Goal: Task Accomplishment & Management: Manage account settings

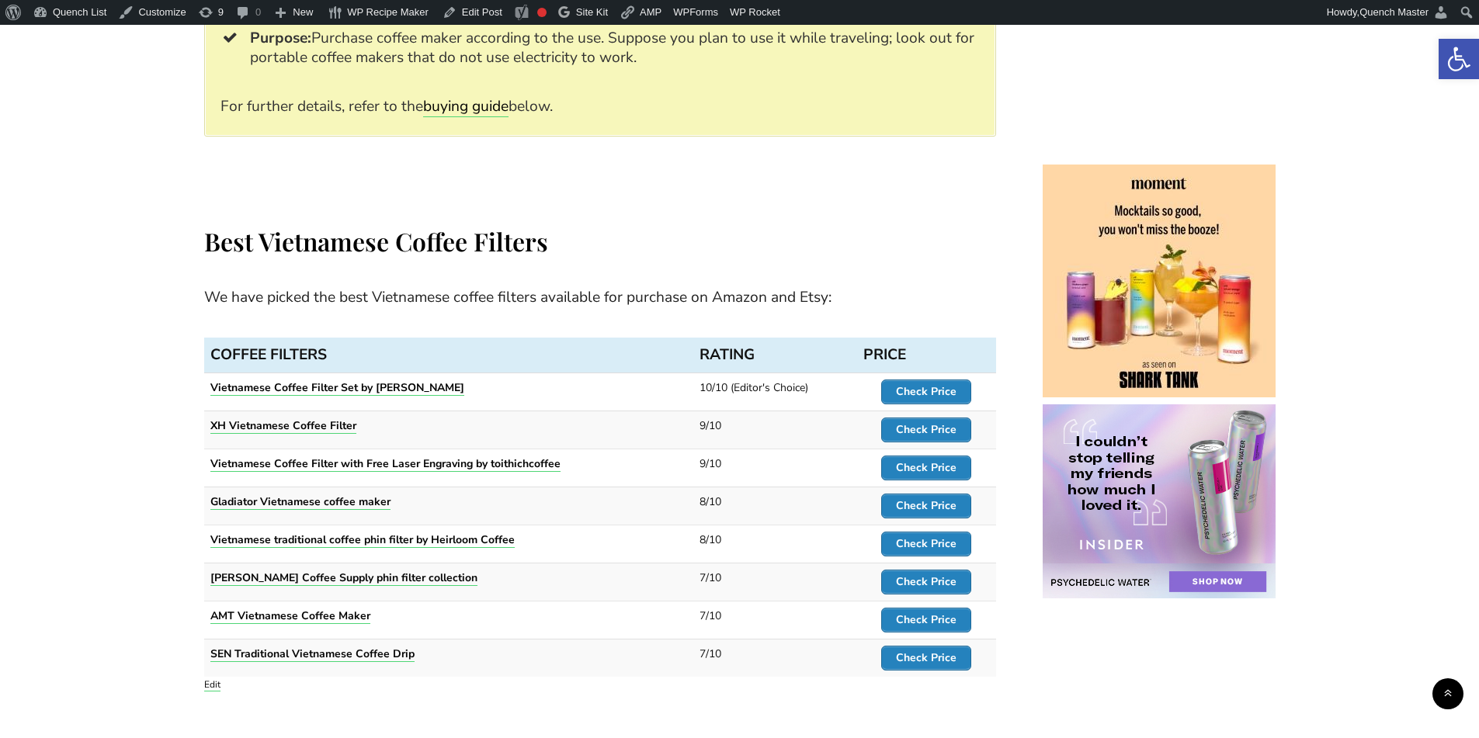
scroll to position [1294, 0]
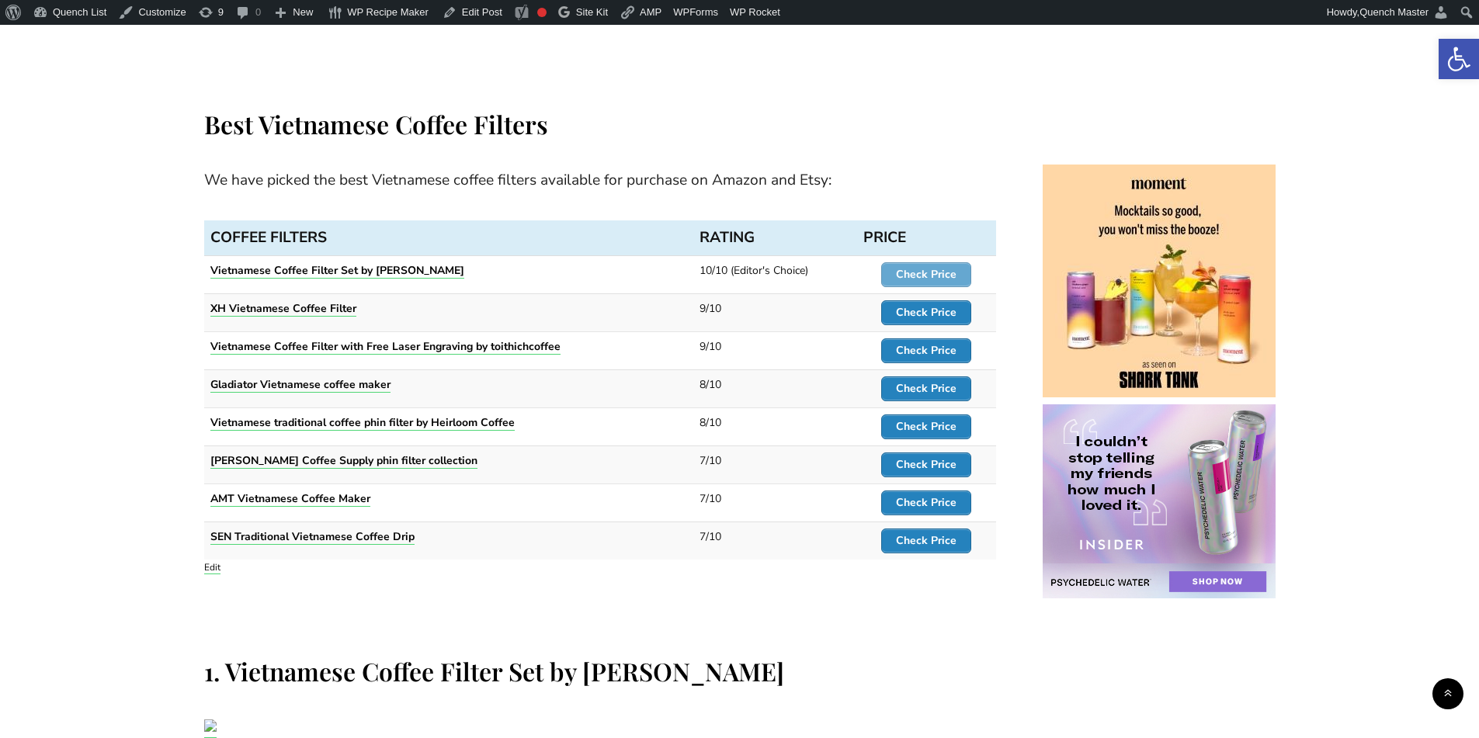
click at [928, 273] on strong "Check Price" at bounding box center [926, 274] width 61 height 15
click at [933, 308] on strong "Check Price" at bounding box center [926, 312] width 61 height 15
click at [923, 351] on strong "Check Price" at bounding box center [926, 350] width 61 height 15
click at [921, 387] on strong "Check Price" at bounding box center [926, 388] width 61 height 15
click at [920, 422] on strong "Check Price" at bounding box center [926, 426] width 61 height 15
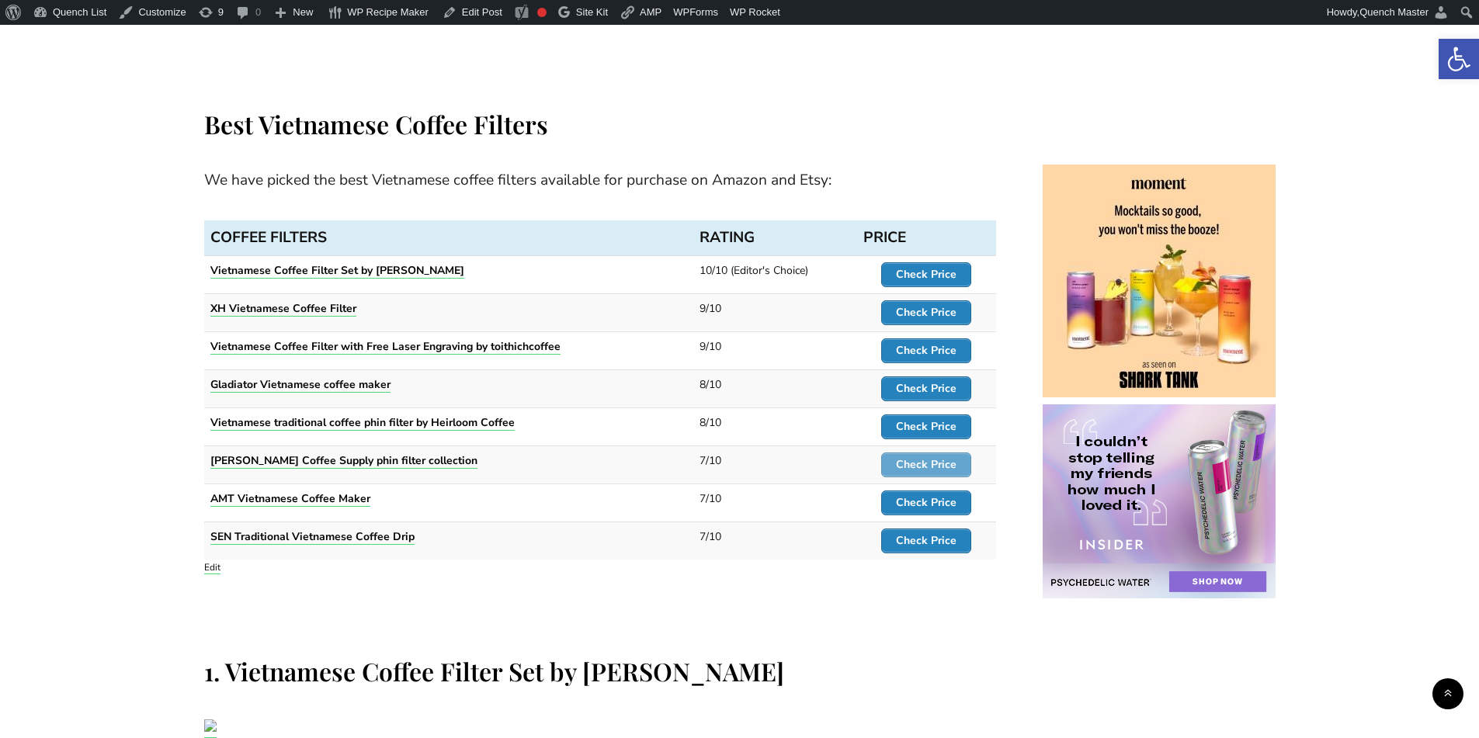
click at [919, 468] on strong "Check Price" at bounding box center [926, 464] width 61 height 15
click at [925, 509] on strong "Check Price" at bounding box center [926, 502] width 61 height 15
click at [924, 535] on strong "Check Price" at bounding box center [926, 540] width 61 height 15
click at [467, 12] on link "Edit Post" at bounding box center [472, 12] width 72 height 25
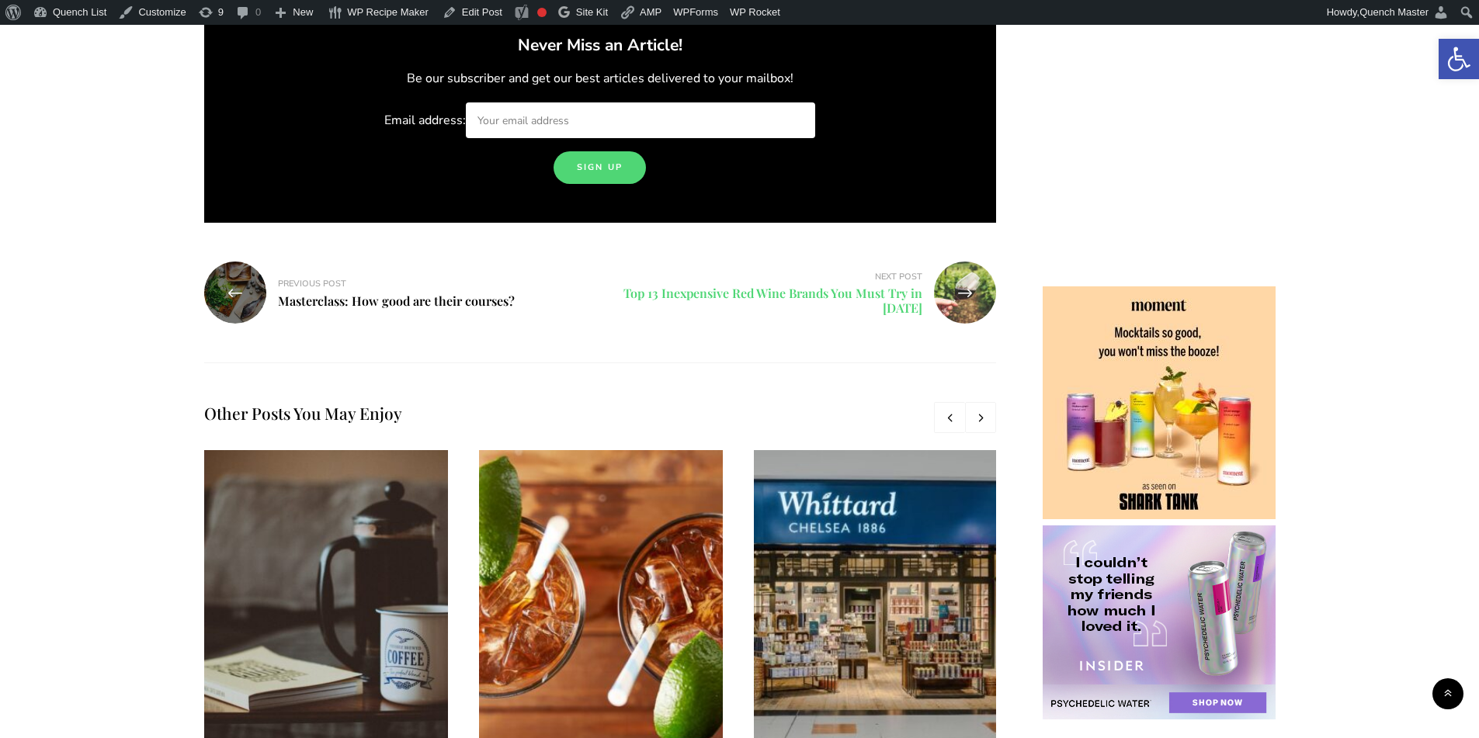
scroll to position [14941, 0]
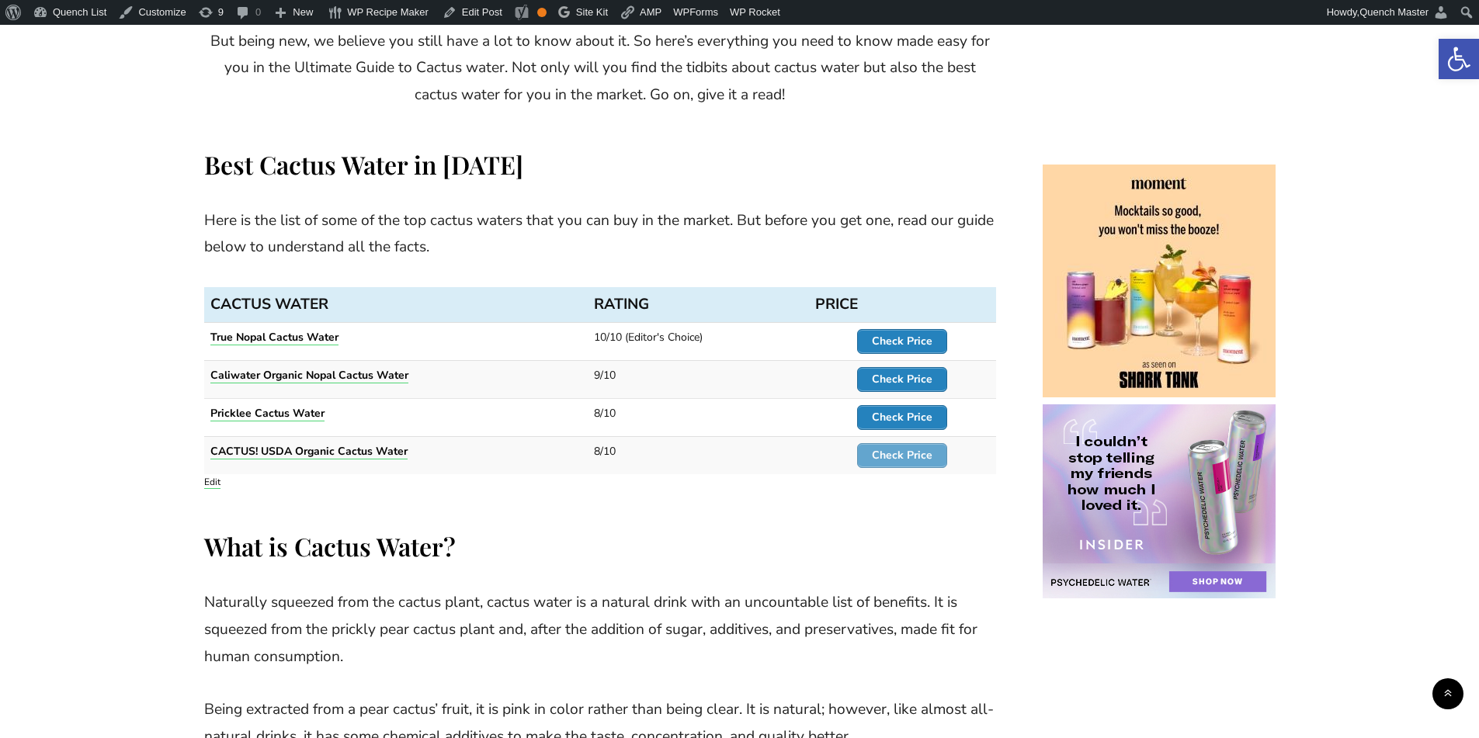
scroll to position [776, 0]
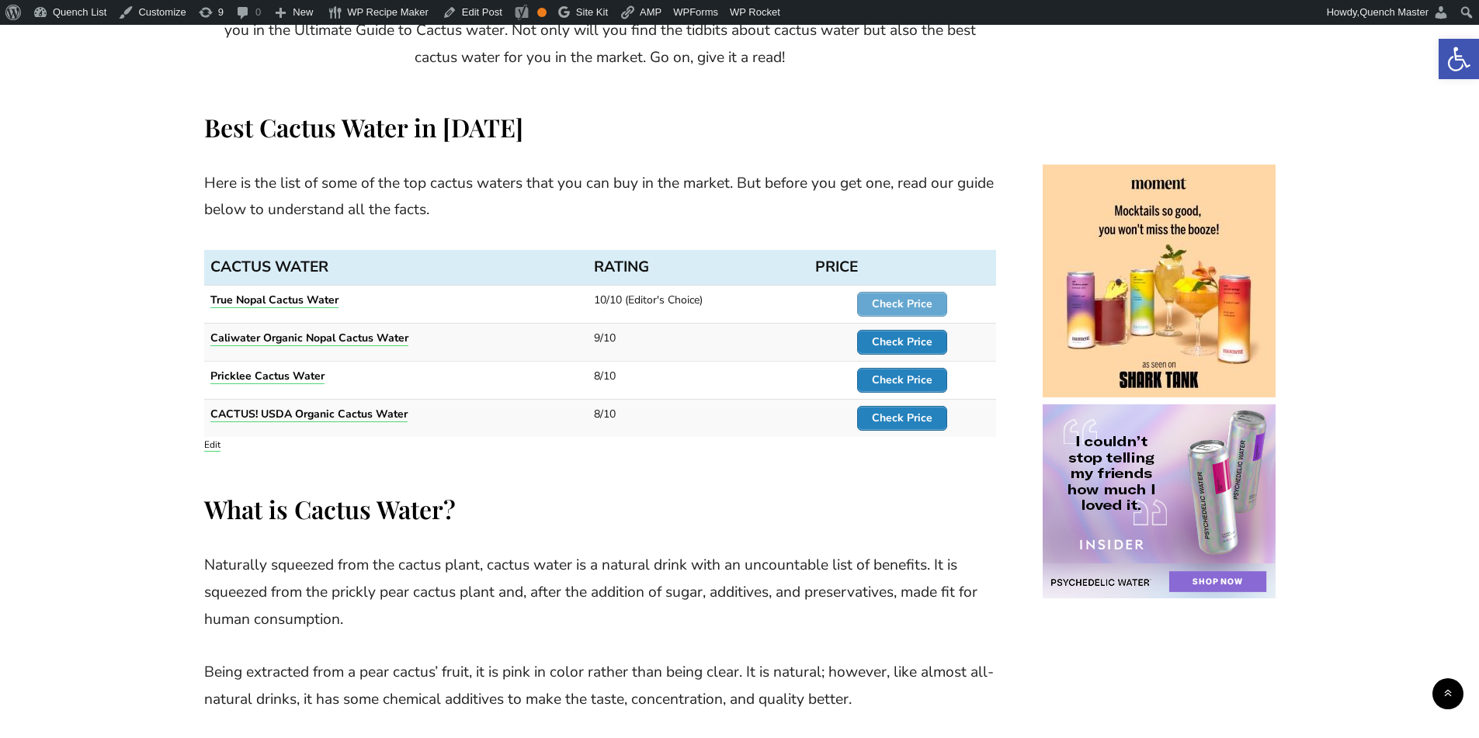
click at [914, 303] on strong "Check Price" at bounding box center [902, 304] width 61 height 15
click at [916, 336] on strong "Check Price" at bounding box center [902, 342] width 61 height 15
click at [924, 373] on strong "Check Price" at bounding box center [902, 380] width 61 height 15
click at [914, 411] on strong "Check Price" at bounding box center [902, 418] width 61 height 15
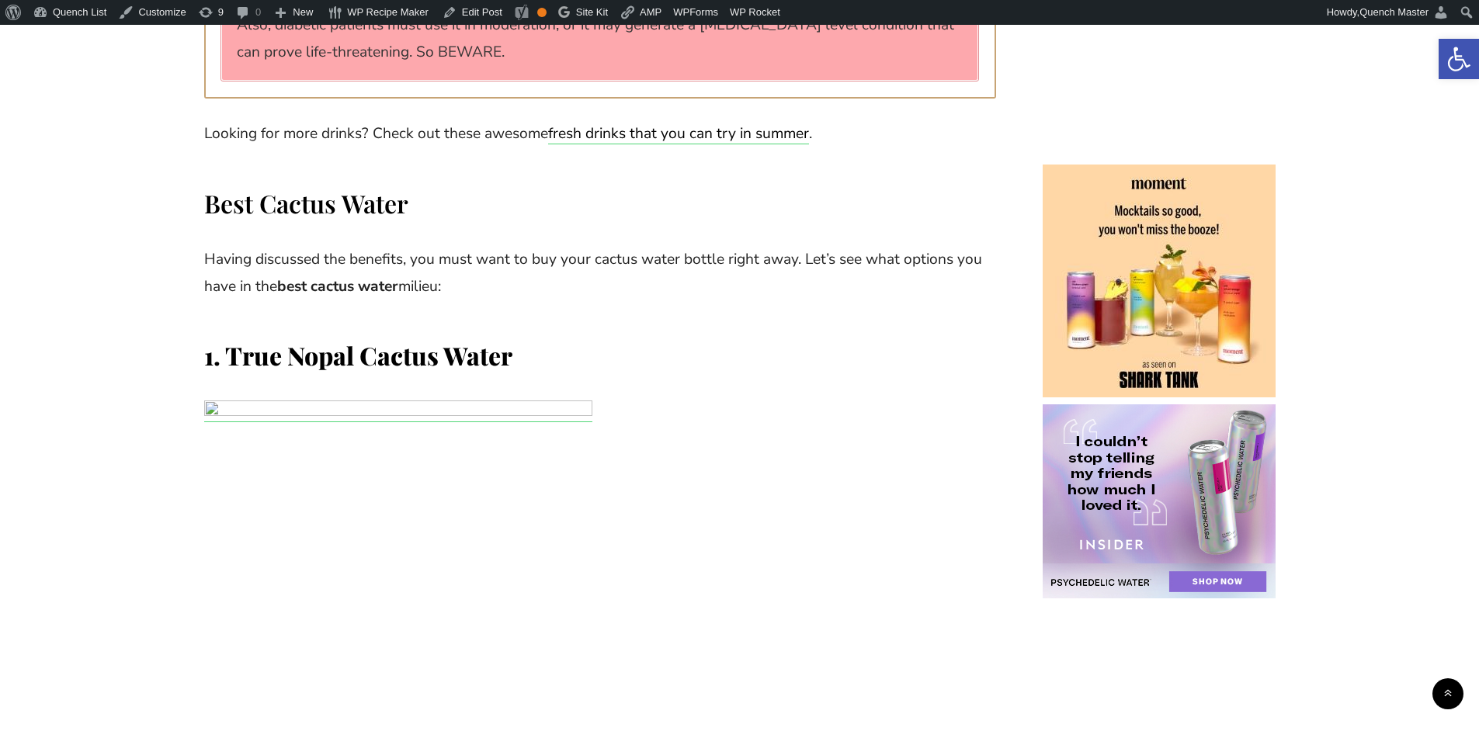
scroll to position [4787, 0]
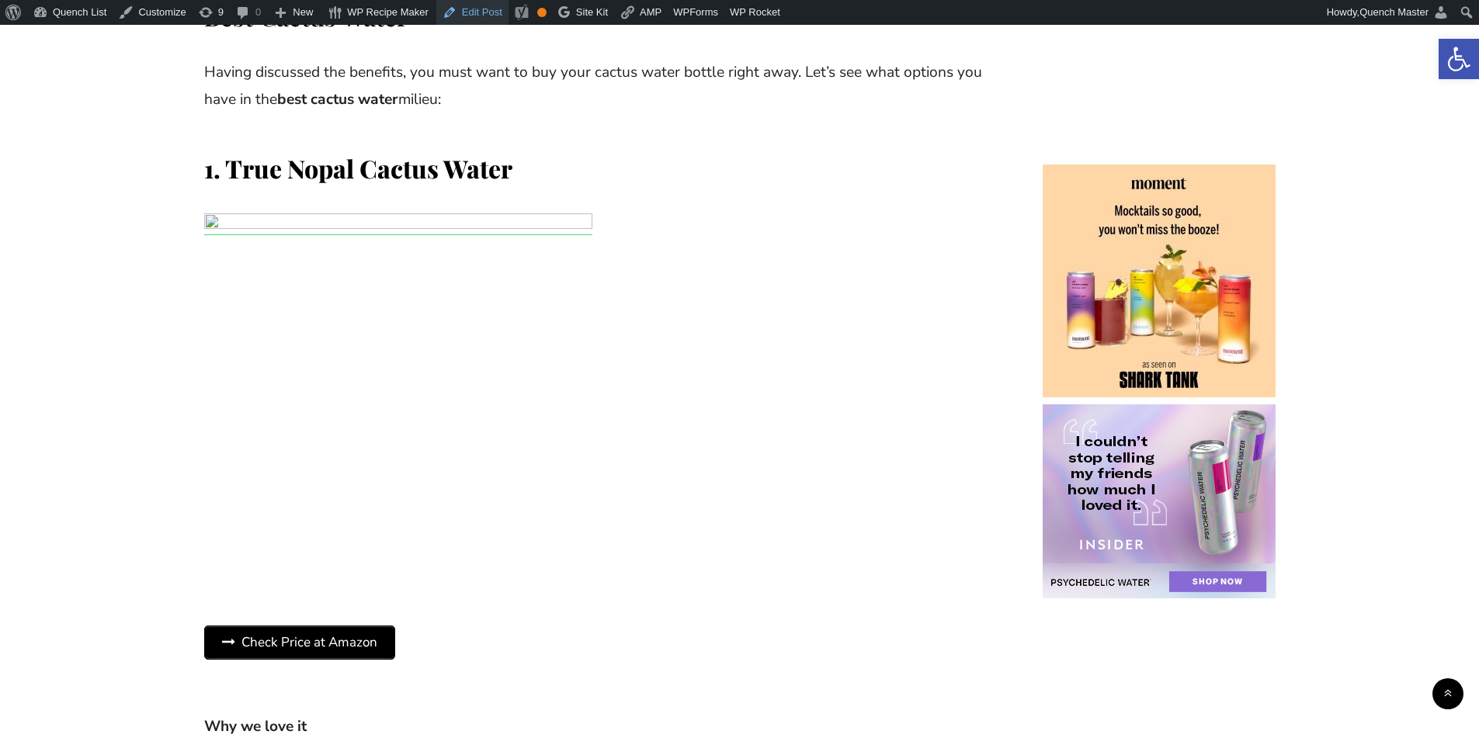
click at [456, 12] on link "Edit Post" at bounding box center [472, 12] width 72 height 25
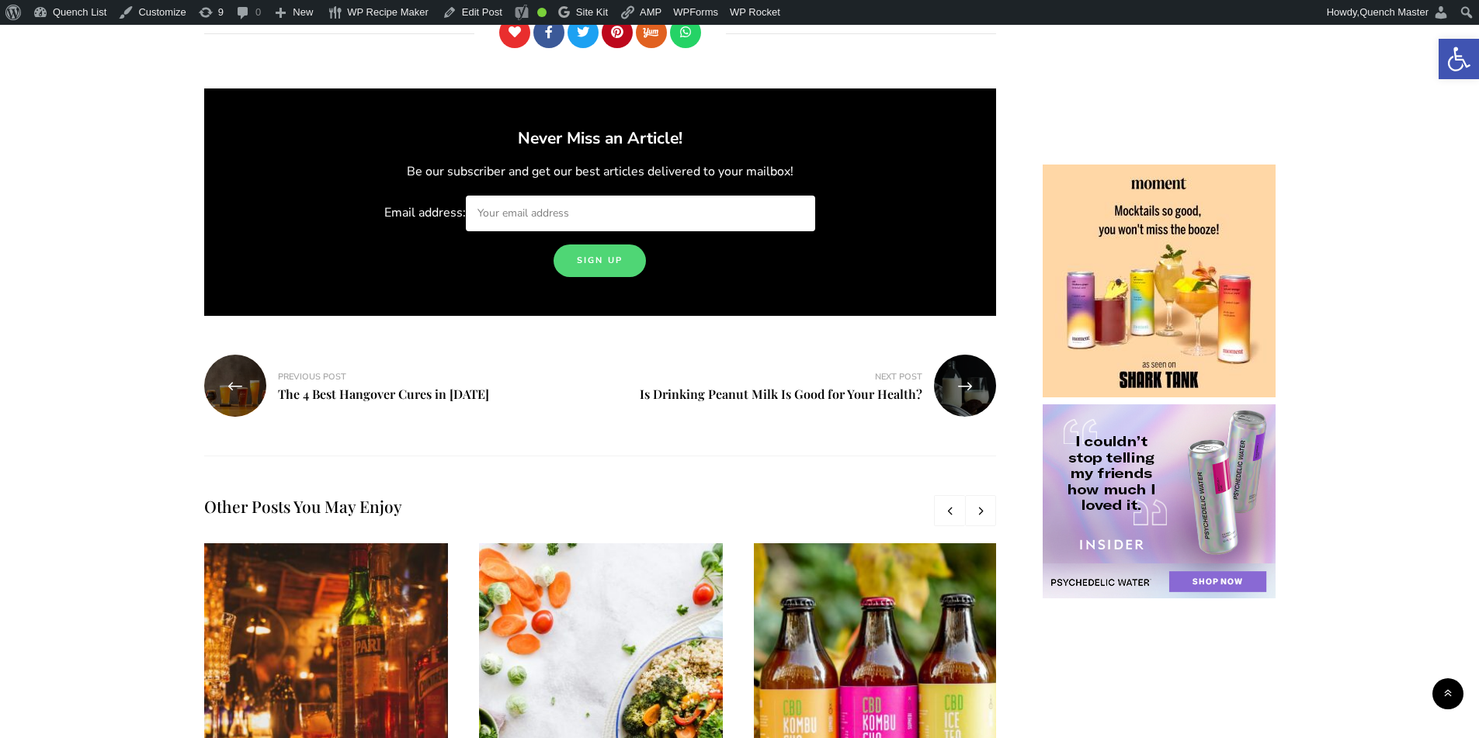
scroll to position [13842, 0]
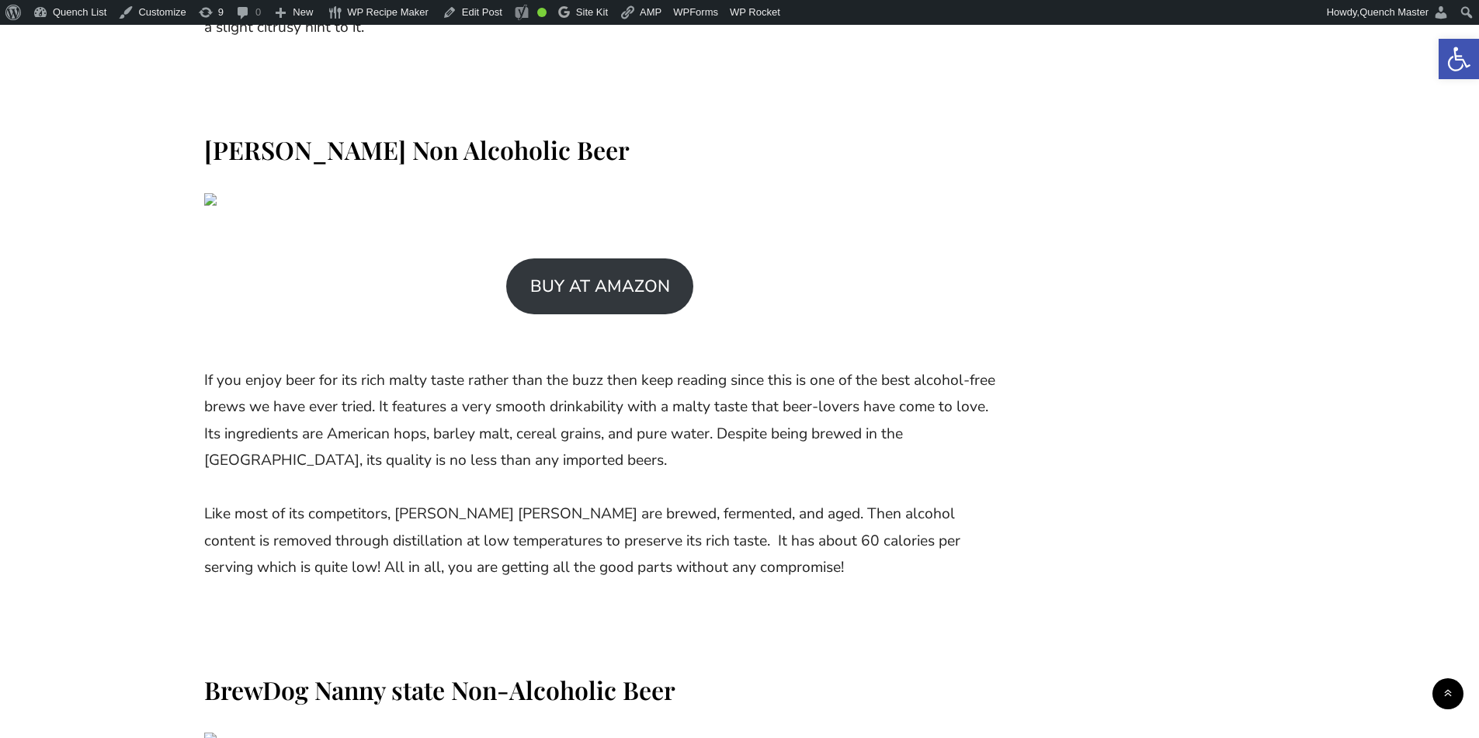
scroll to position [18371, 0]
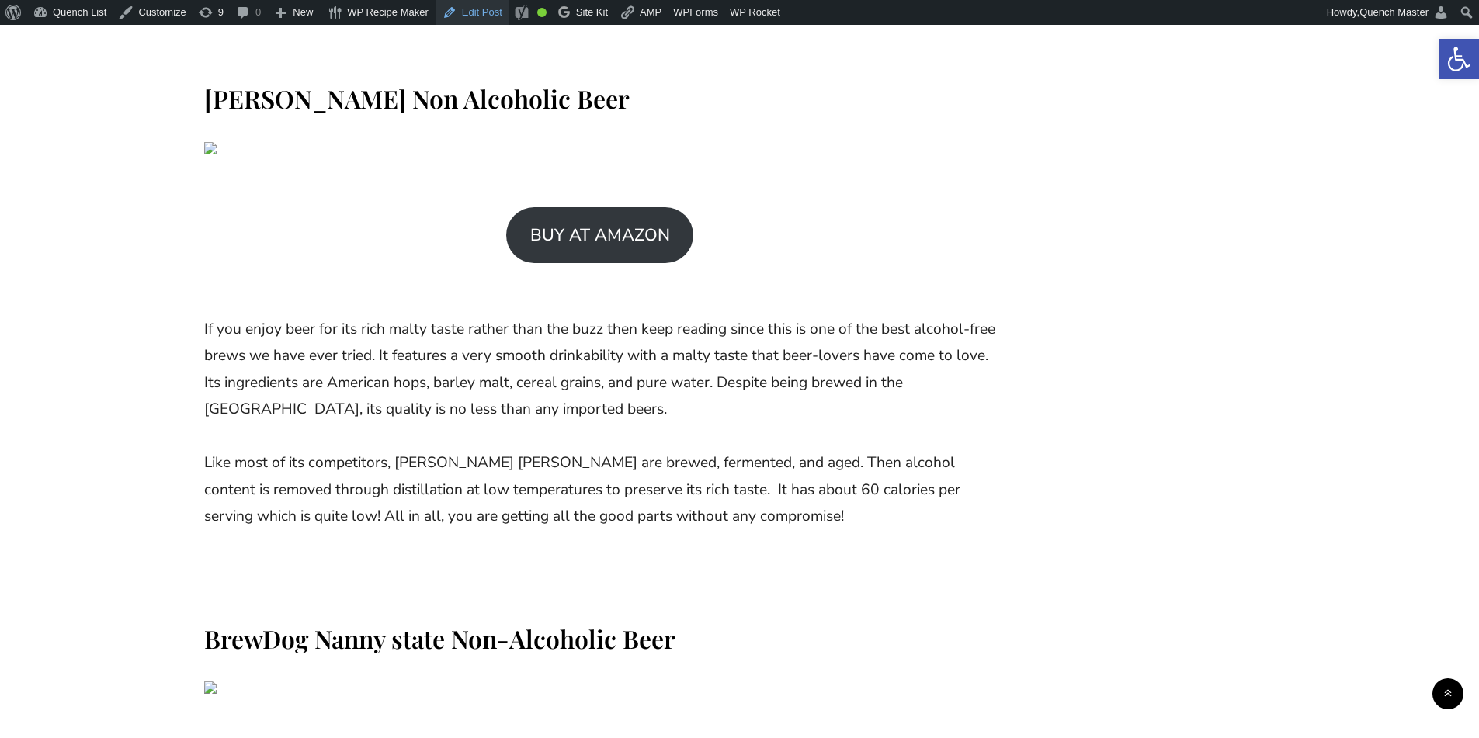
click at [467, 11] on link "Edit Post" at bounding box center [472, 12] width 72 height 25
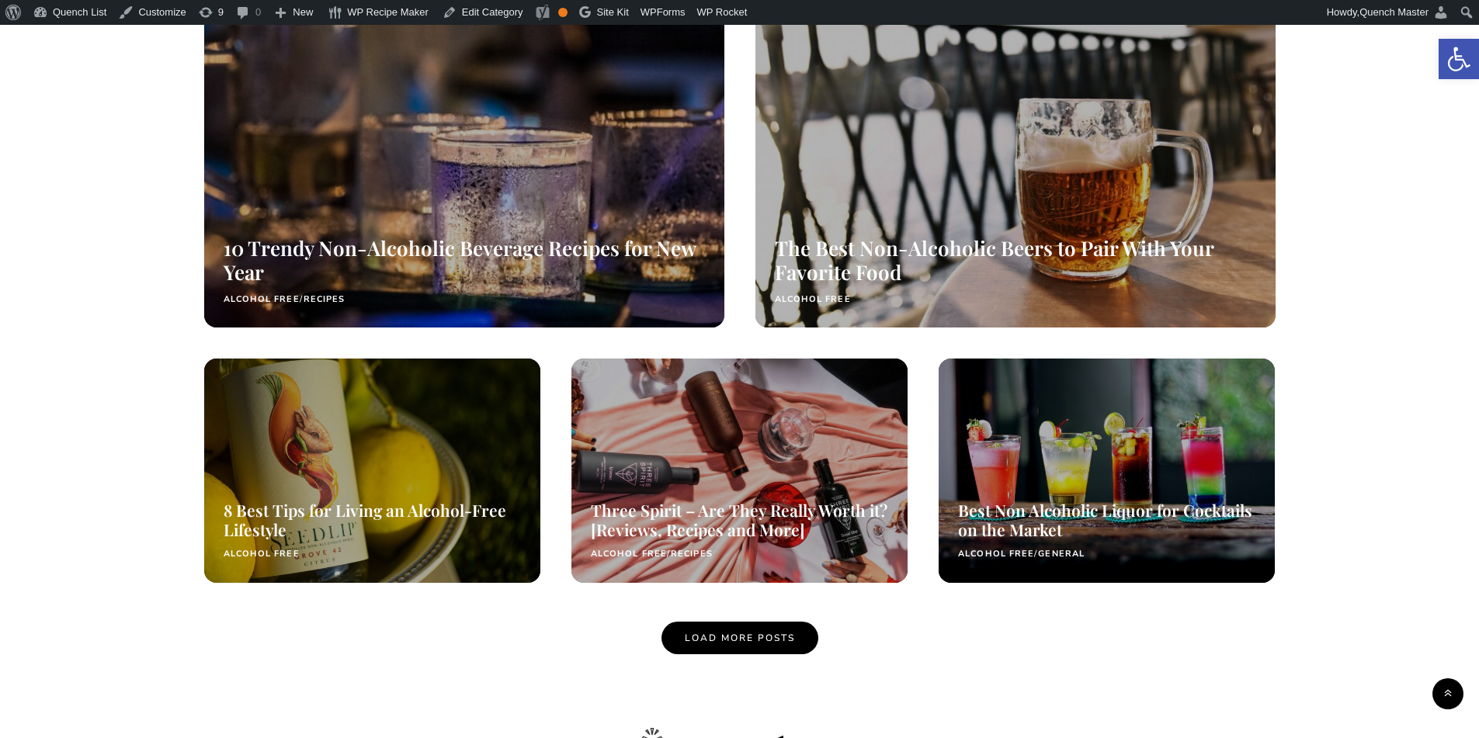
scroll to position [1164, 0]
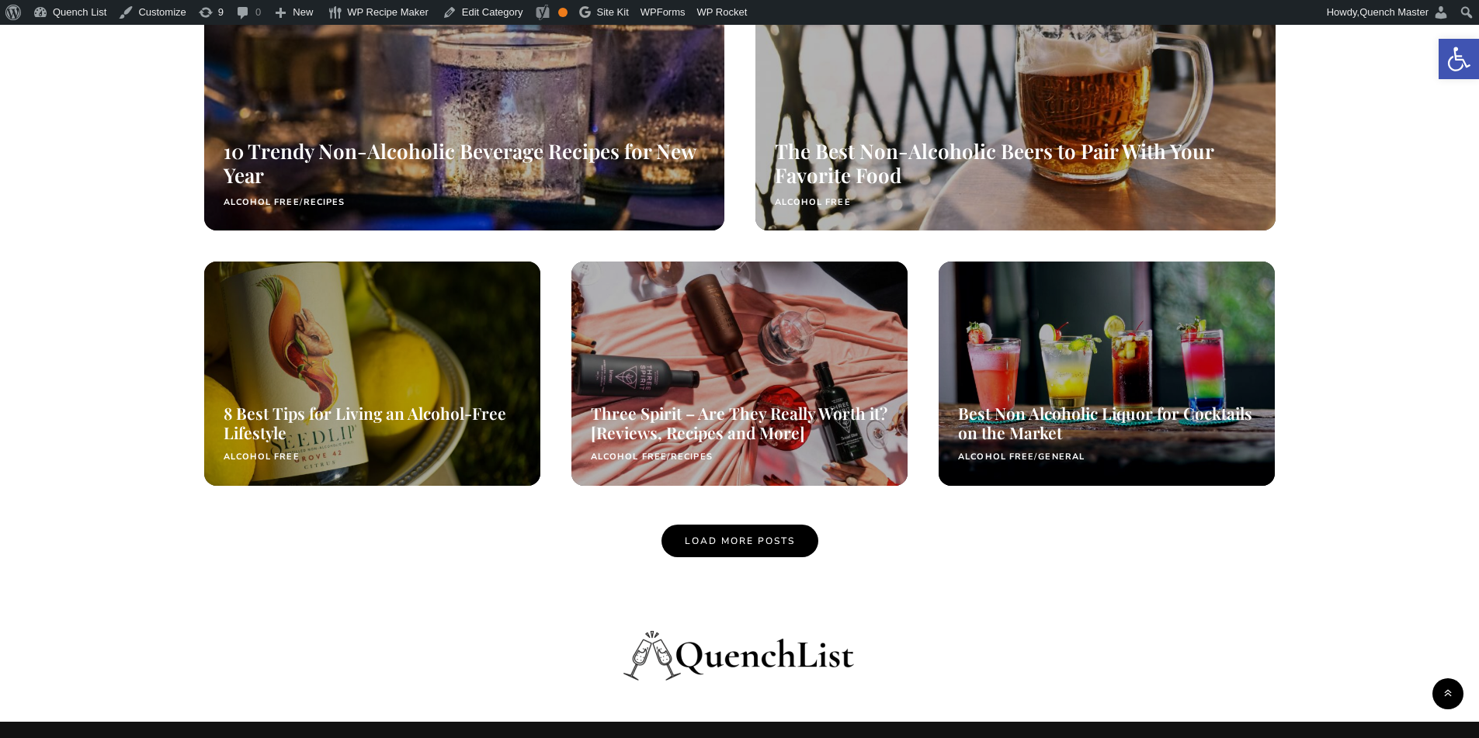
click at [790, 531] on link "Load More Posts" at bounding box center [739, 541] width 157 height 33
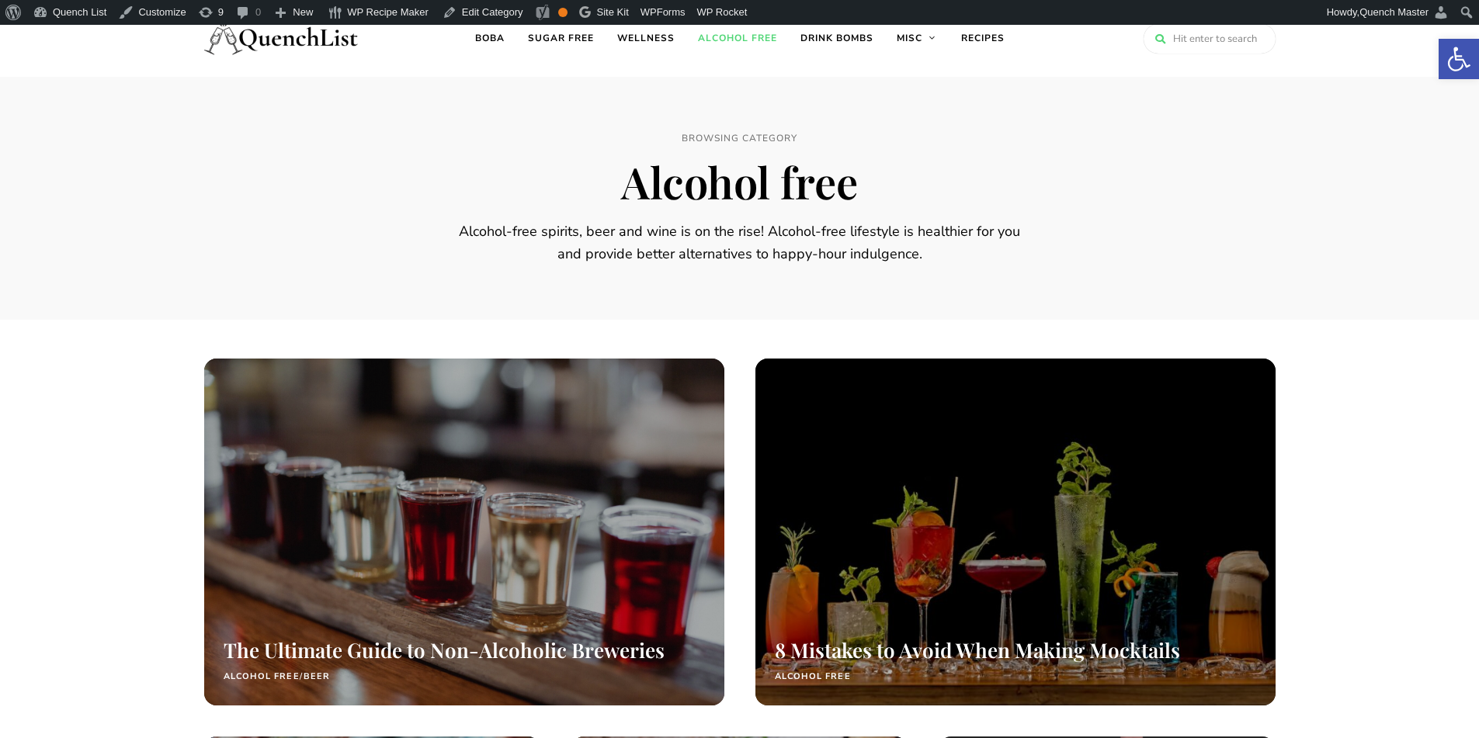
scroll to position [0, 0]
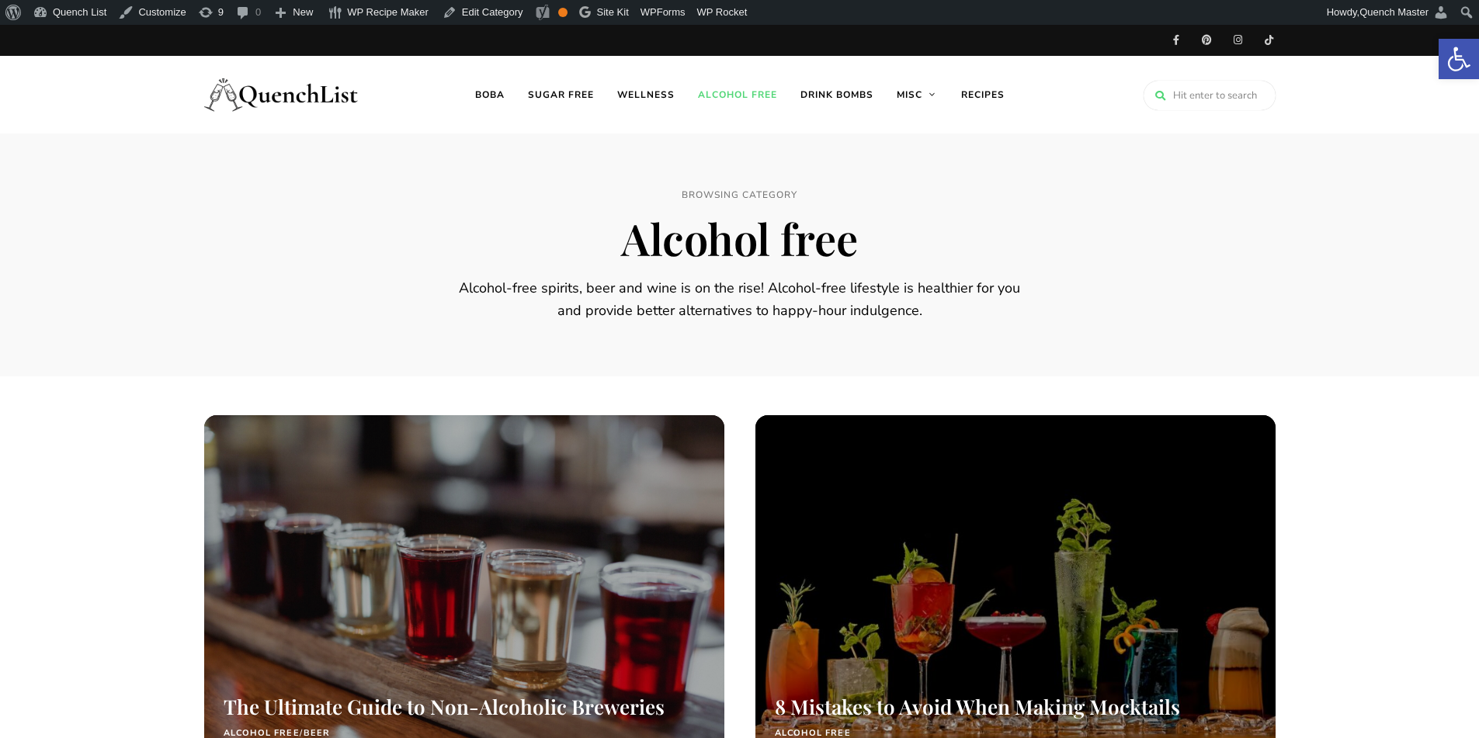
click at [336, 95] on img at bounding box center [281, 95] width 155 height 62
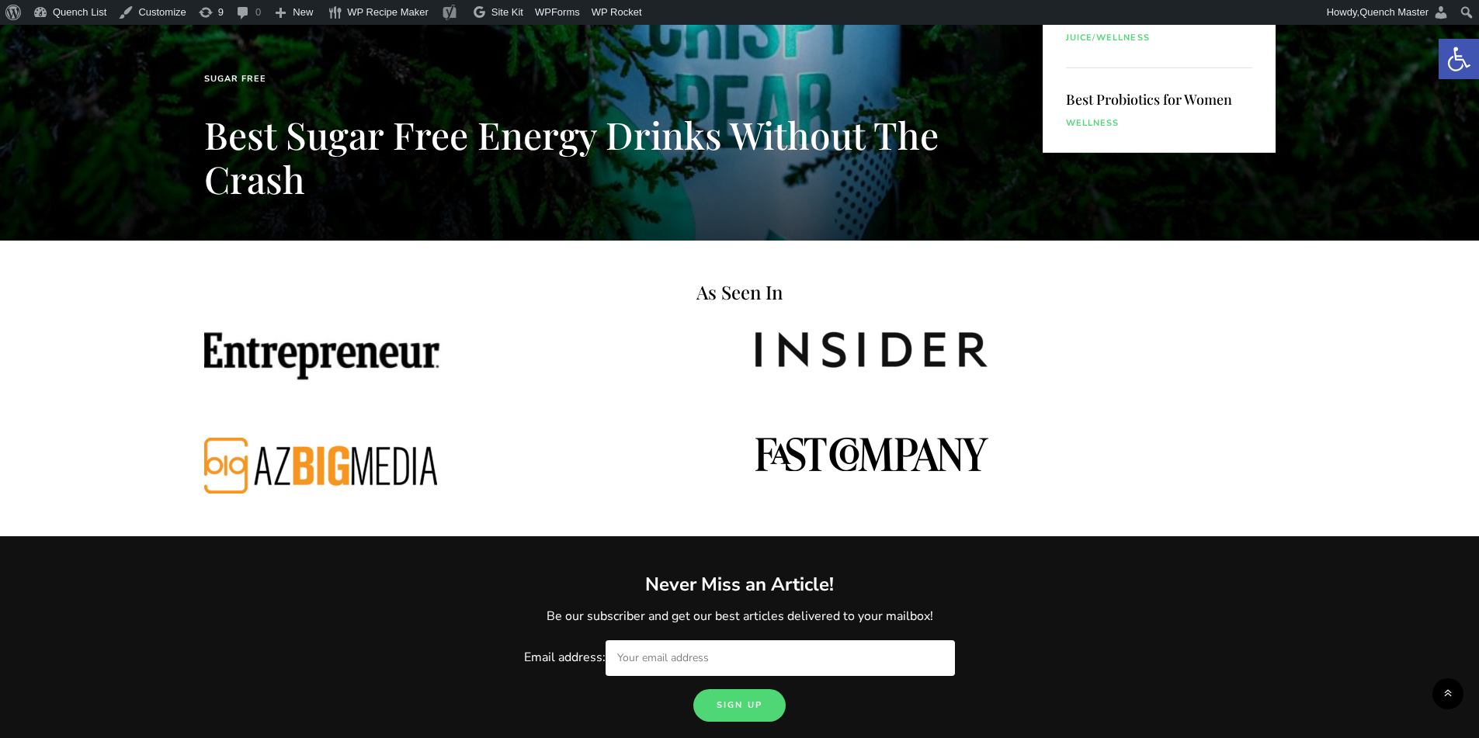
scroll to position [647, 0]
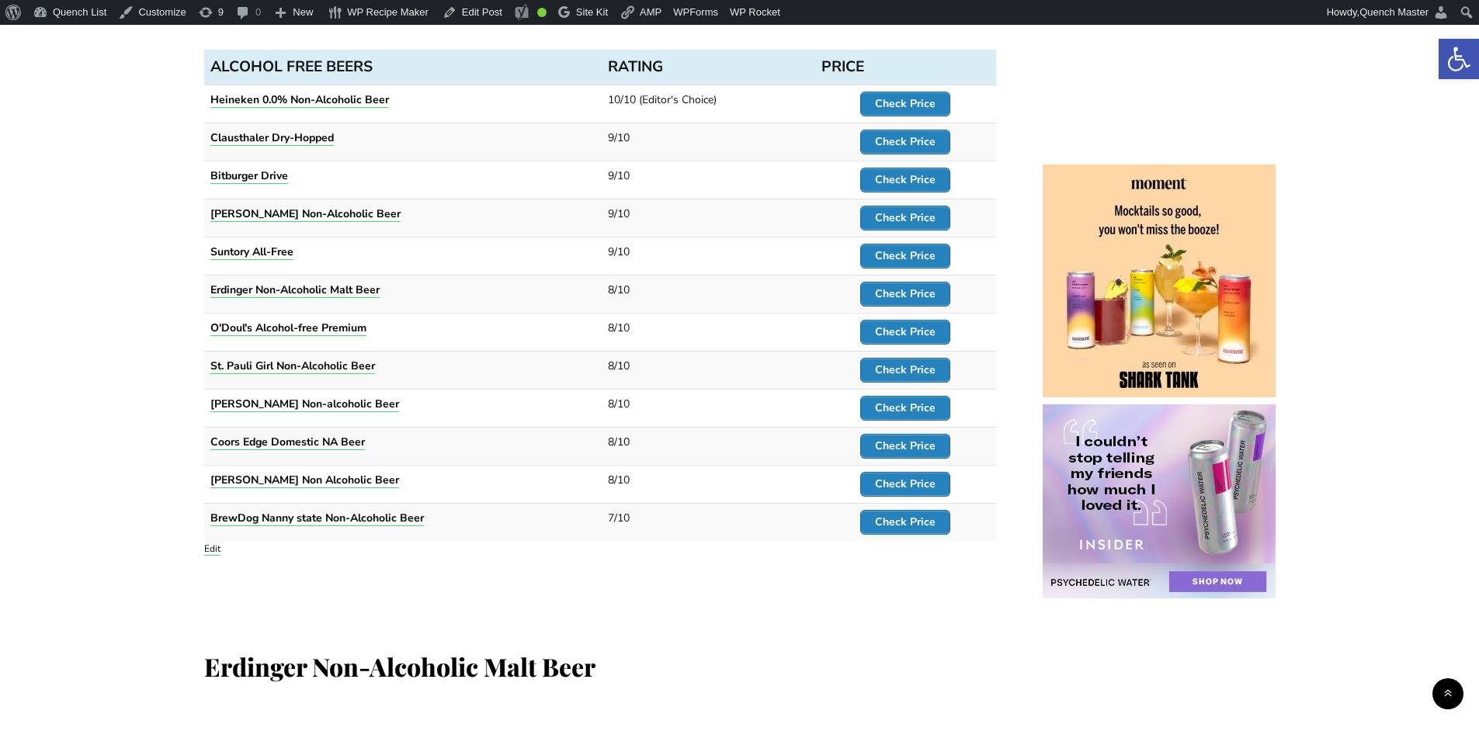
scroll to position [1164, 0]
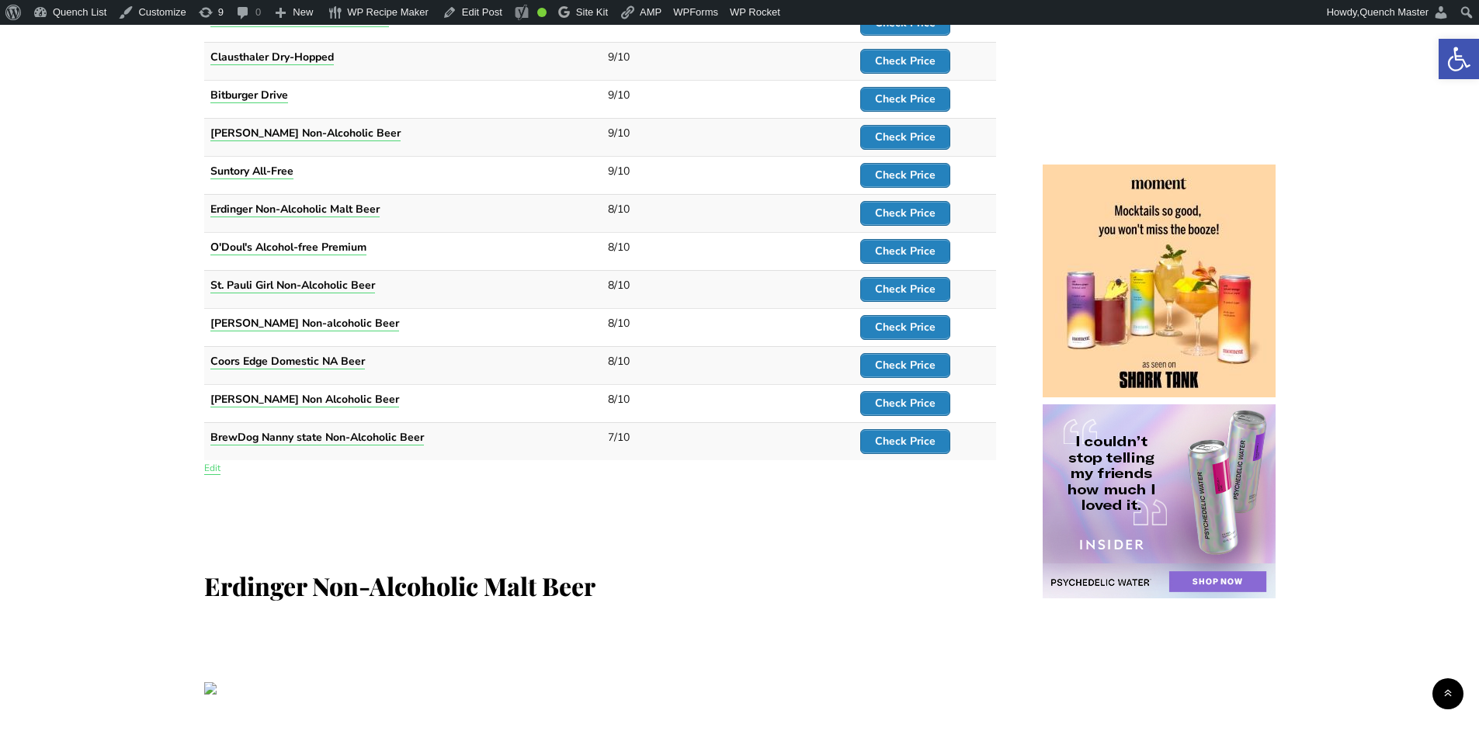
click at [215, 466] on link "Edit" at bounding box center [212, 468] width 16 height 12
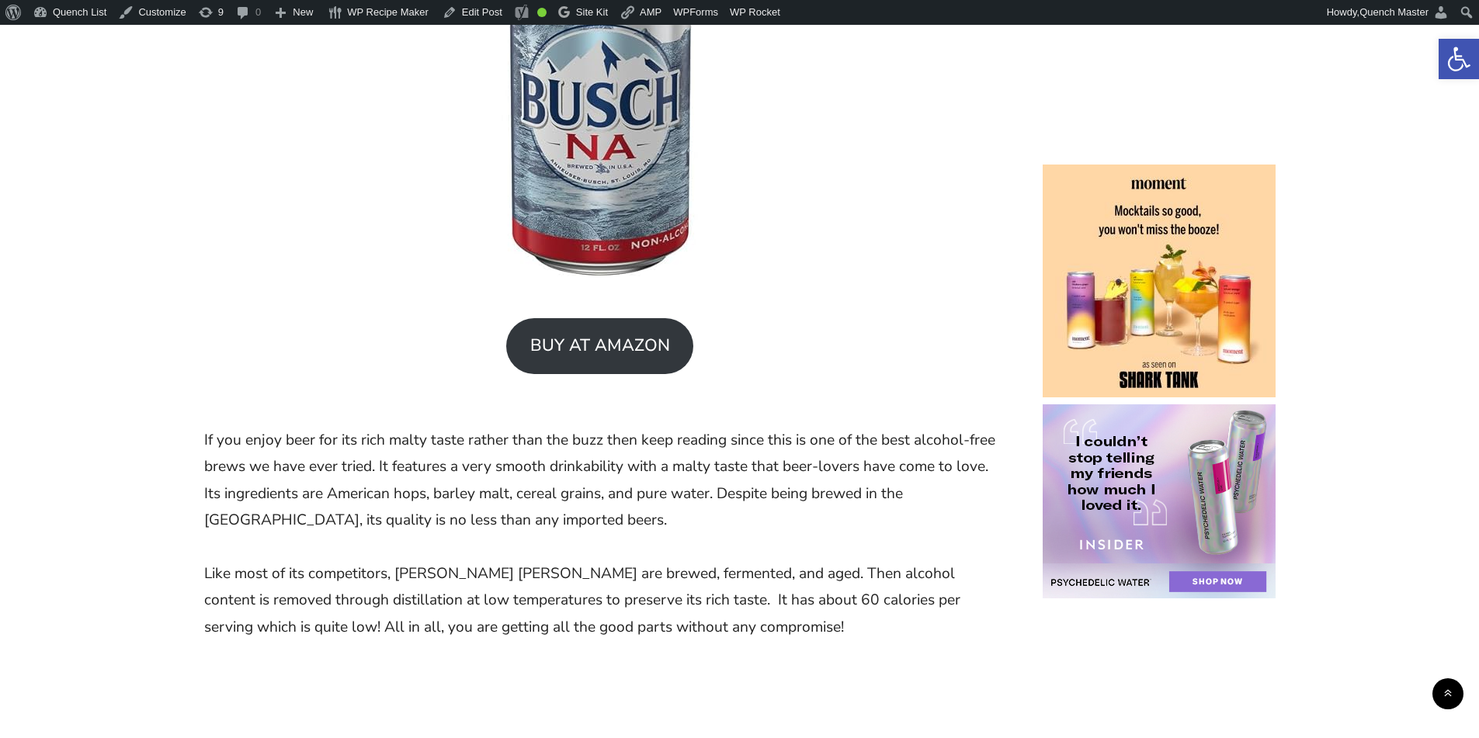
scroll to position [50066, 0]
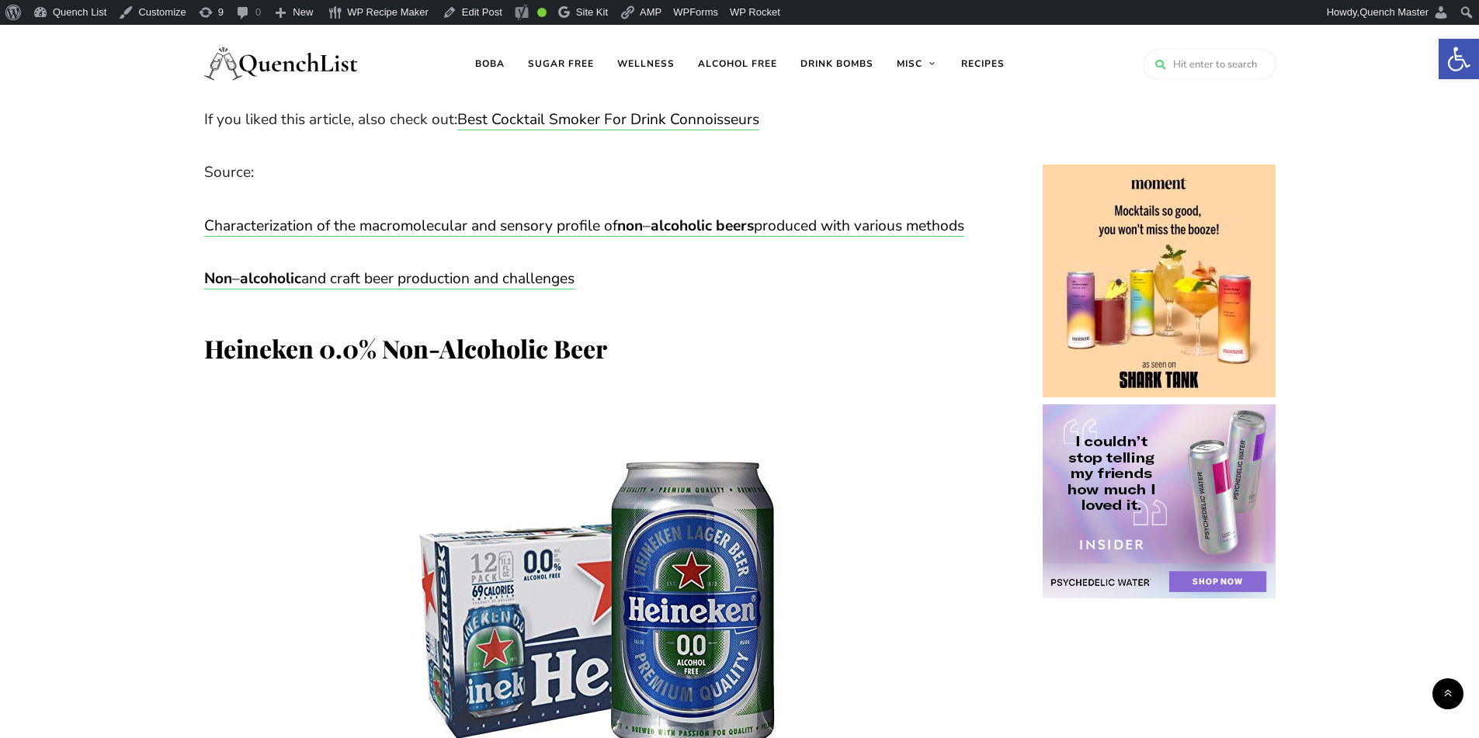
scroll to position [39914, 0]
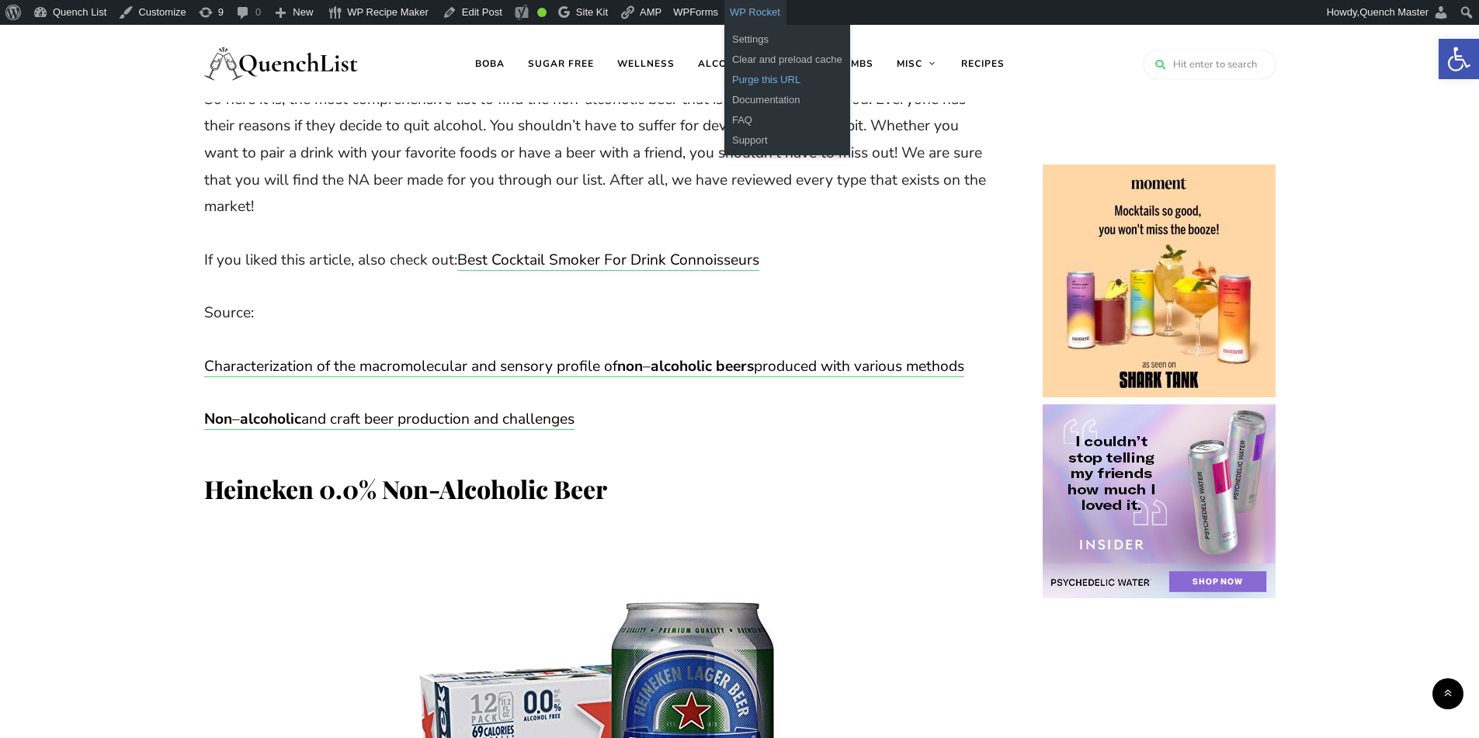
click at [751, 87] on link "Purge this URL" at bounding box center [787, 80] width 126 height 20
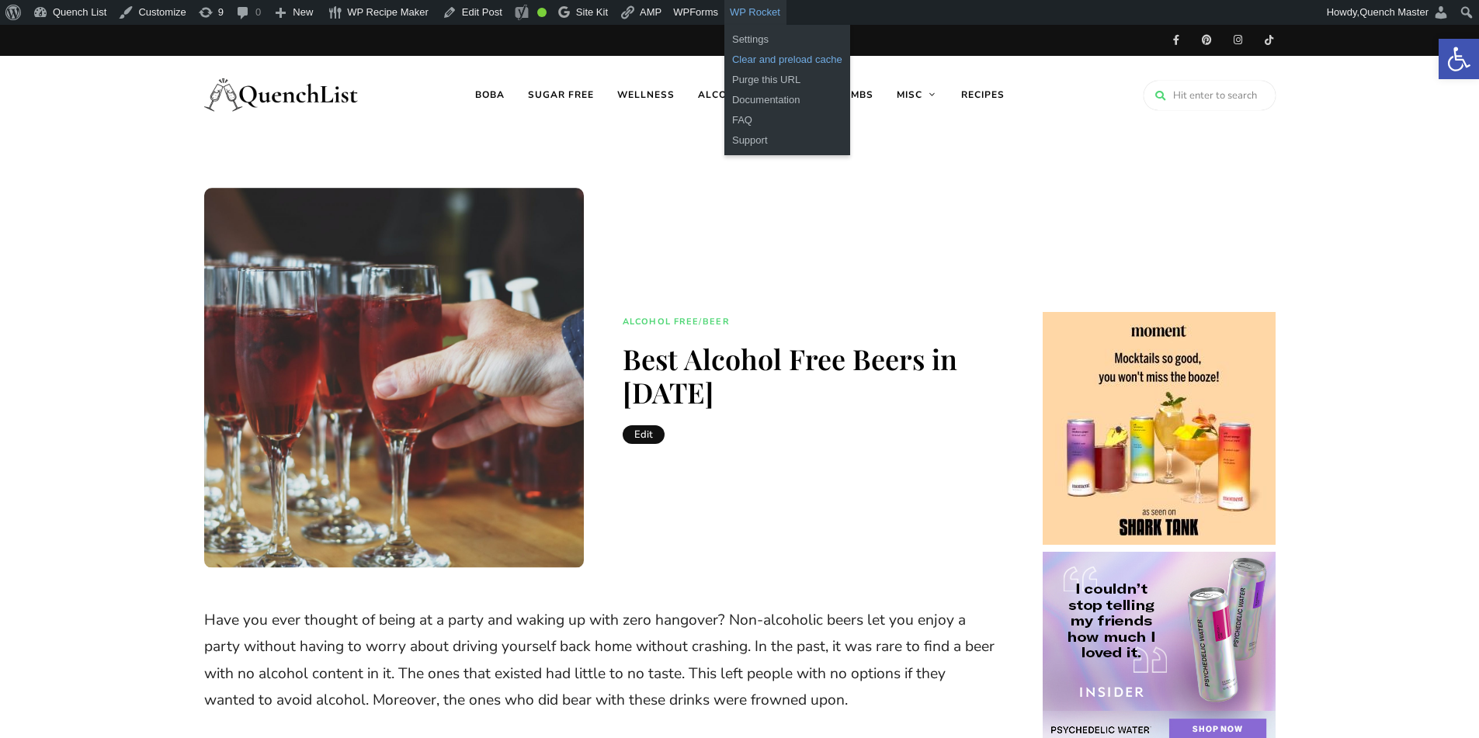
click at [768, 58] on link "Clear and preload cache" at bounding box center [787, 60] width 126 height 20
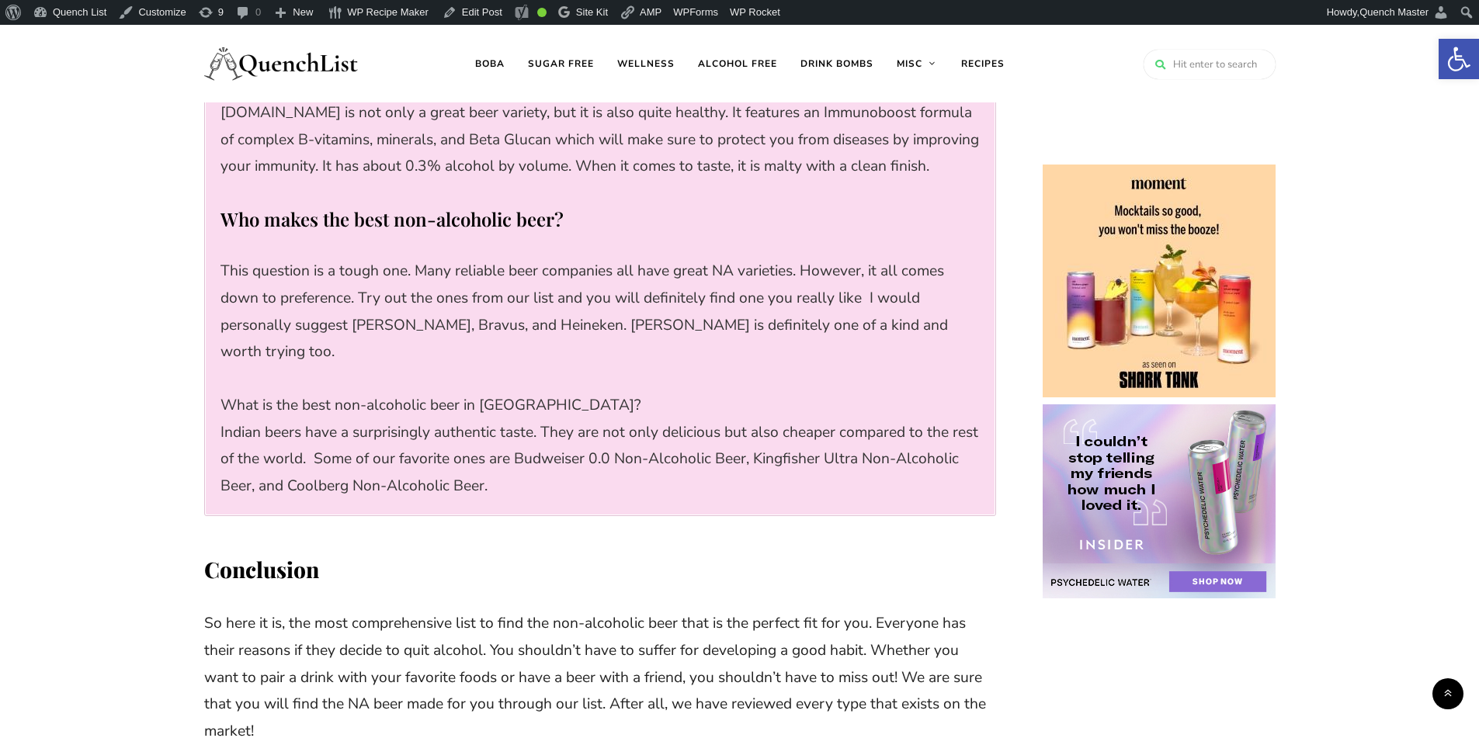
scroll to position [9105, 0]
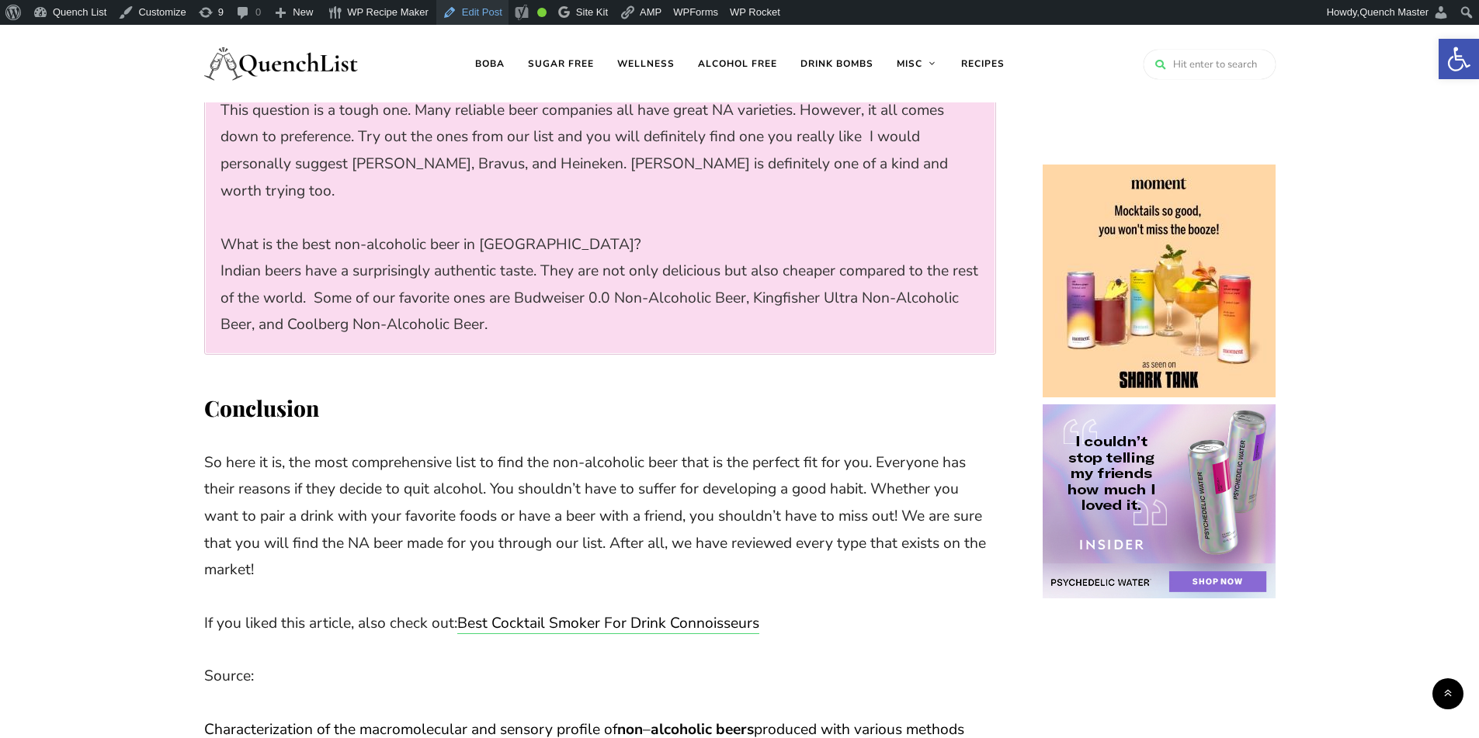
click at [473, 12] on link "Edit Post" at bounding box center [472, 12] width 72 height 25
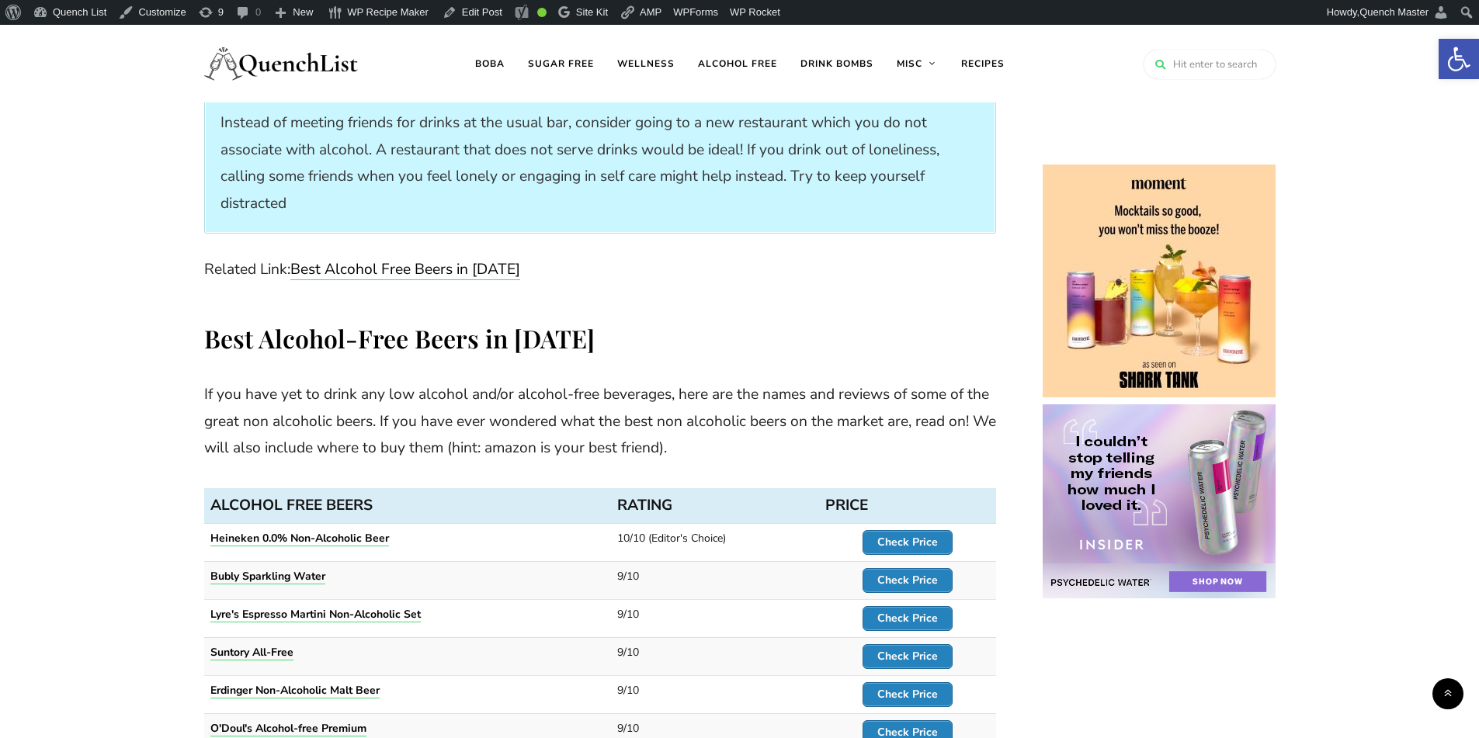
scroll to position [9832, 0]
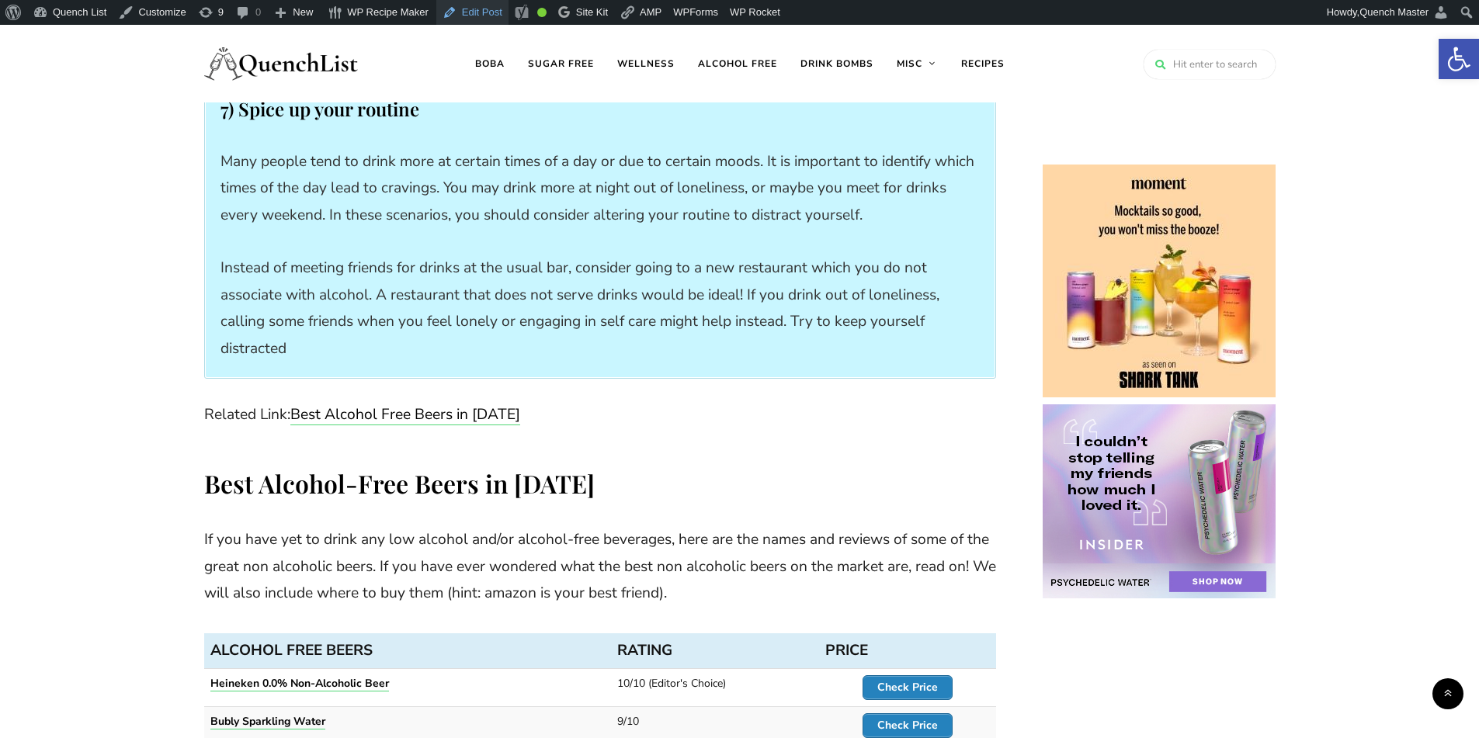
click at [449, 12] on link "Edit Post" at bounding box center [472, 12] width 72 height 25
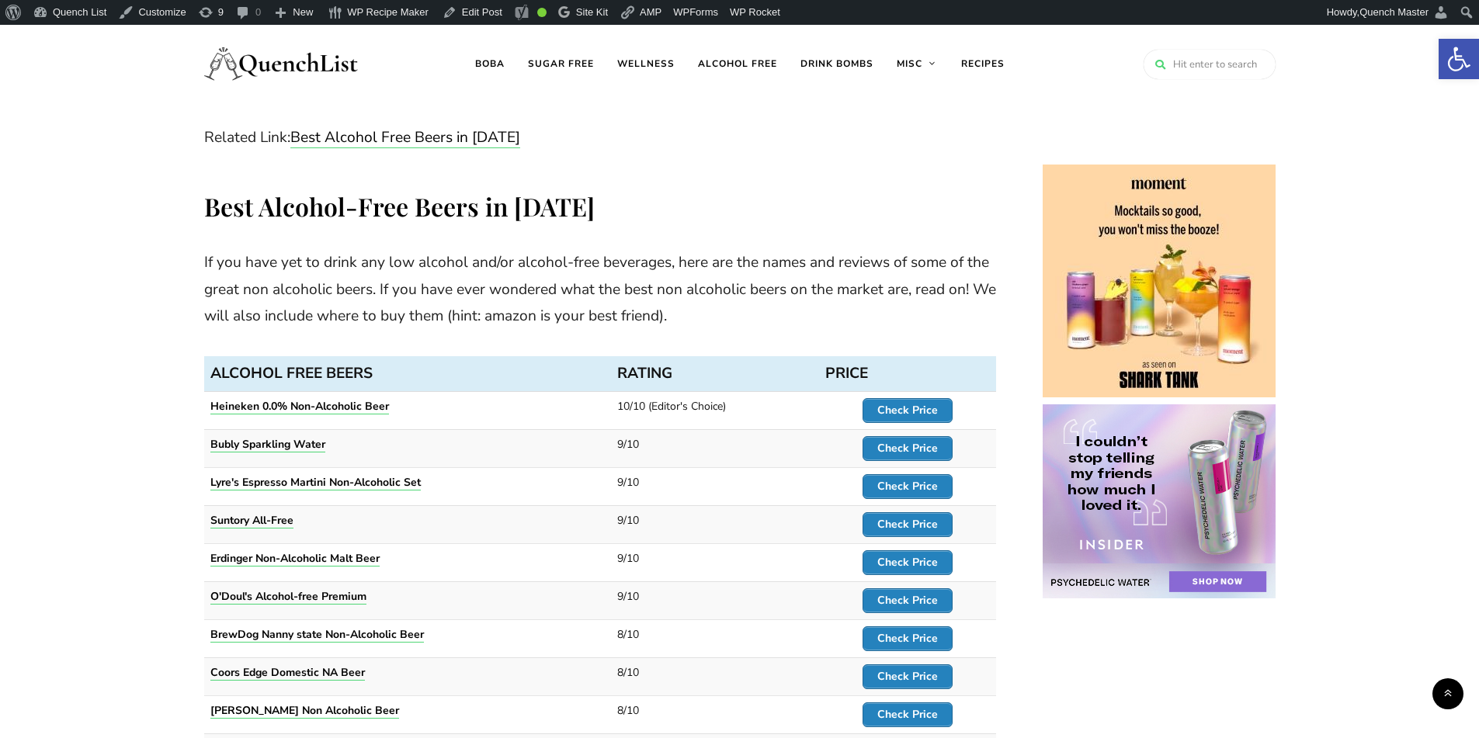
scroll to position [9679, 0]
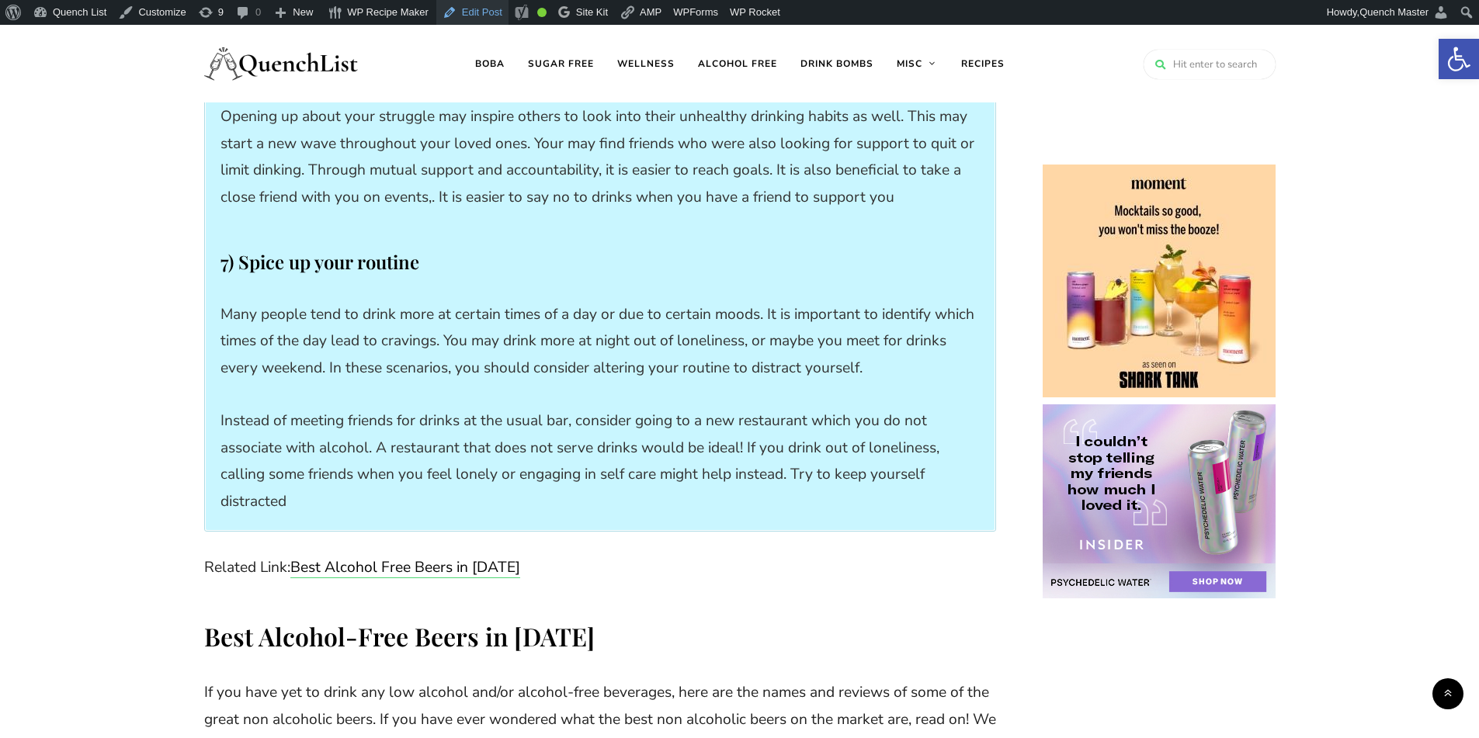
click at [462, 17] on link "Edit Post" at bounding box center [472, 12] width 72 height 25
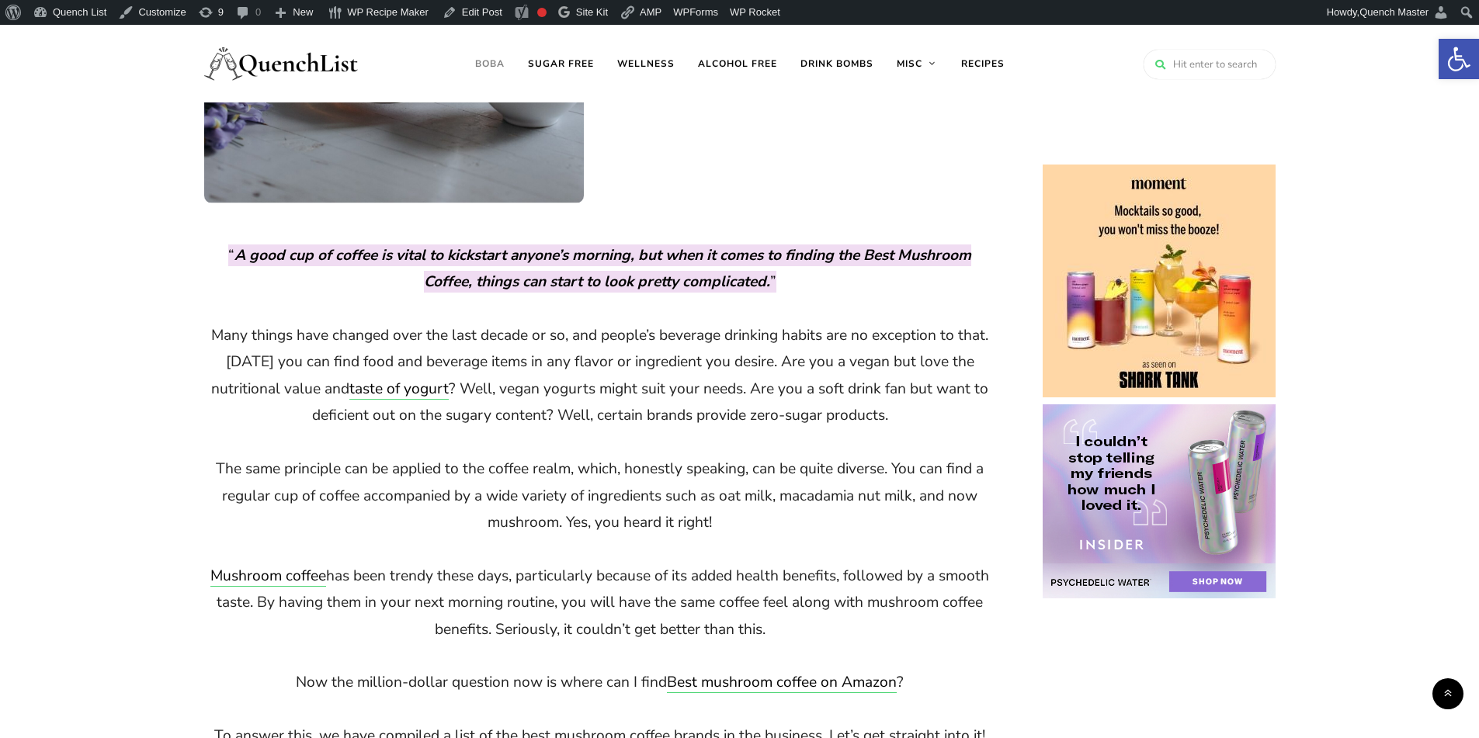
scroll to position [258, 0]
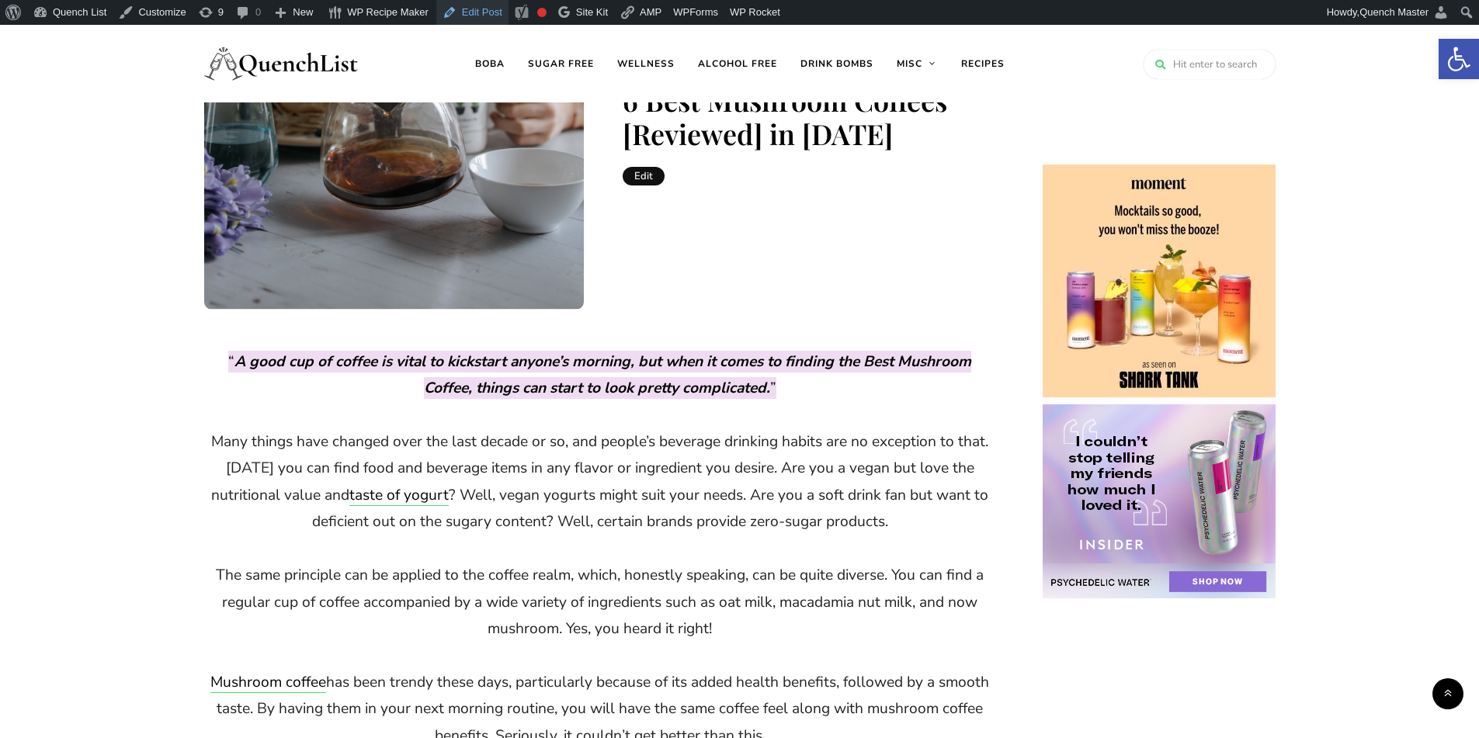
click at [471, 11] on link "Edit Post" at bounding box center [472, 12] width 72 height 25
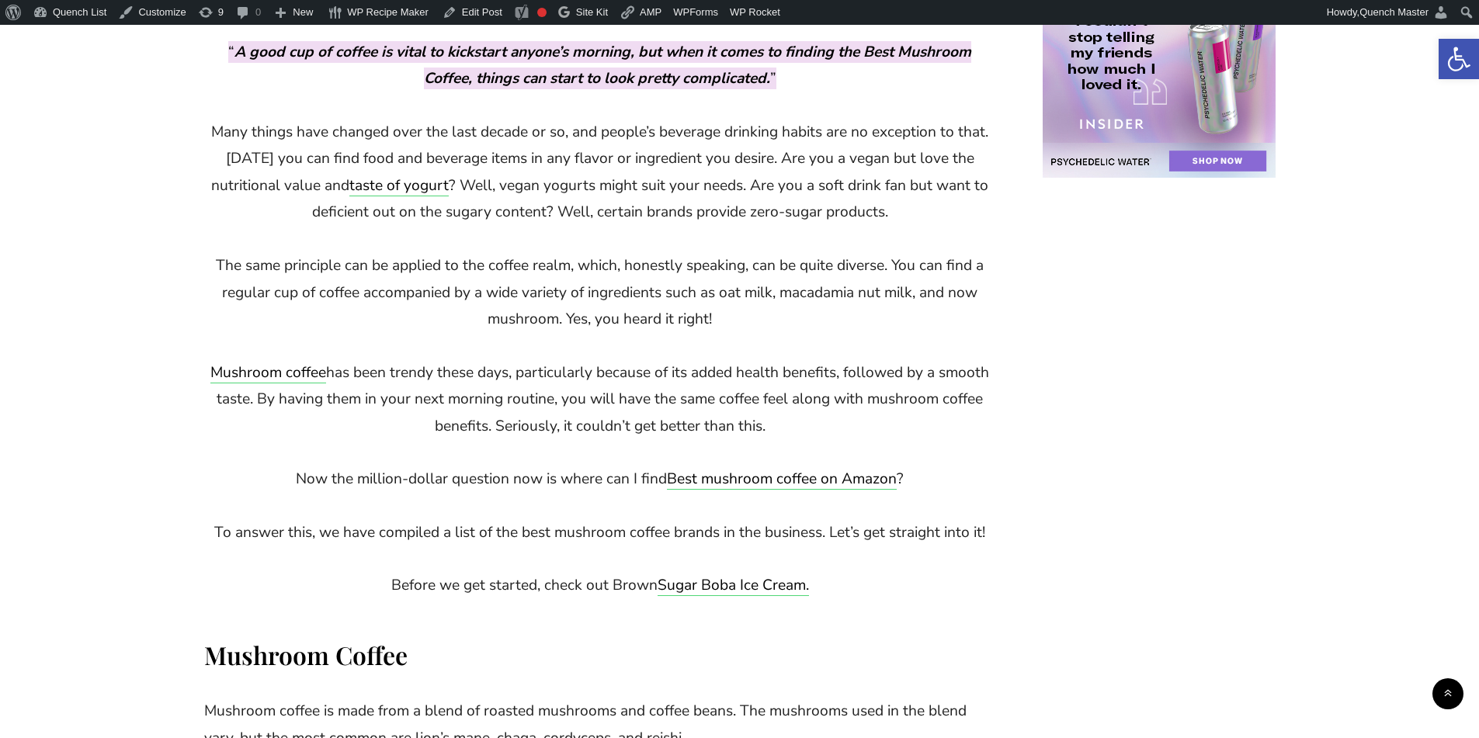
scroll to position [776, 0]
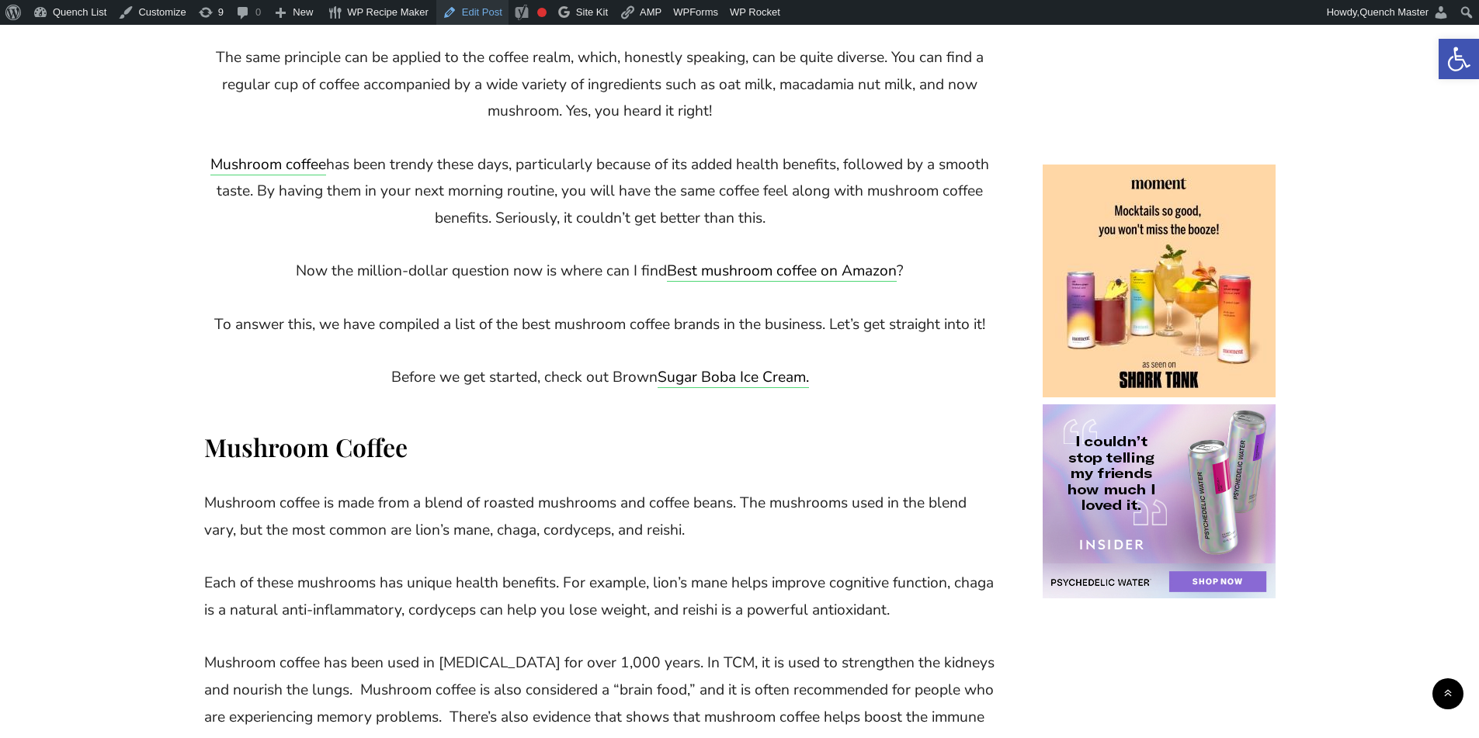
click at [471, 20] on link "Edit Post" at bounding box center [472, 12] width 72 height 25
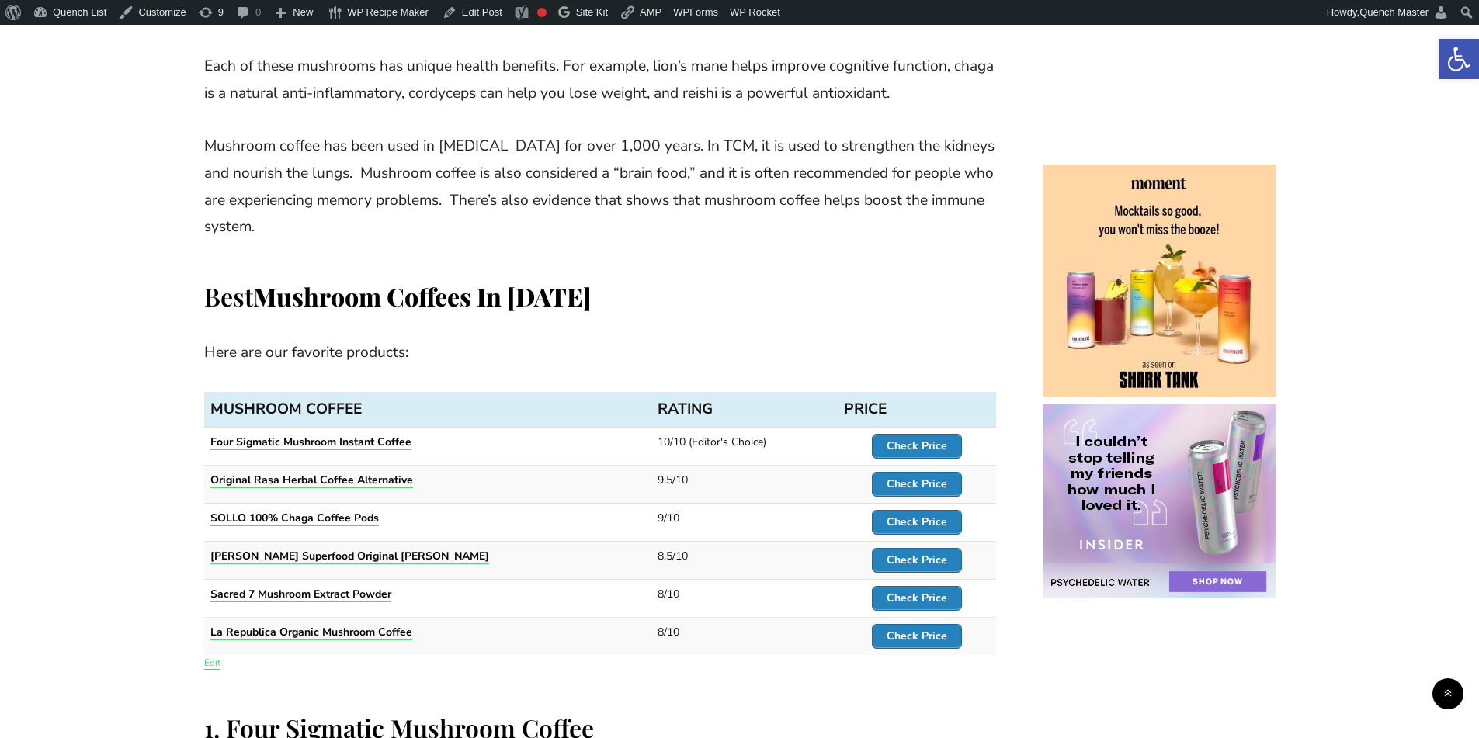
click at [216, 662] on link "Edit" at bounding box center [212, 663] width 16 height 12
click at [909, 446] on strong "Check Price" at bounding box center [916, 446] width 61 height 15
click at [907, 476] on span "Check Price" at bounding box center [916, 484] width 88 height 23
click at [919, 525] on strong "Check Price" at bounding box center [916, 522] width 61 height 15
click at [917, 555] on strong "Check Price" at bounding box center [916, 560] width 61 height 15
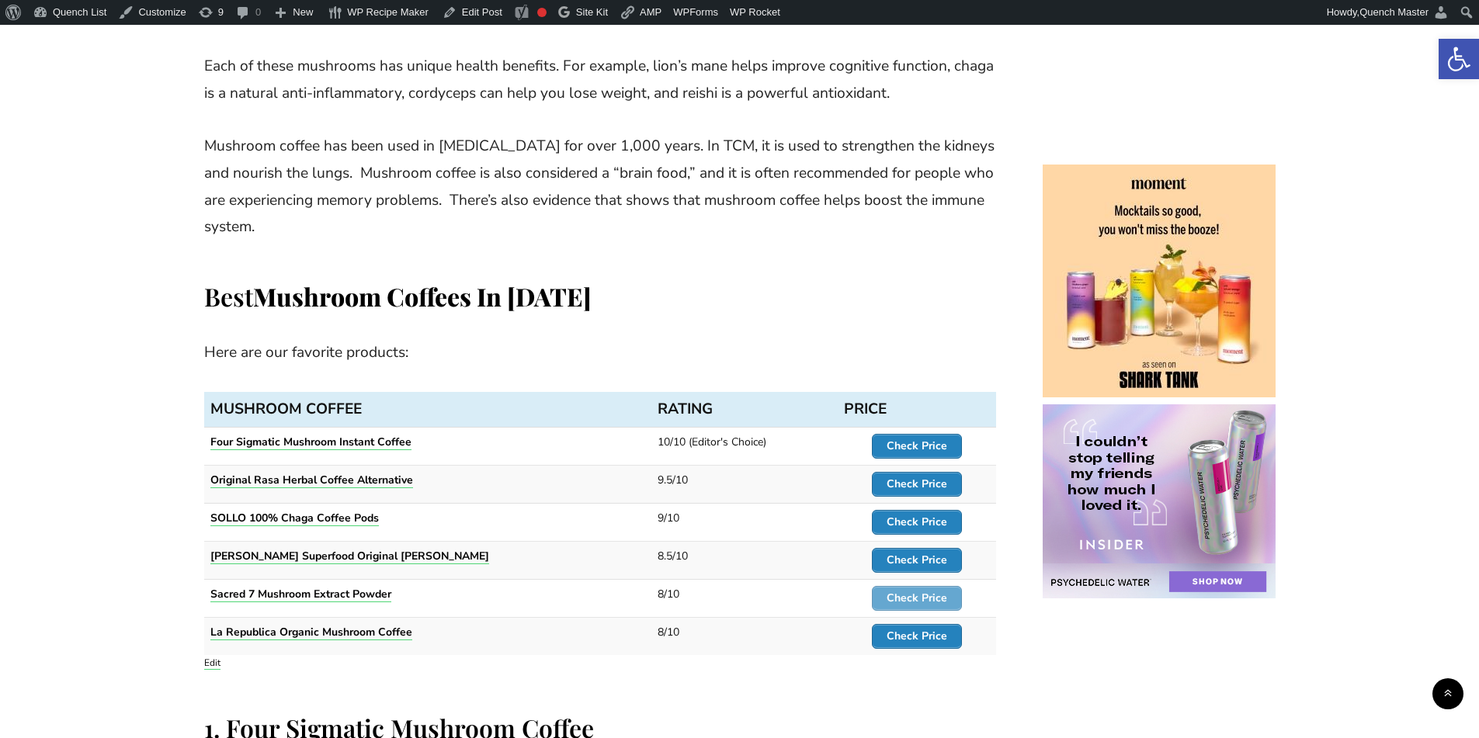
click at [907, 598] on strong "Check Price" at bounding box center [916, 598] width 61 height 15
click at [904, 642] on strong "Check Price" at bounding box center [916, 636] width 61 height 15
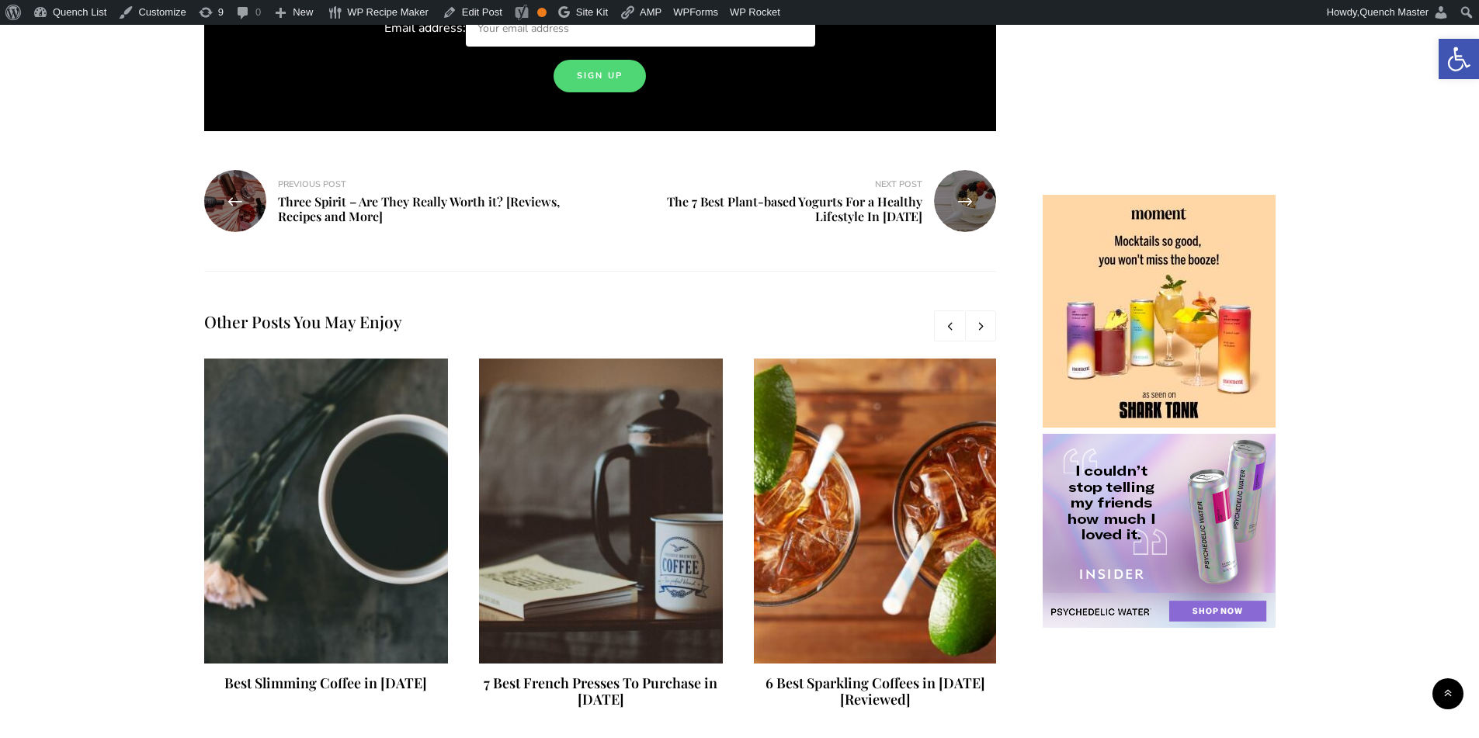
scroll to position [12391, 0]
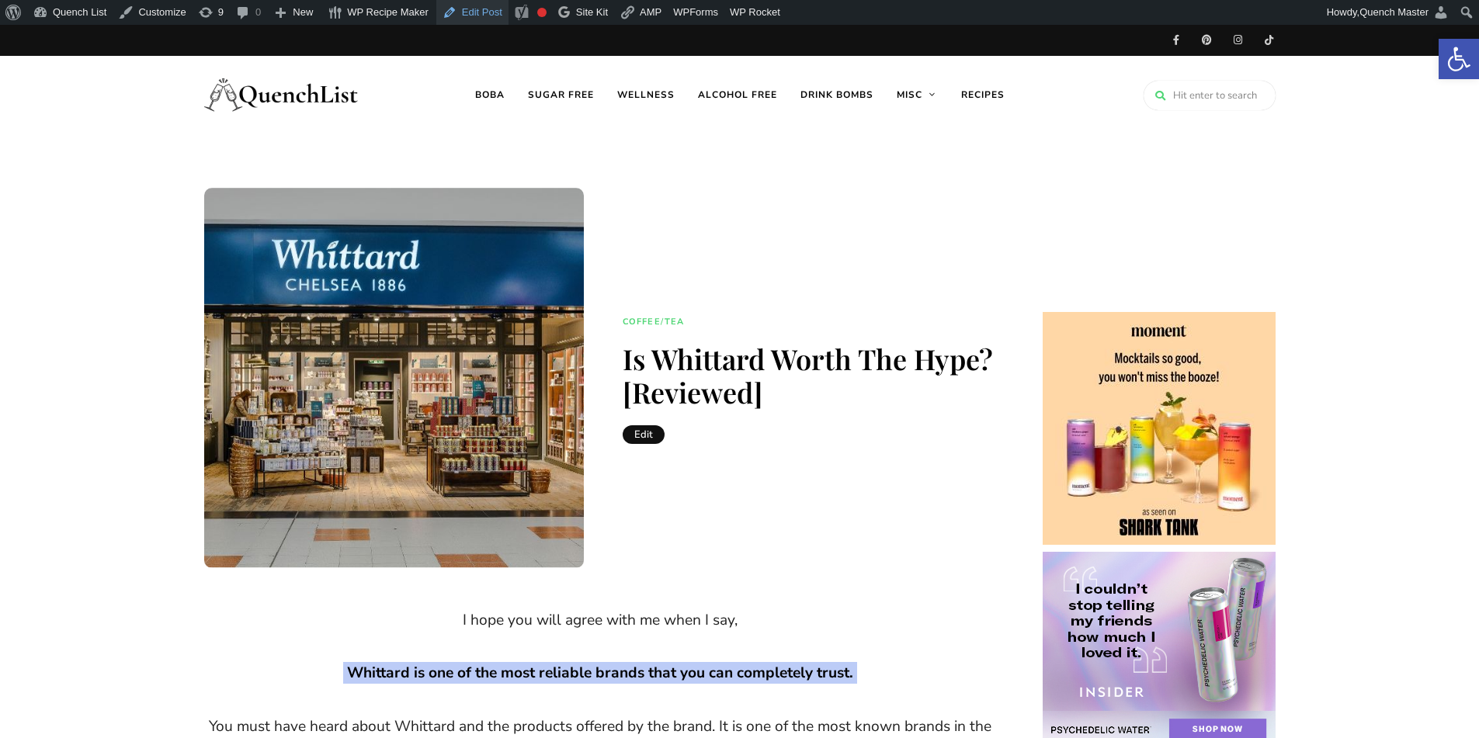
click at [456, 16] on link "Edit Post" at bounding box center [472, 12] width 72 height 25
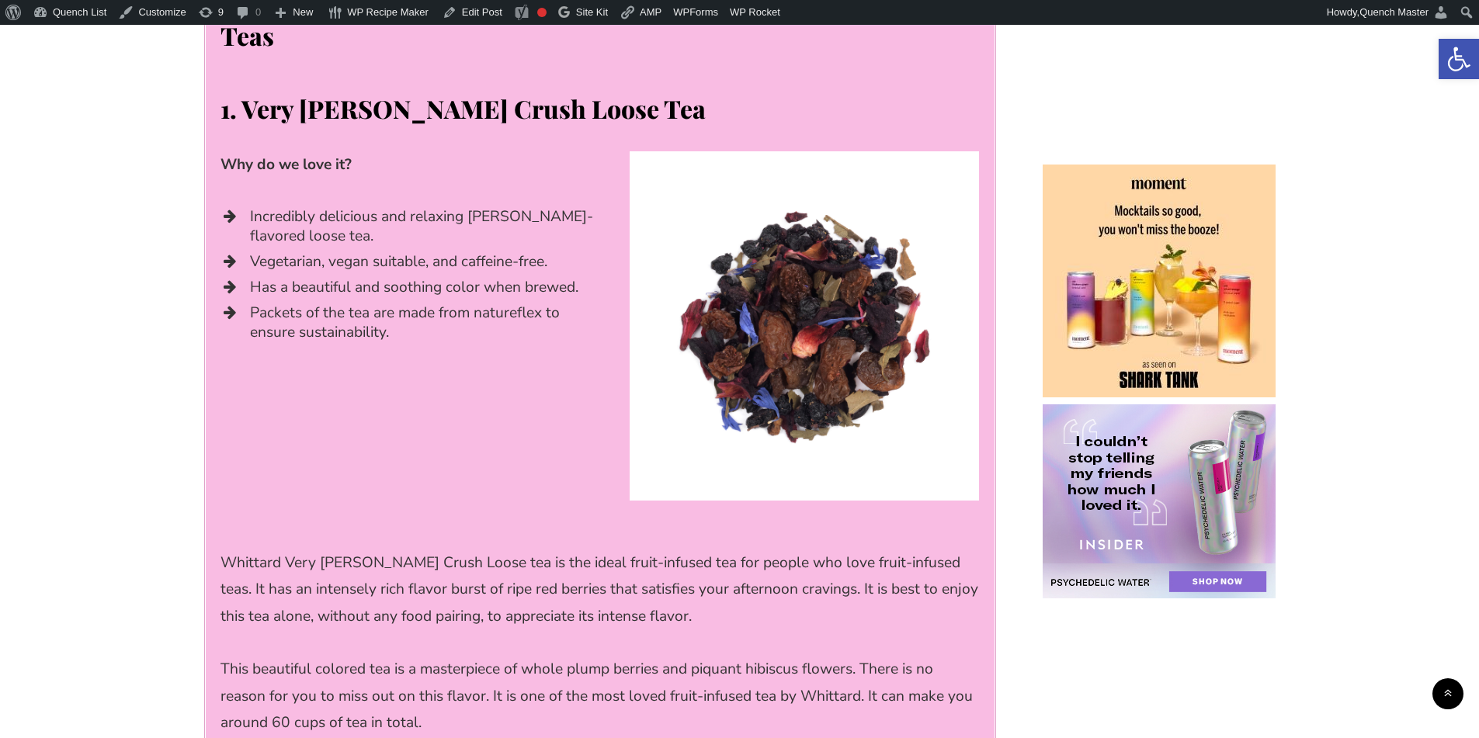
scroll to position [2587, 0]
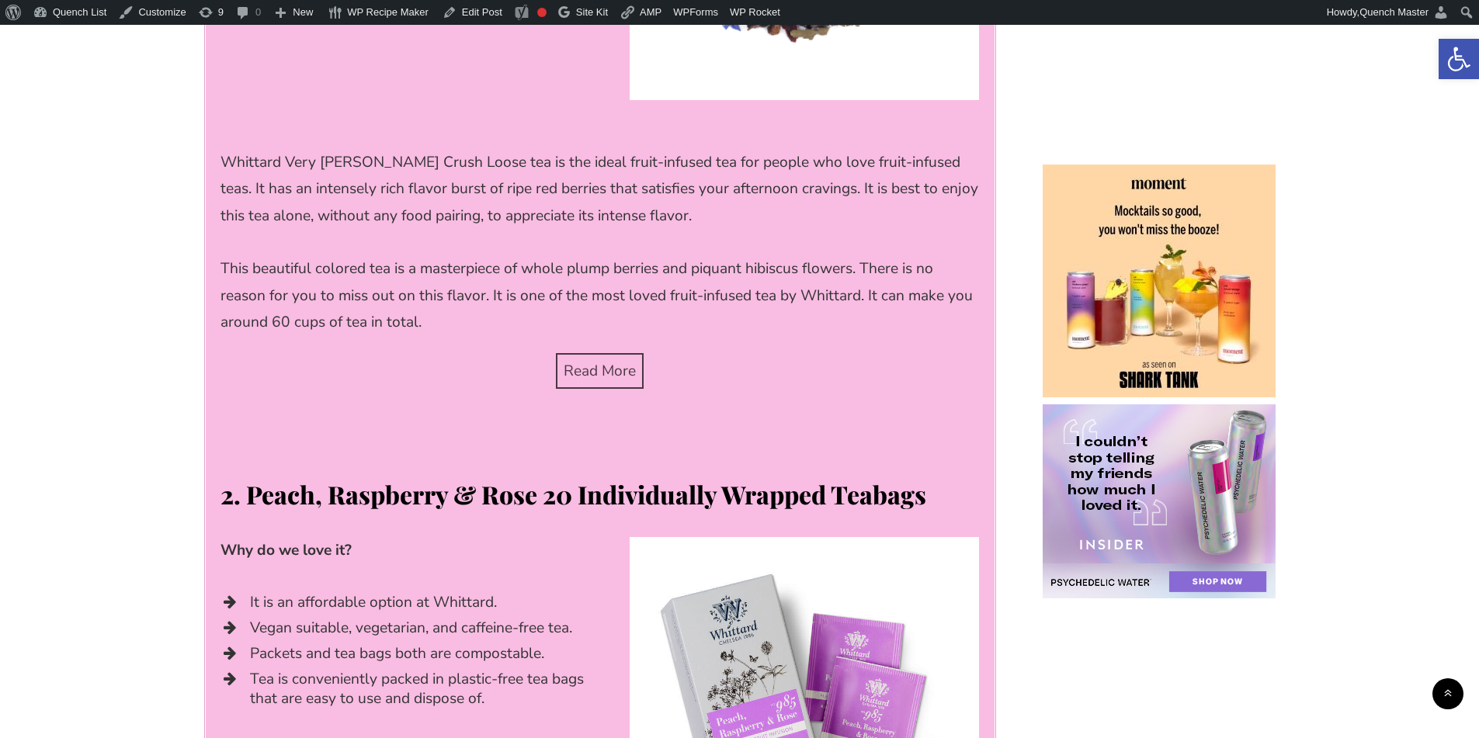
click at [602, 361] on span "Read More" at bounding box center [600, 371] width 72 height 20
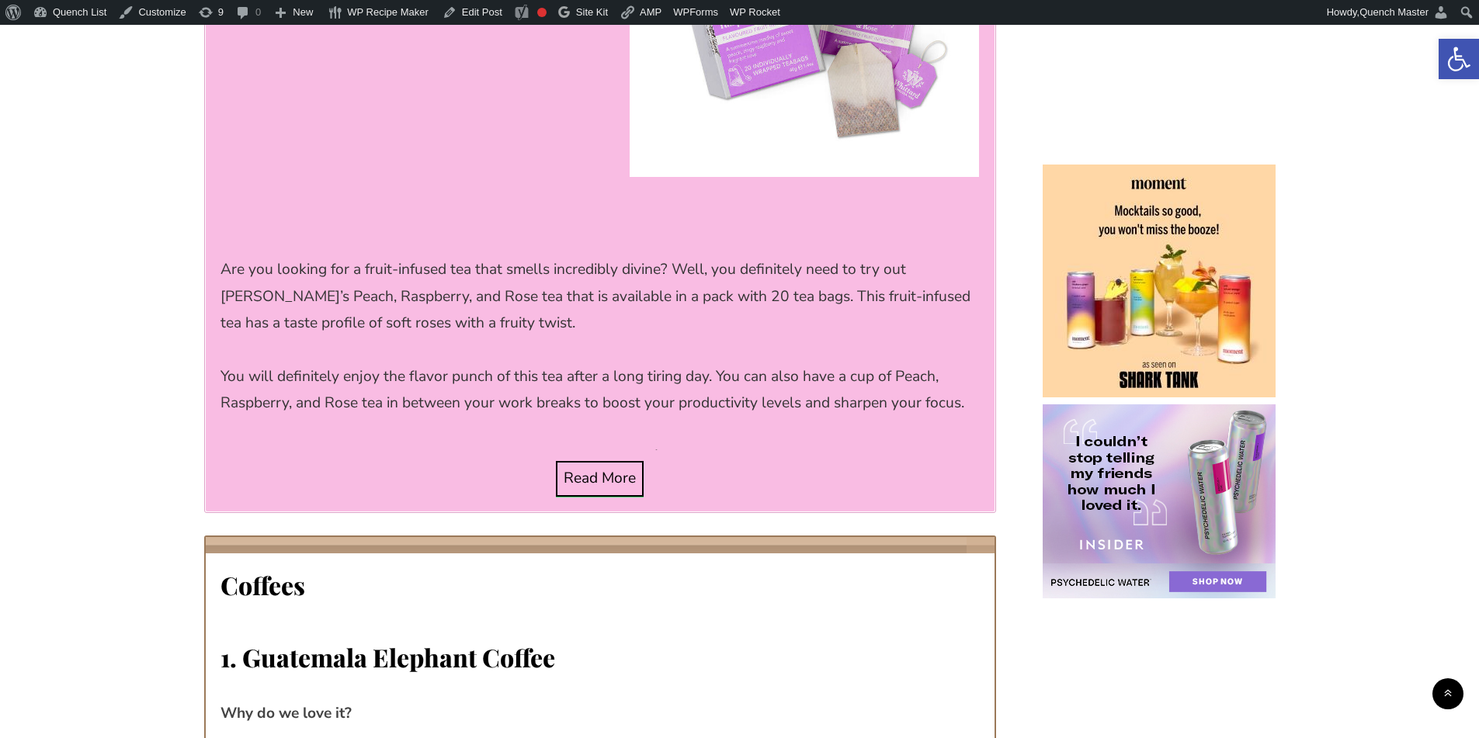
scroll to position [3751, 0]
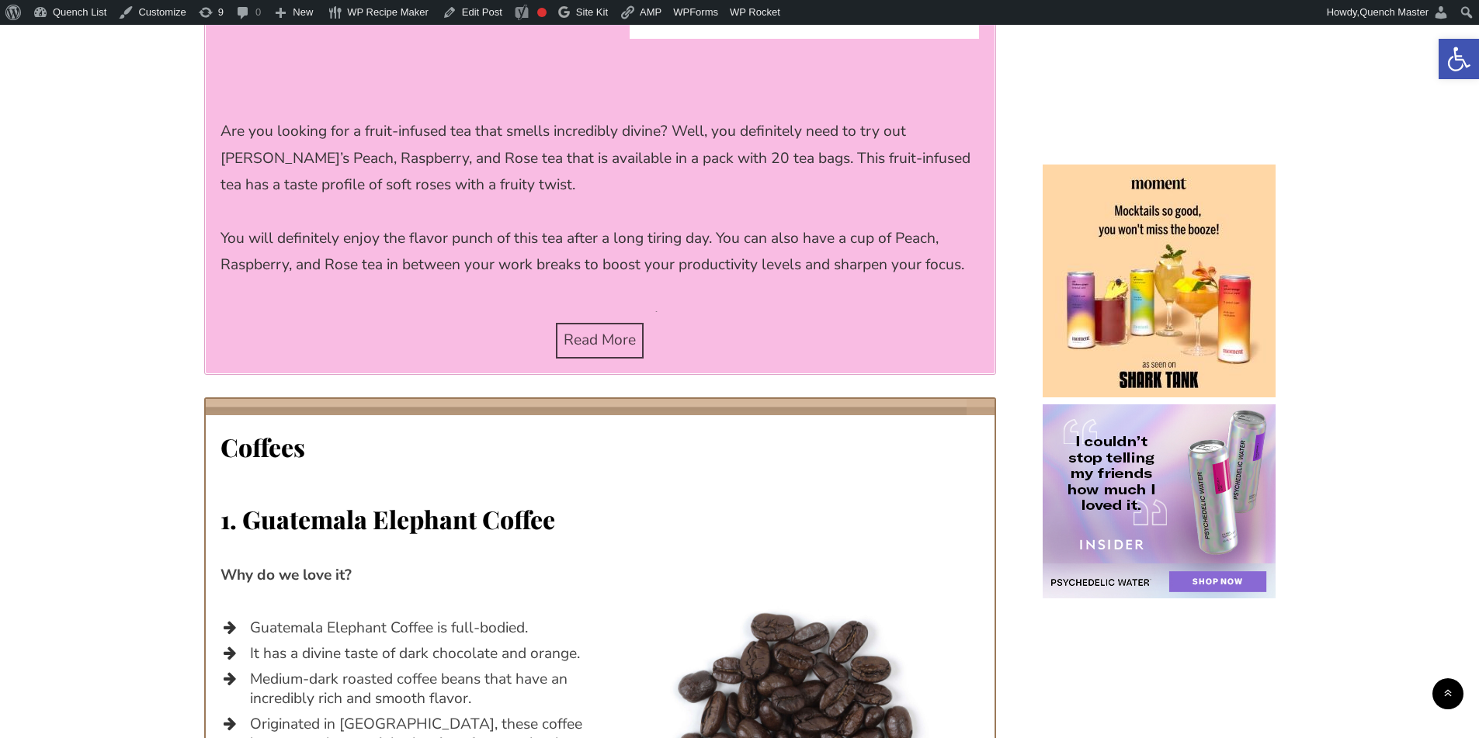
click at [597, 330] on span "Read More" at bounding box center [600, 340] width 72 height 20
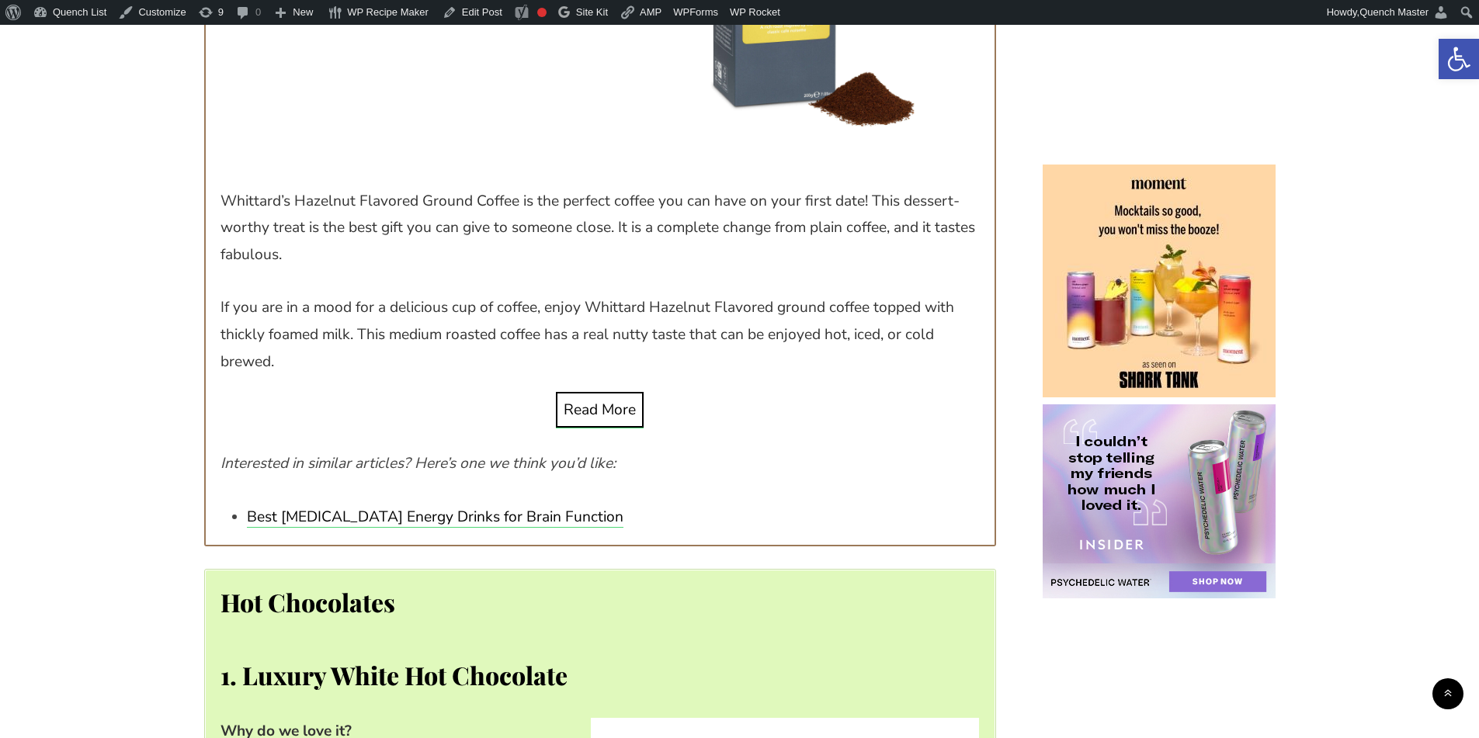
scroll to position [5692, 0]
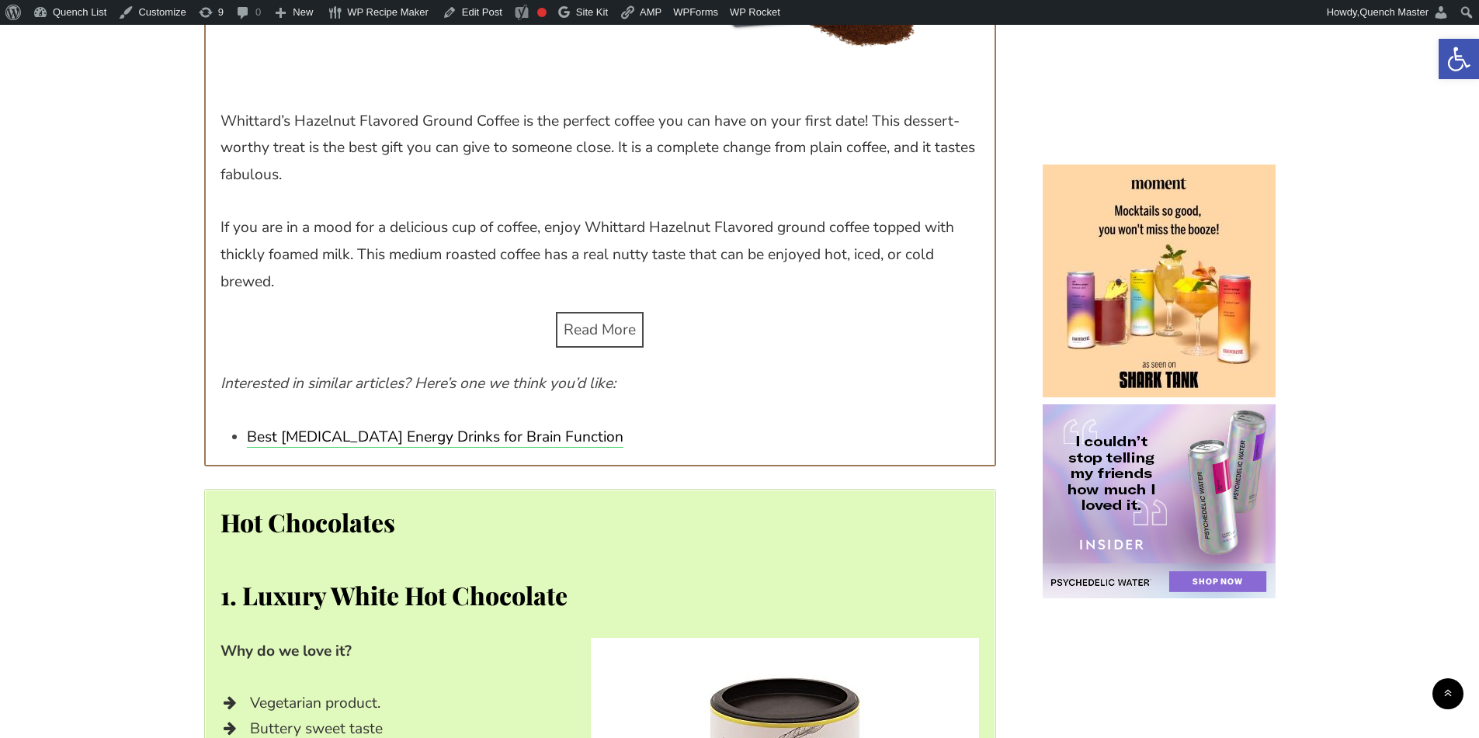
click at [605, 320] on span "Read More" at bounding box center [600, 330] width 72 height 20
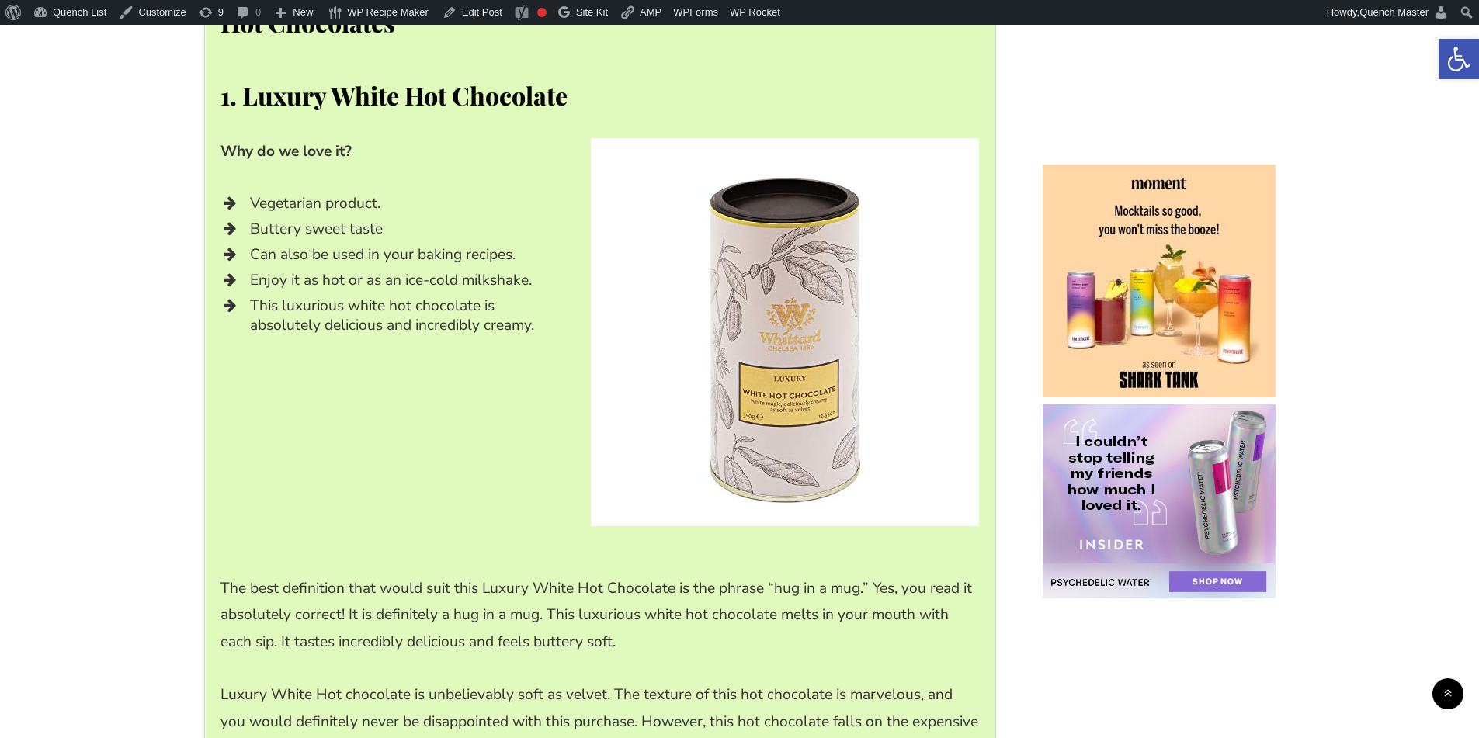
scroll to position [6598, 0]
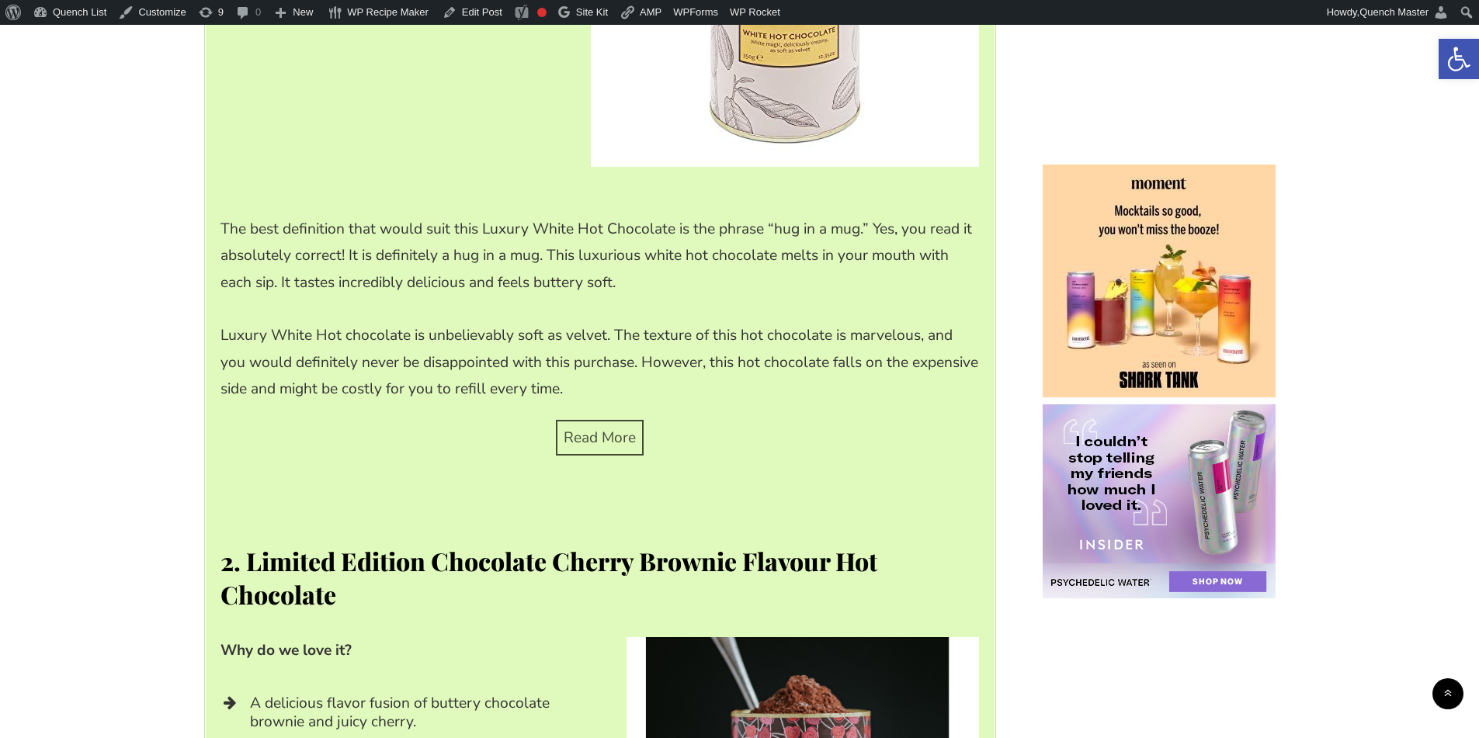
click at [587, 428] on span "Read More" at bounding box center [600, 438] width 72 height 20
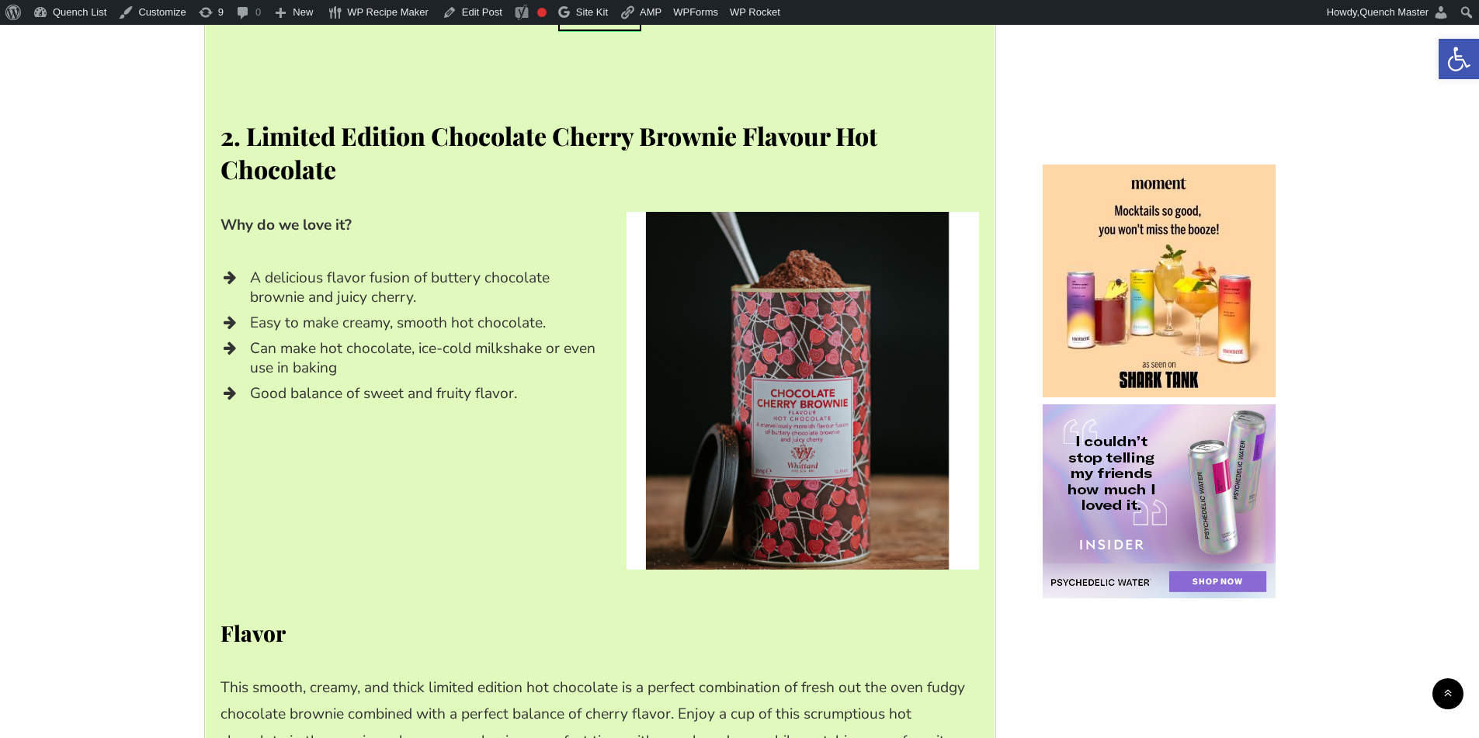
scroll to position [7762, 0]
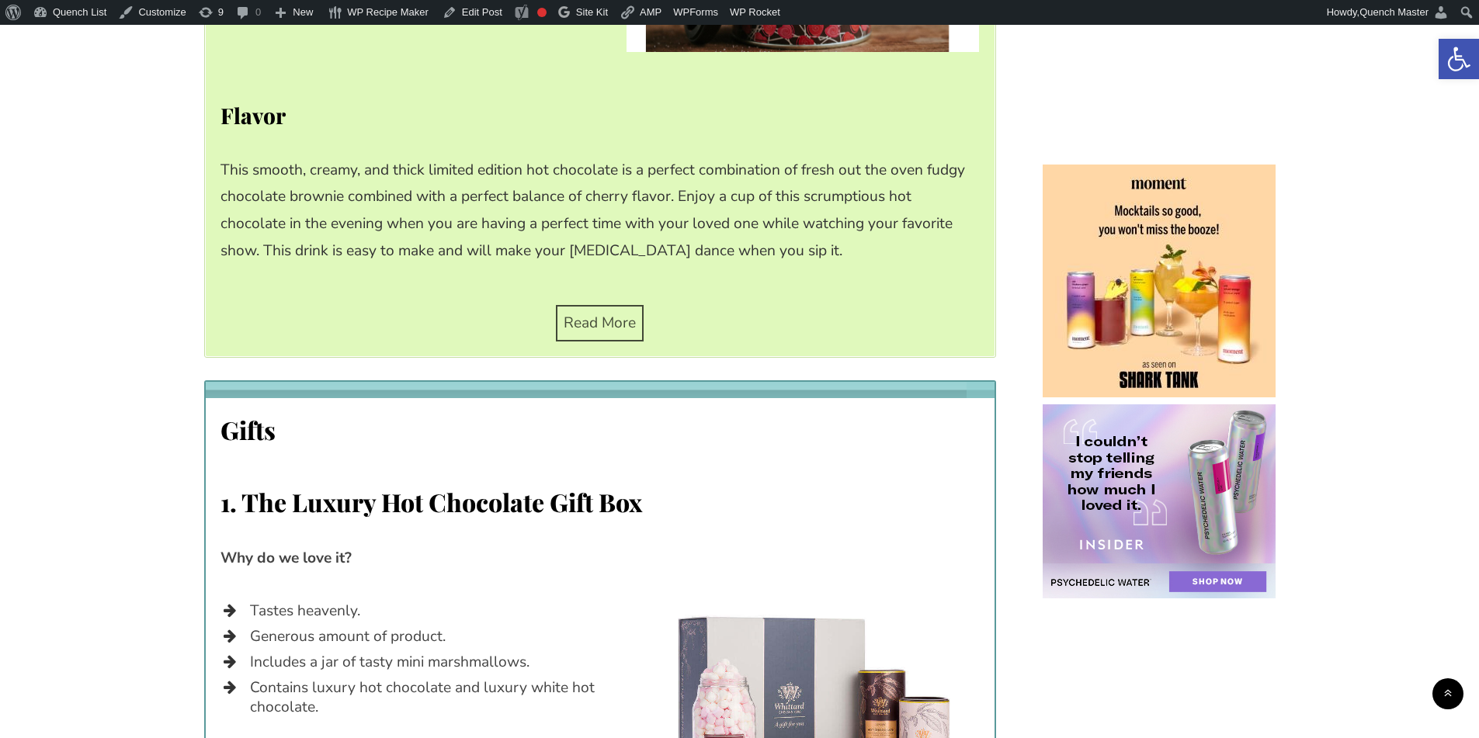
click at [598, 305] on link "Read More" at bounding box center [599, 323] width 87 height 36
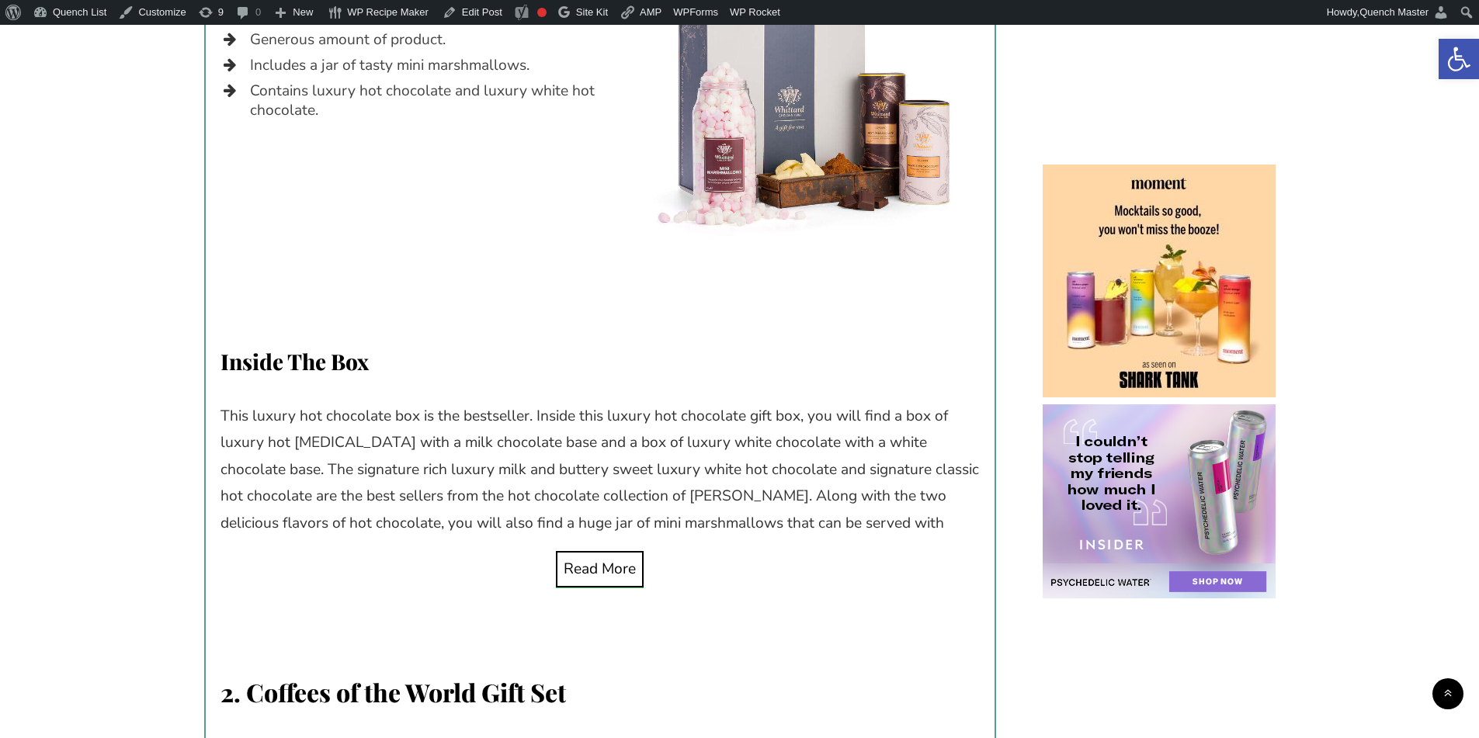
scroll to position [8797, 0]
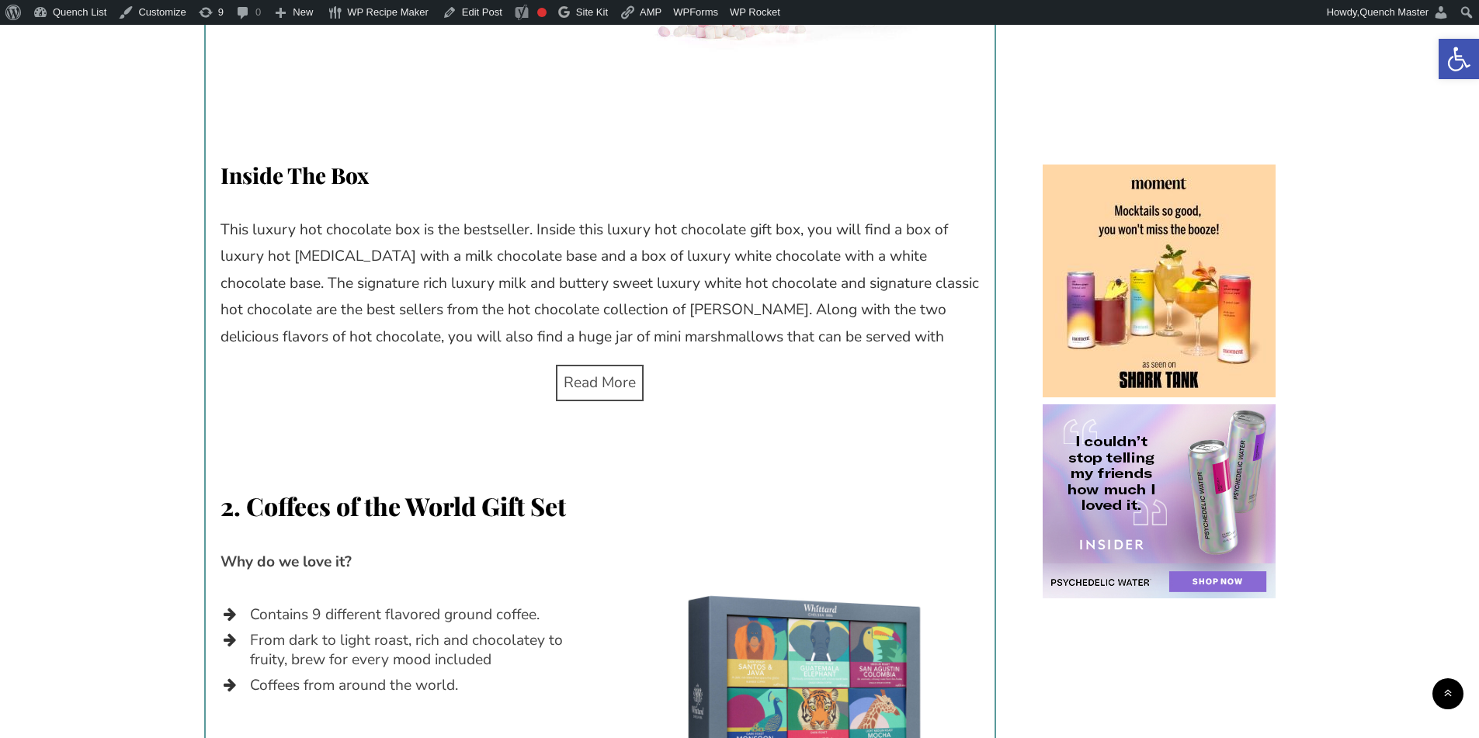
click at [613, 365] on link "Read More" at bounding box center [599, 383] width 87 height 36
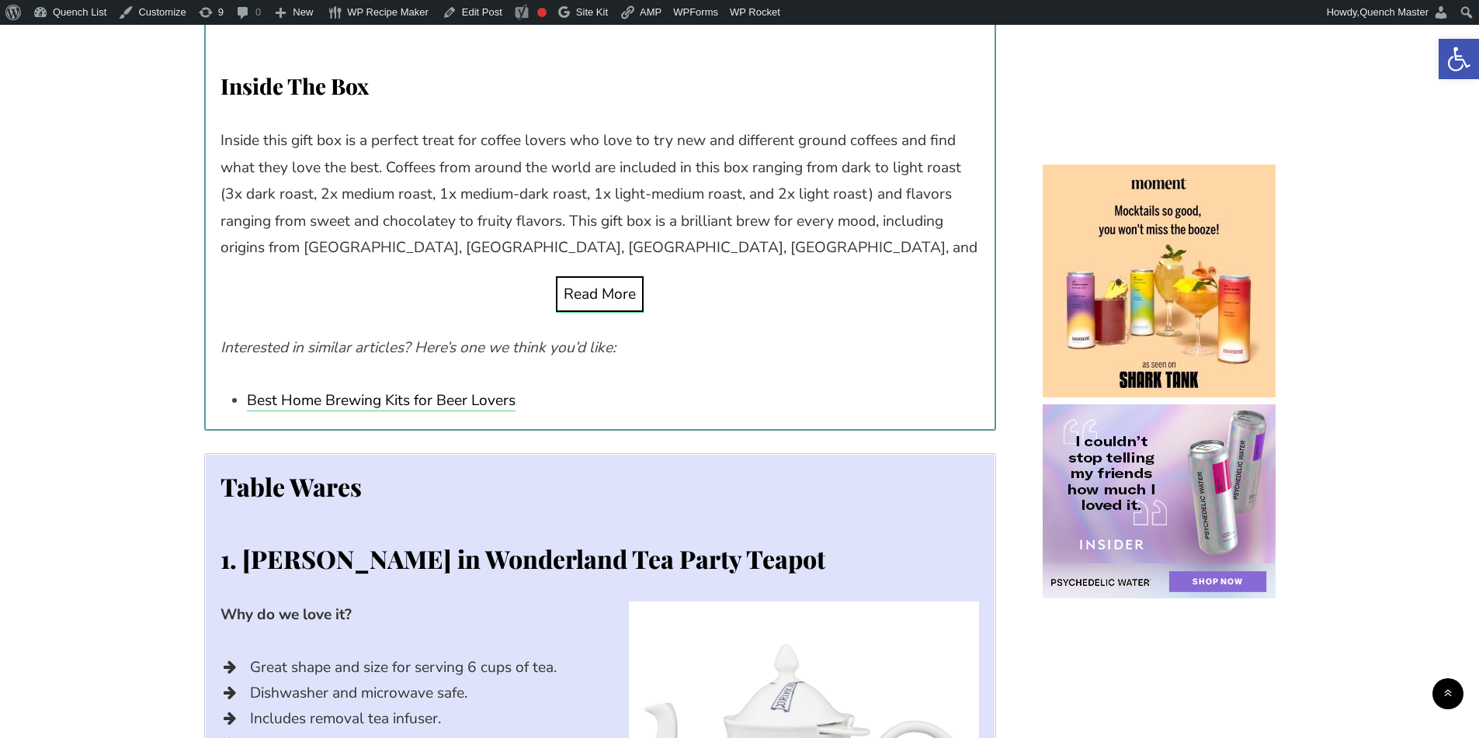
scroll to position [9961, 0]
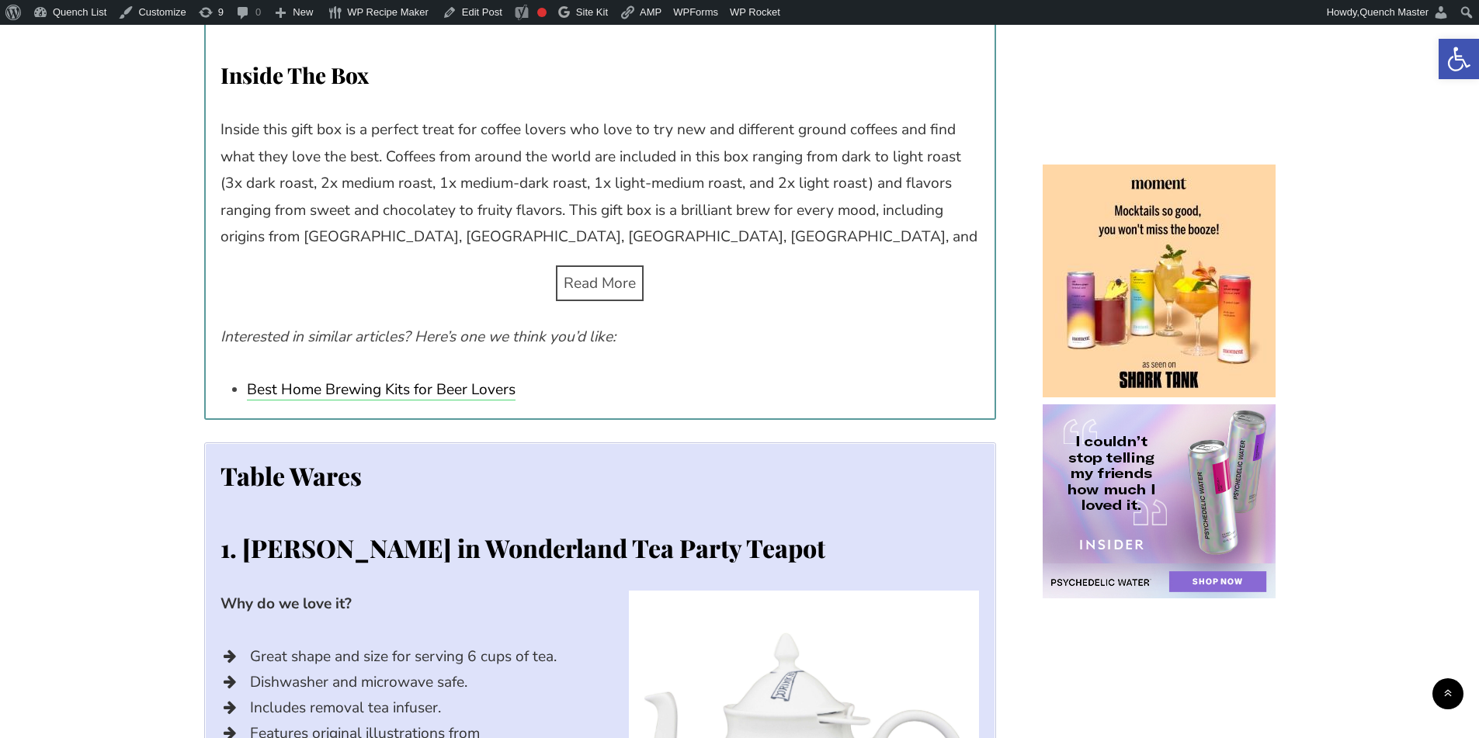
click at [613, 273] on span "Read More" at bounding box center [600, 283] width 72 height 20
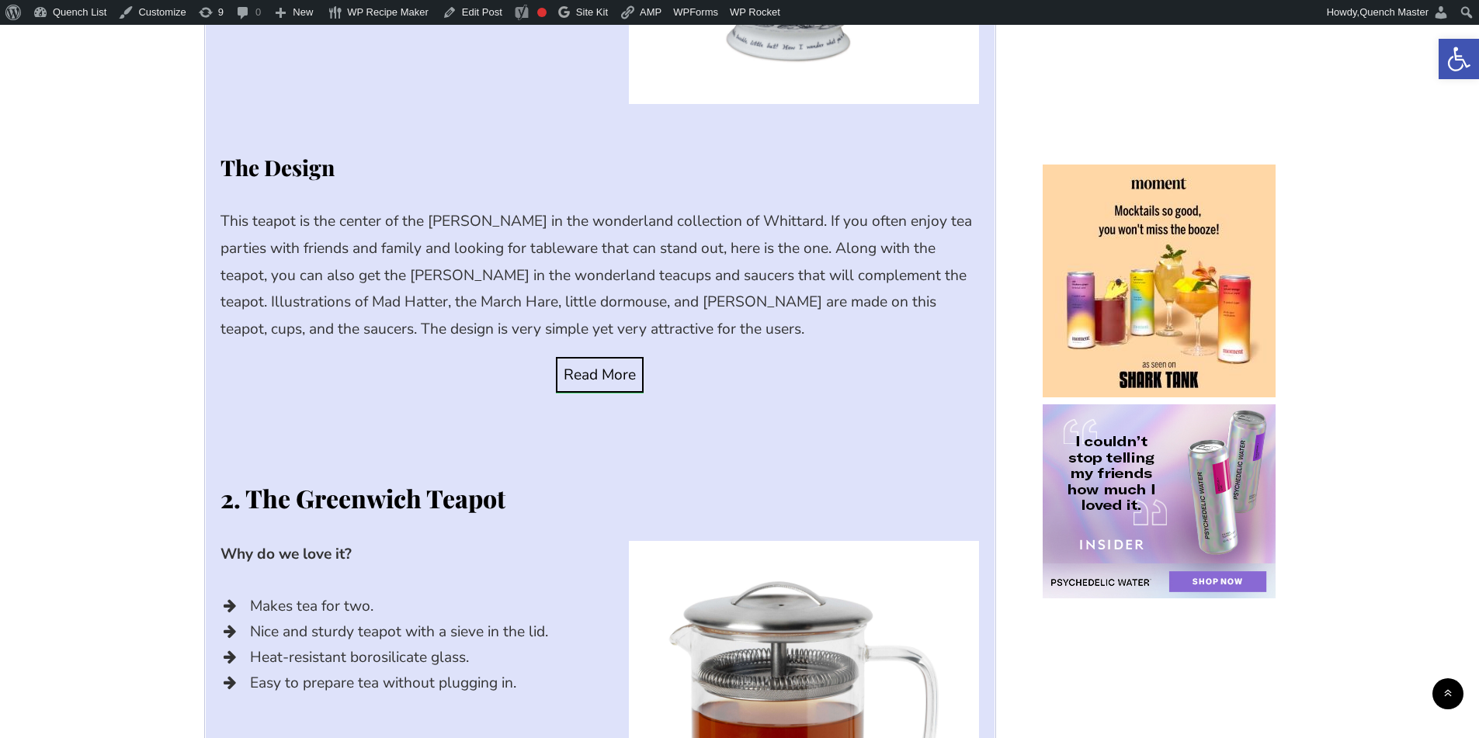
scroll to position [10997, 0]
click at [581, 364] on span "Read More" at bounding box center [600, 374] width 72 height 20
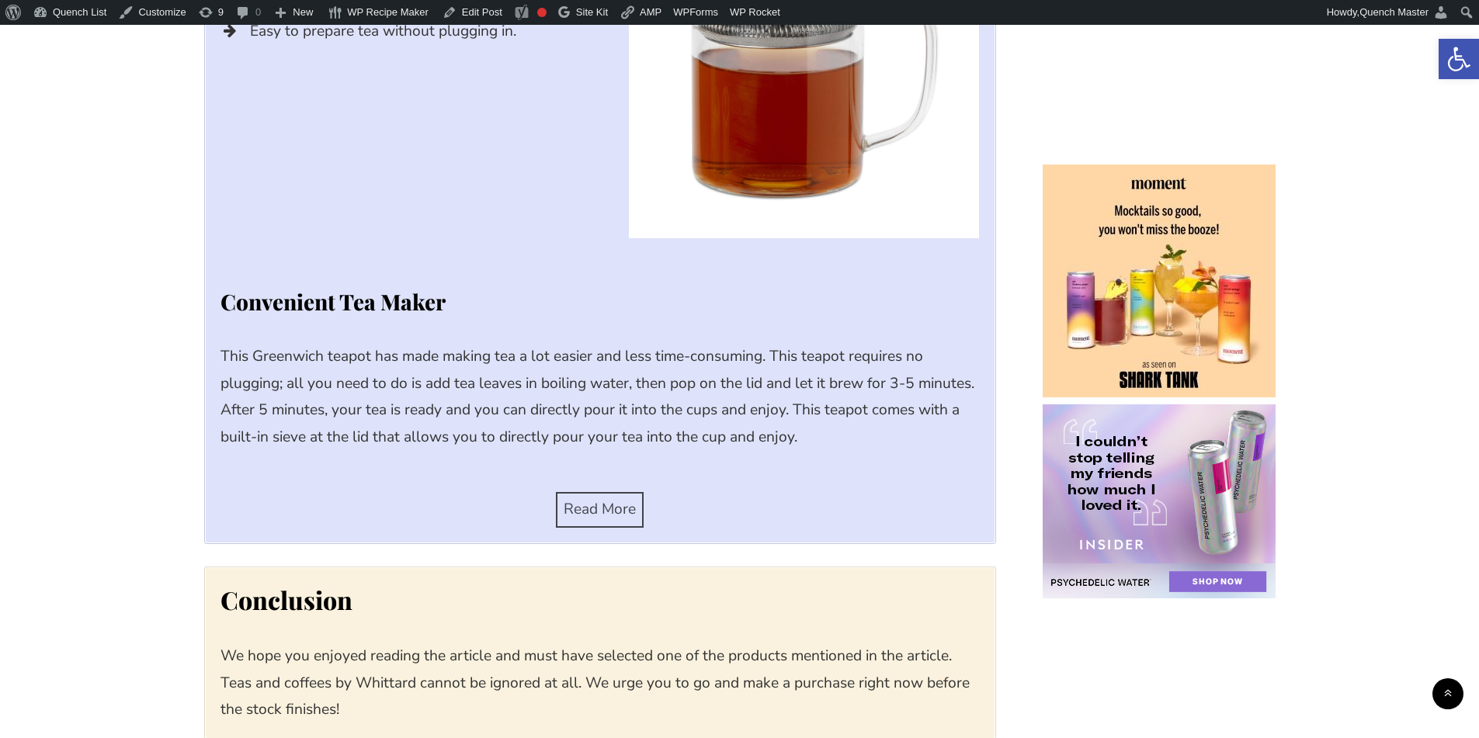
scroll to position [11902, 0]
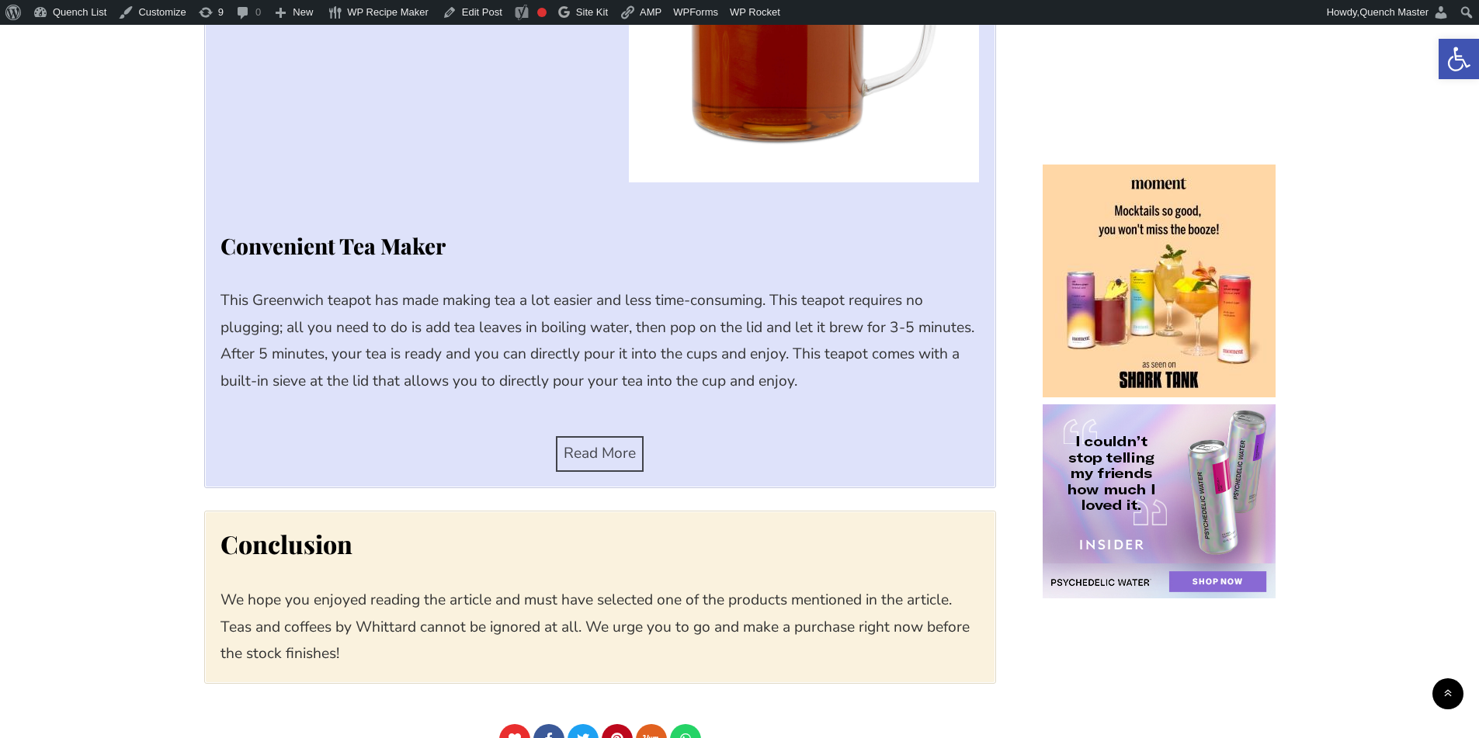
click at [578, 443] on span "Read More" at bounding box center [600, 453] width 72 height 20
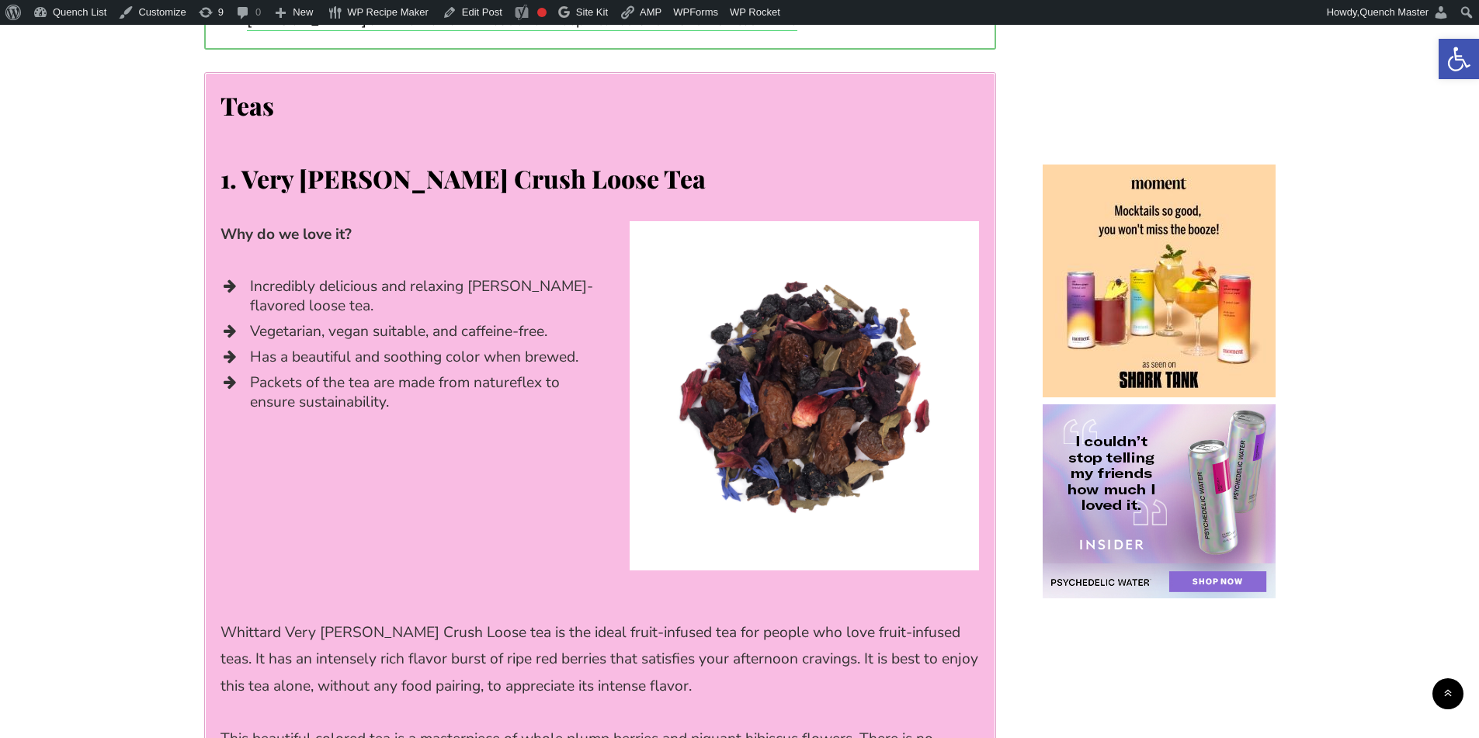
scroll to position [2329, 0]
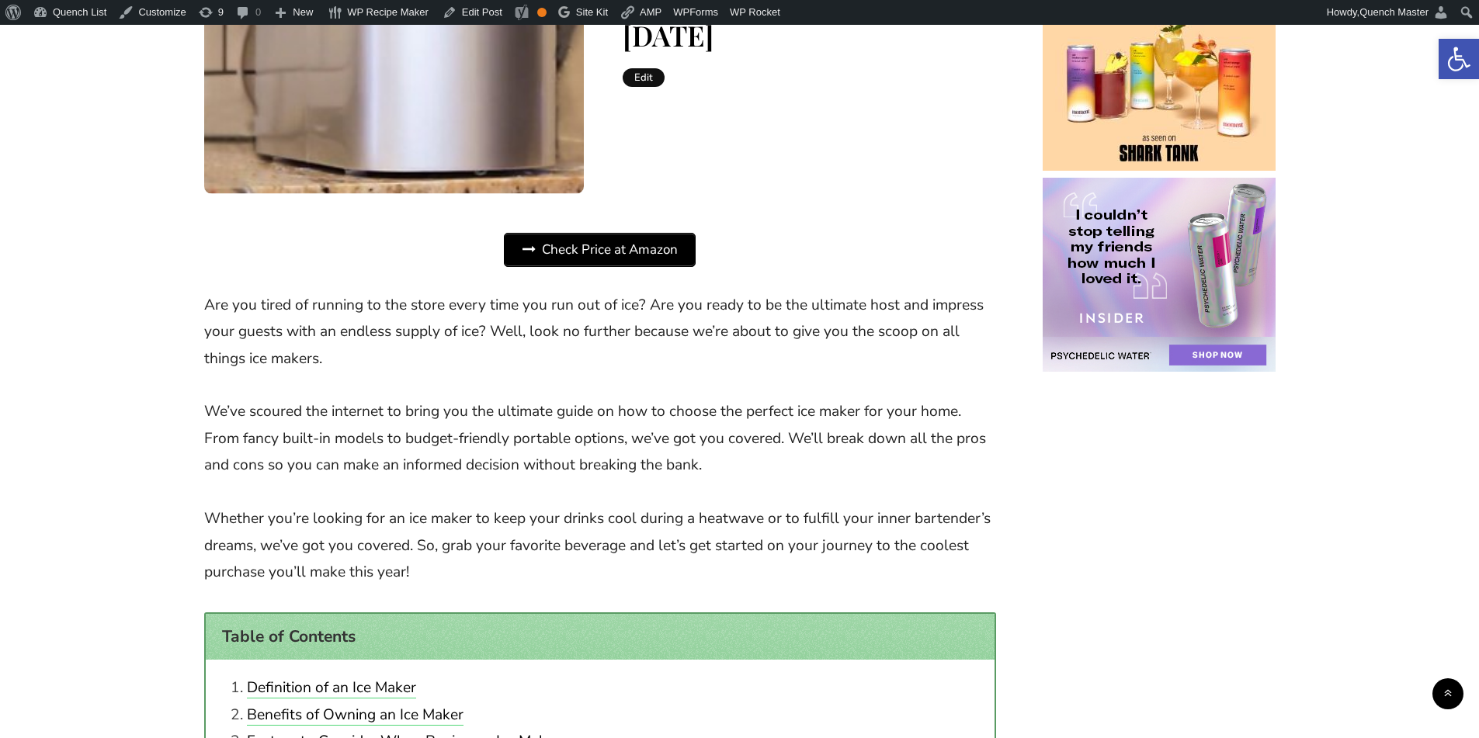
scroll to position [130, 0]
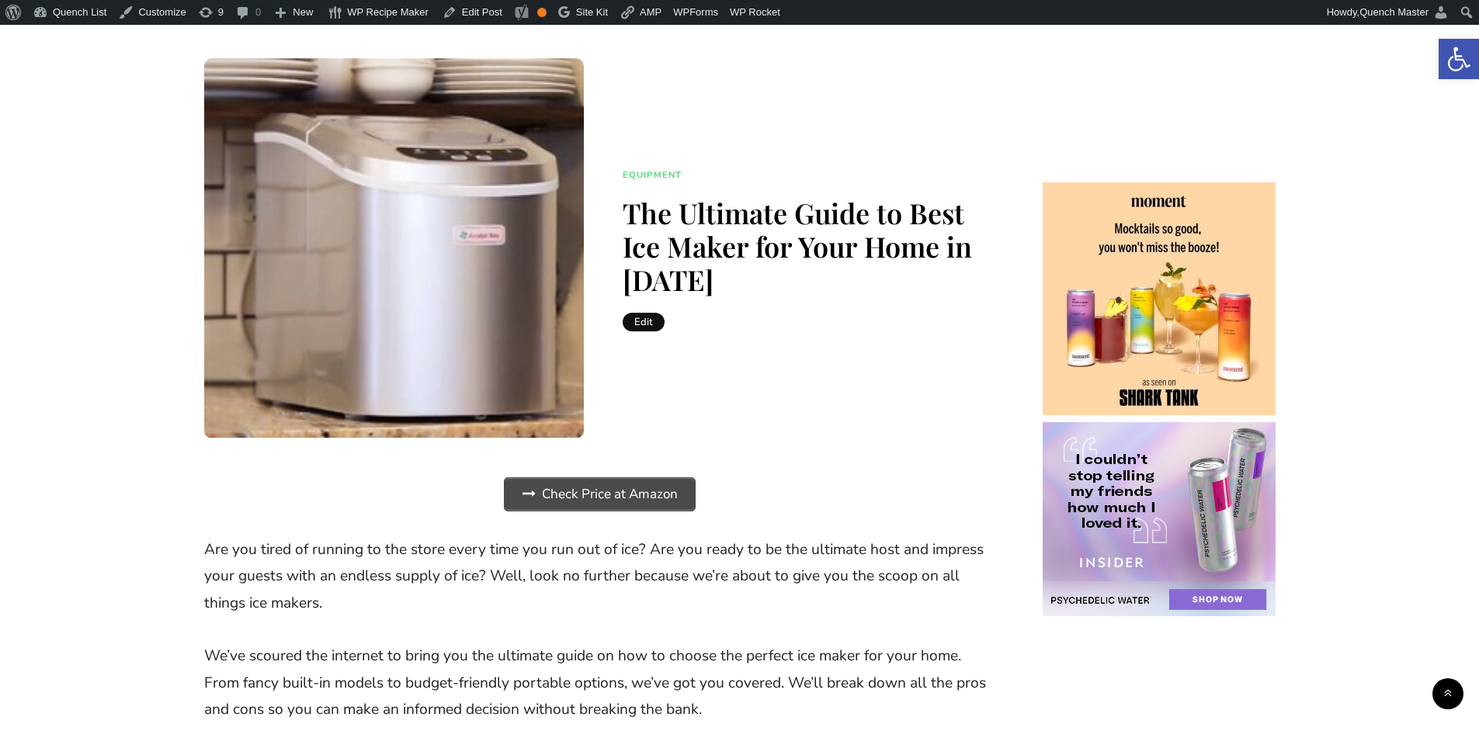
click at [600, 486] on span "Check Price at Amazon" at bounding box center [600, 494] width 190 height 33
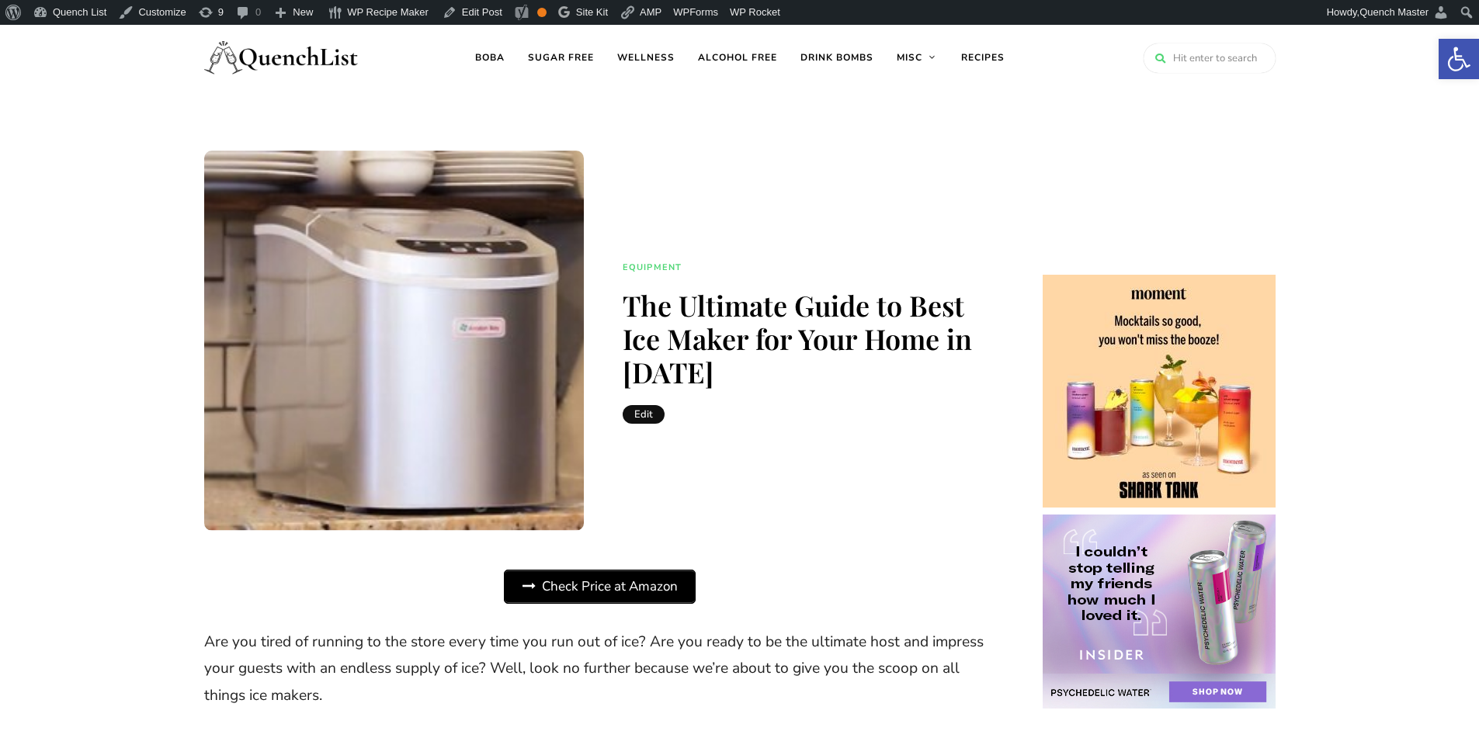
scroll to position [0, 0]
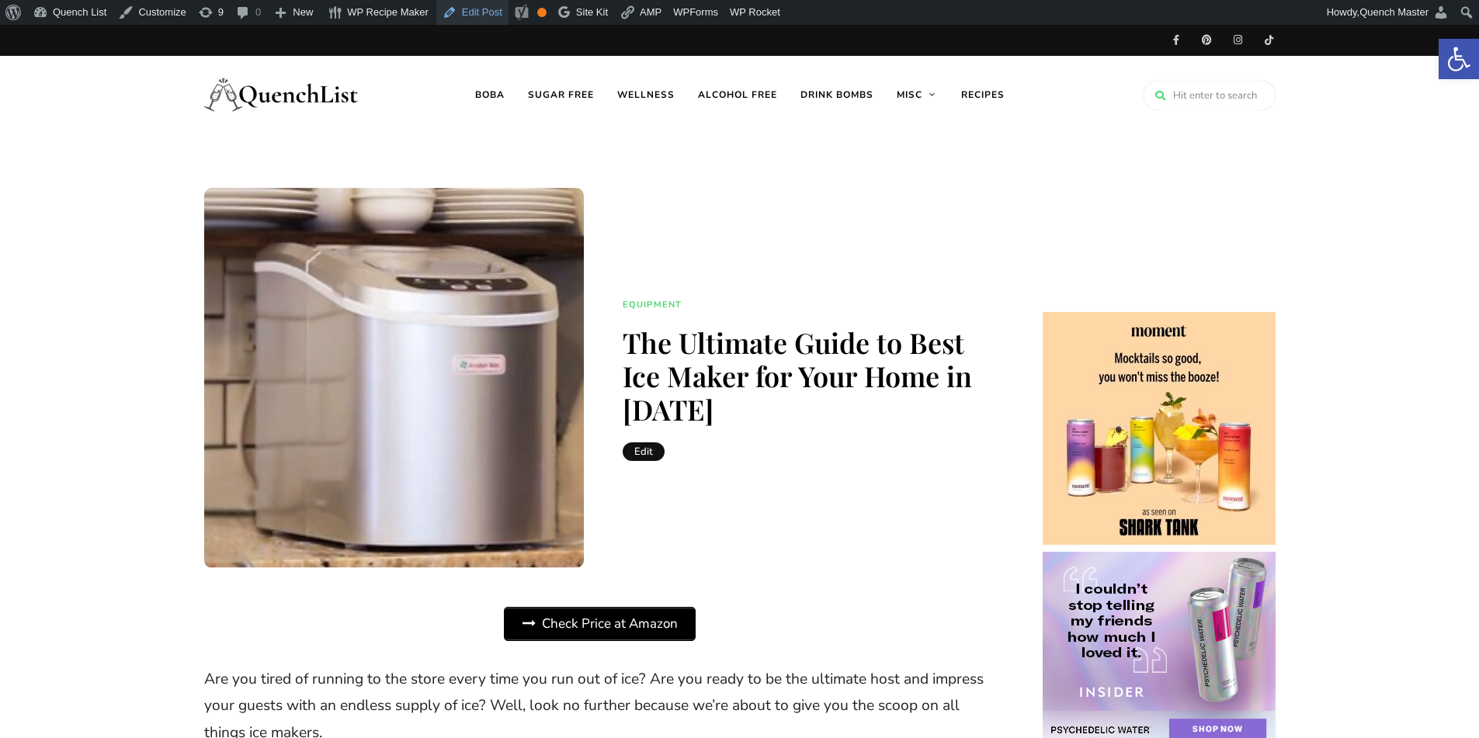
click at [470, 15] on link "Edit Post" at bounding box center [472, 12] width 72 height 25
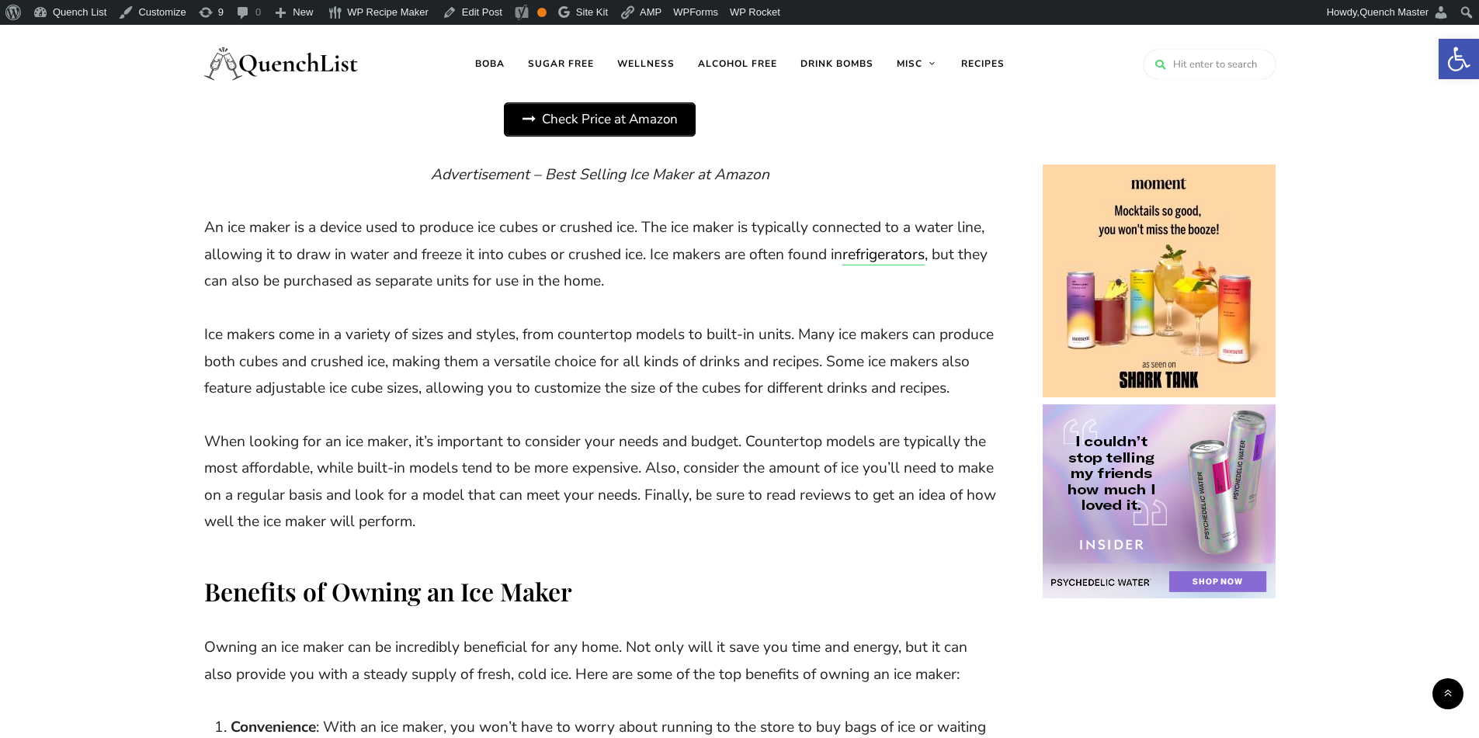
scroll to position [906, 0]
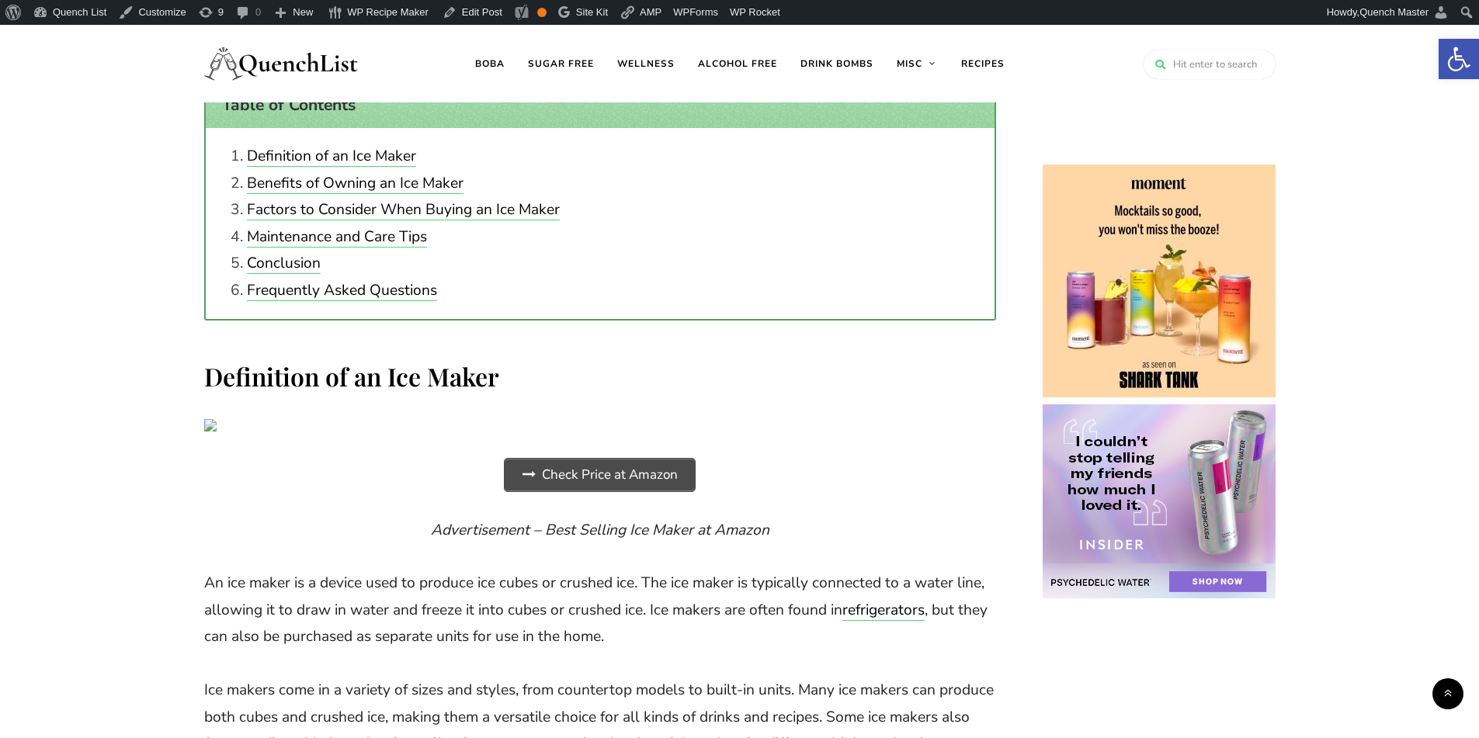
click at [616, 476] on span "Check Price at Amazon" at bounding box center [600, 475] width 190 height 33
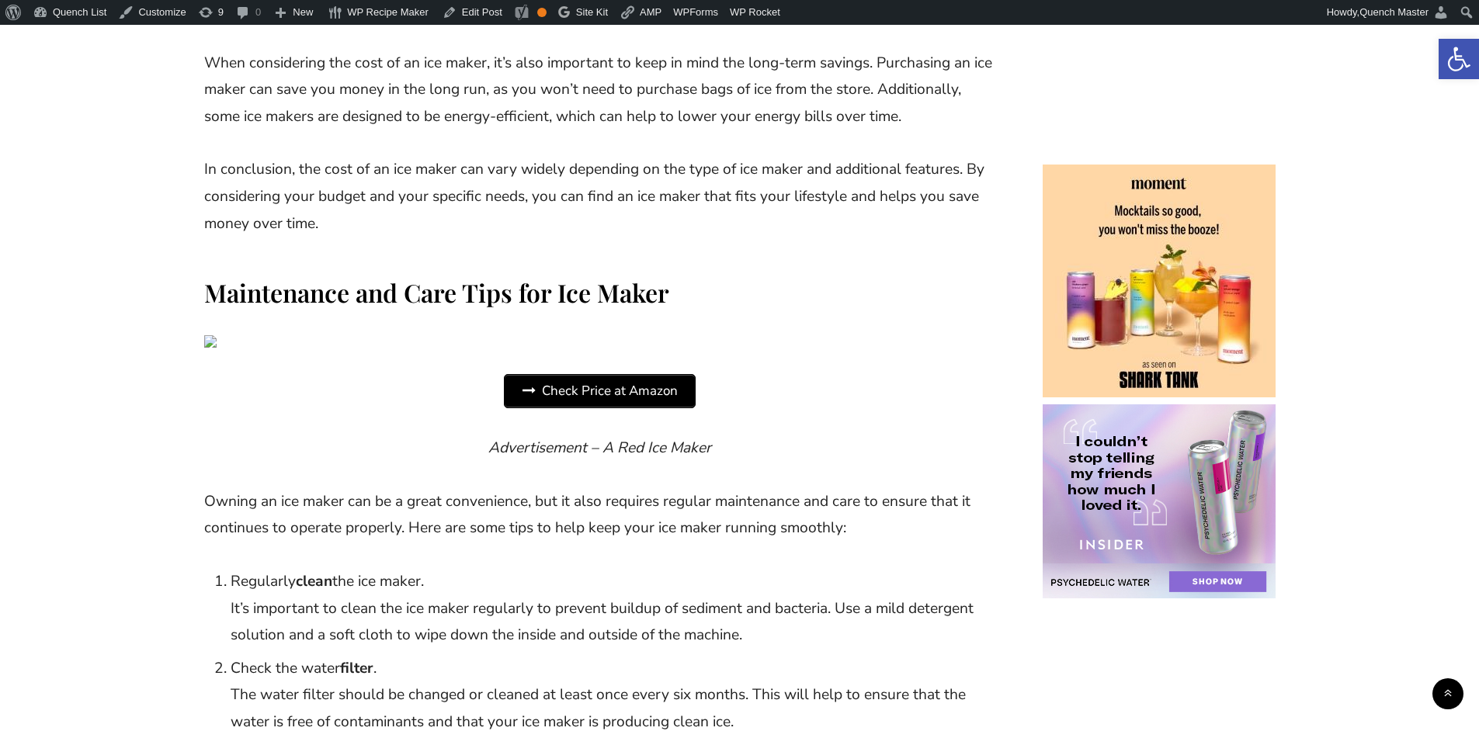
scroll to position [5692, 0]
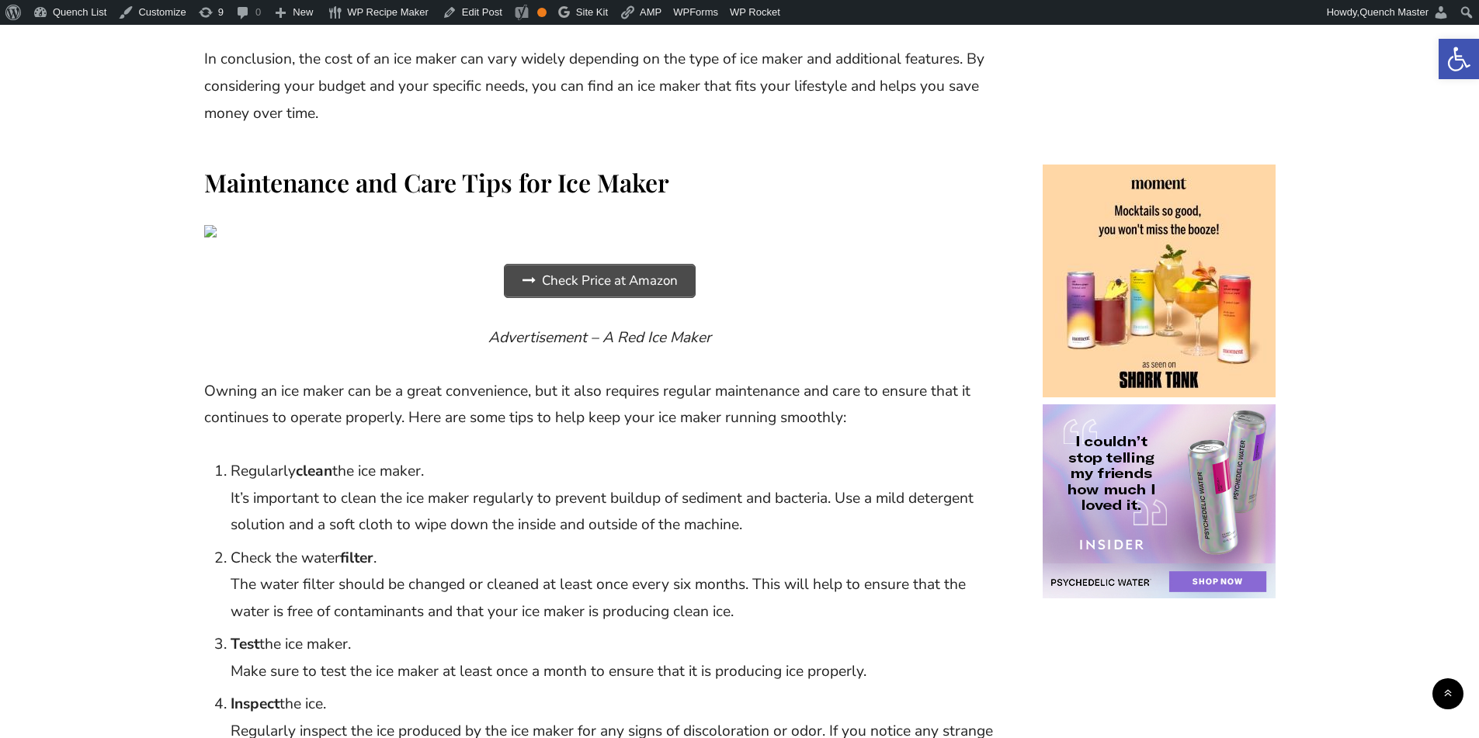
click at [637, 281] on span "Check Price at Amazon" at bounding box center [600, 281] width 190 height 33
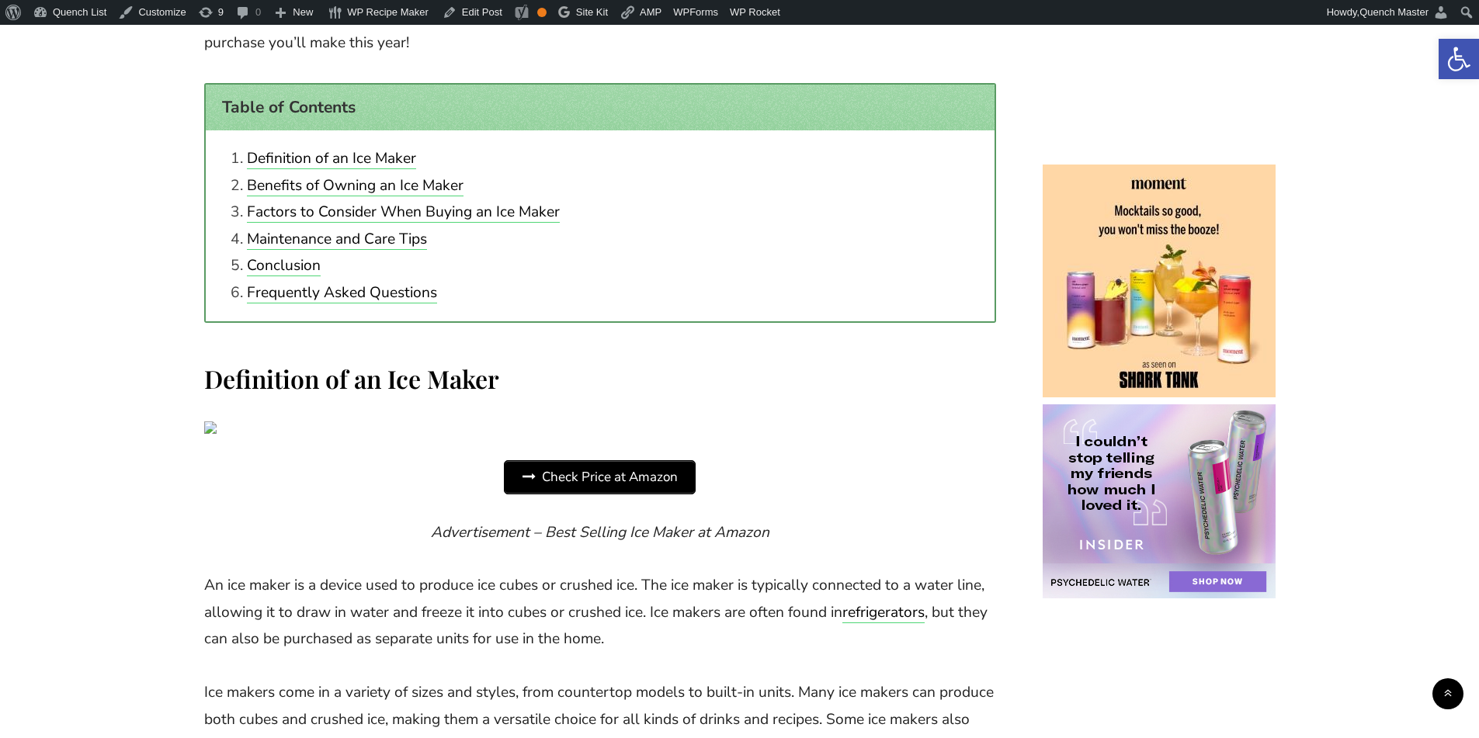
scroll to position [906, 0]
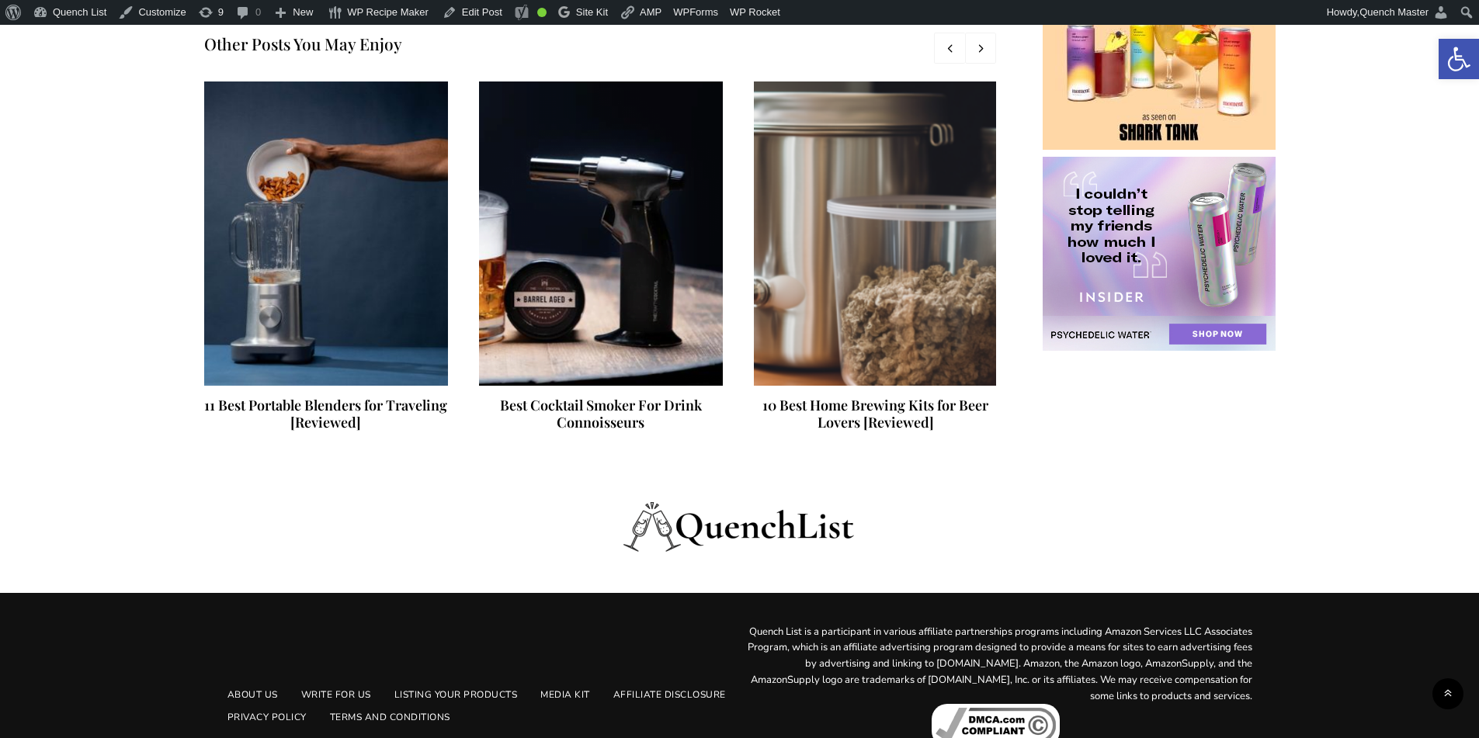
scroll to position [10464, 0]
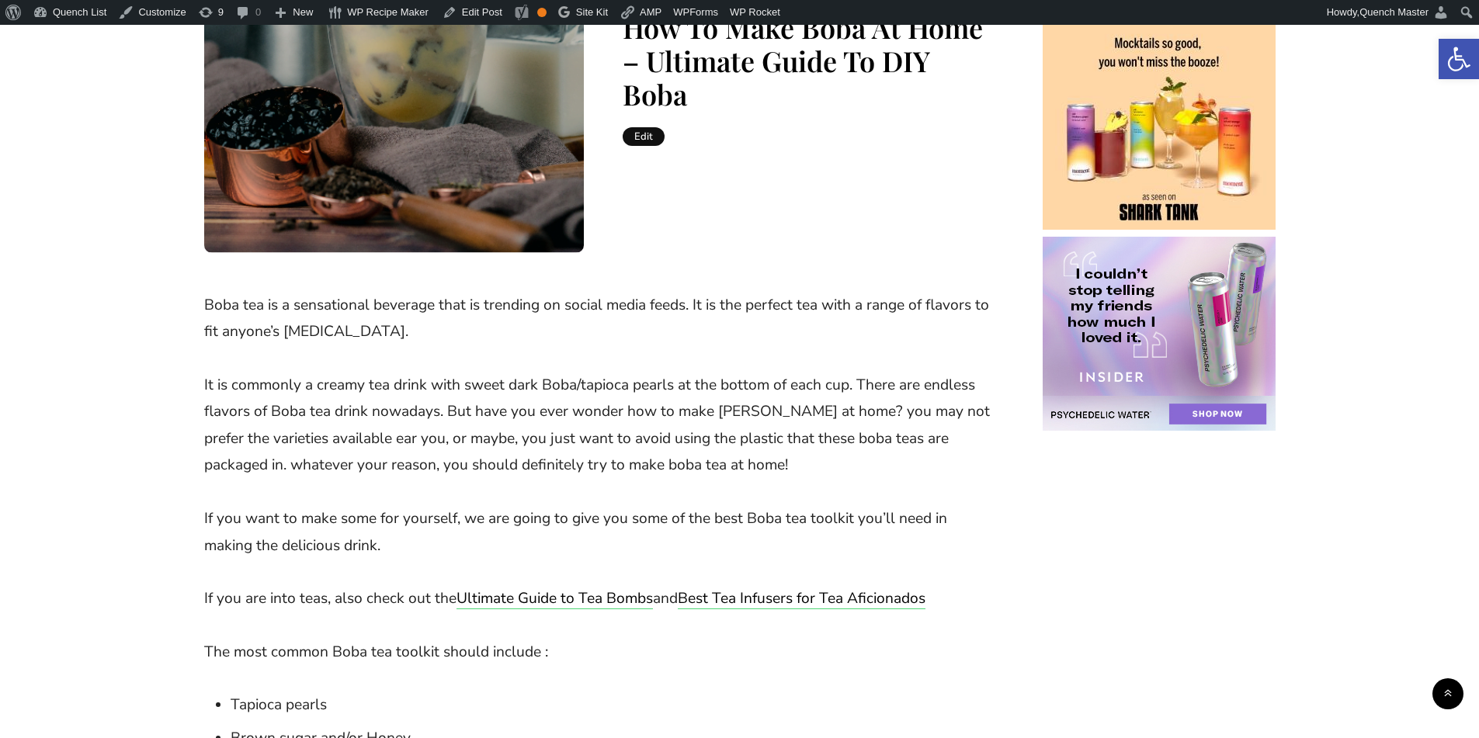
scroll to position [388, 0]
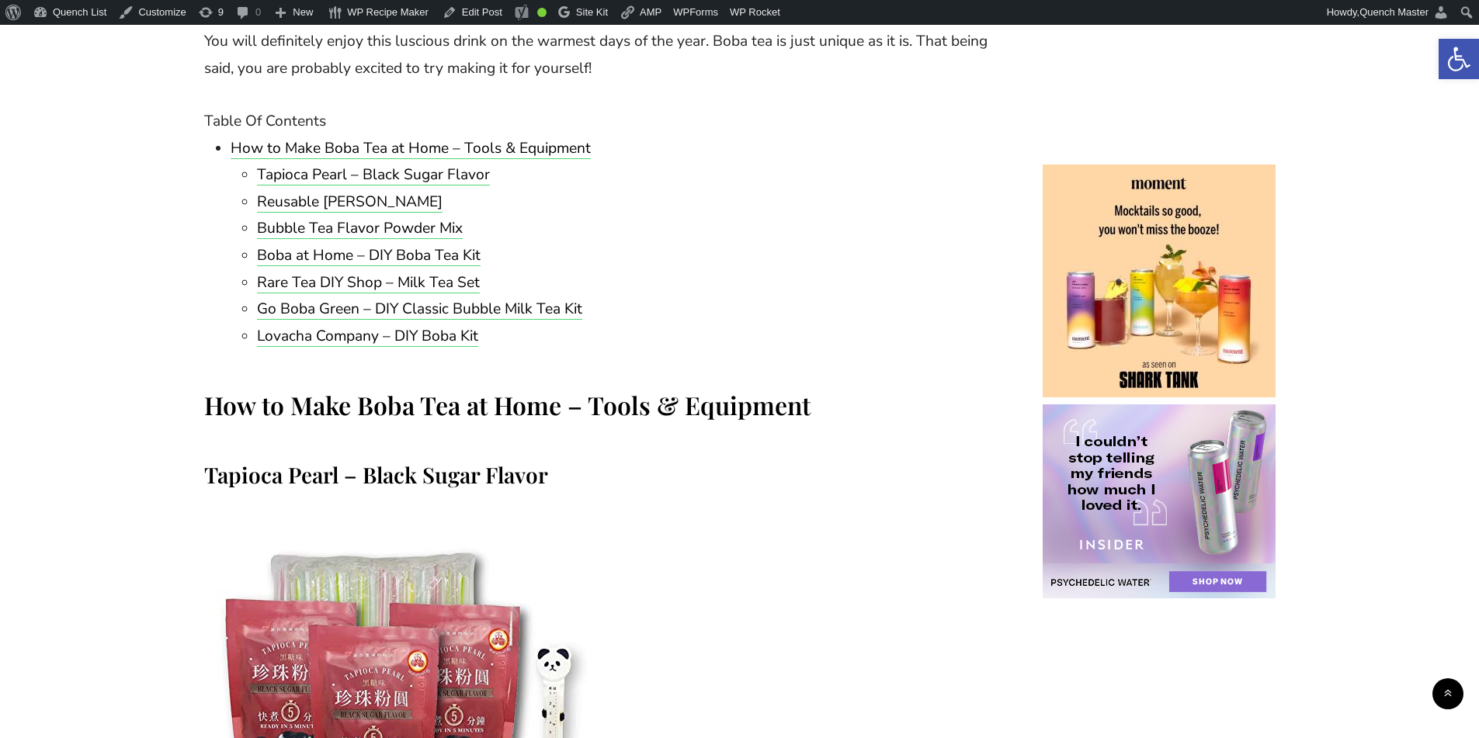
scroll to position [1682, 0]
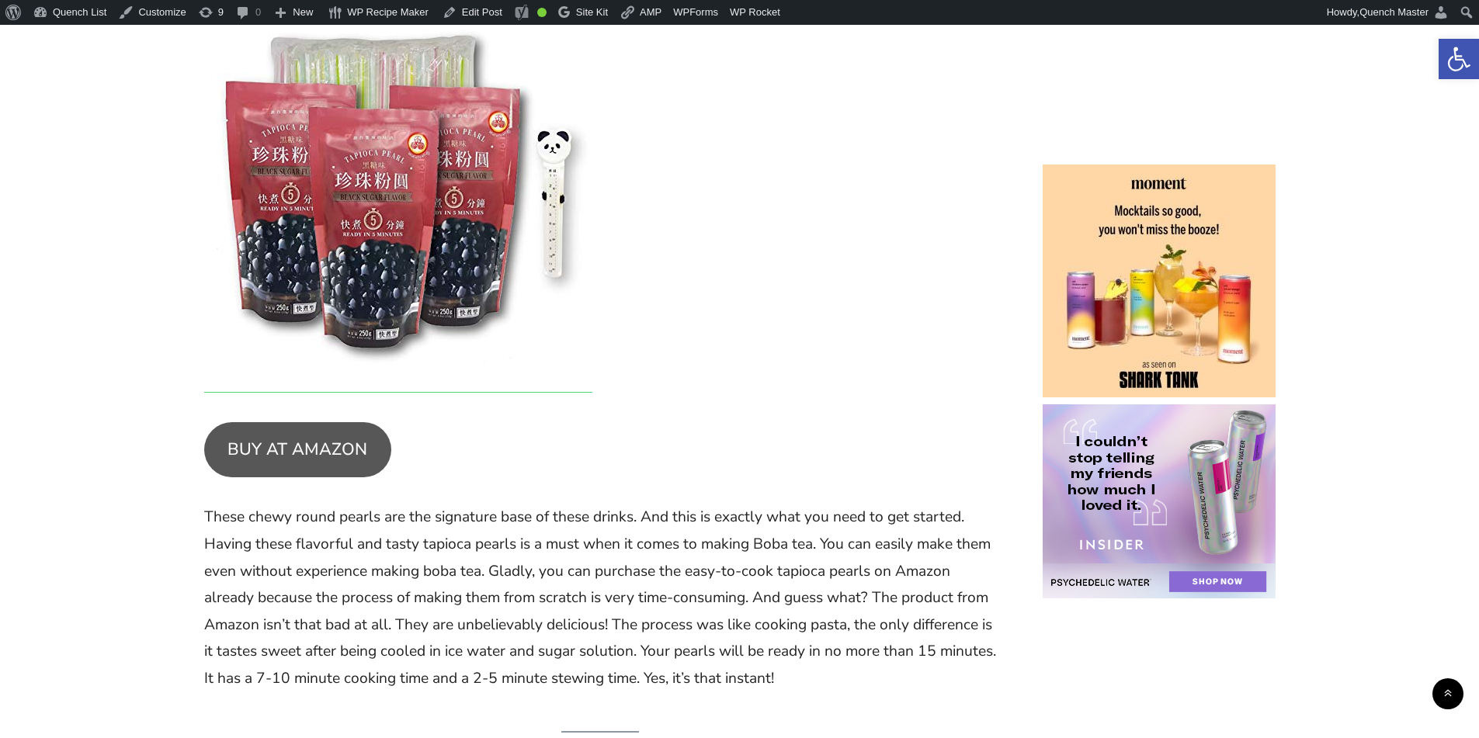
click at [279, 449] on link "BUY AT AMAZON" at bounding box center [298, 450] width 188 height 56
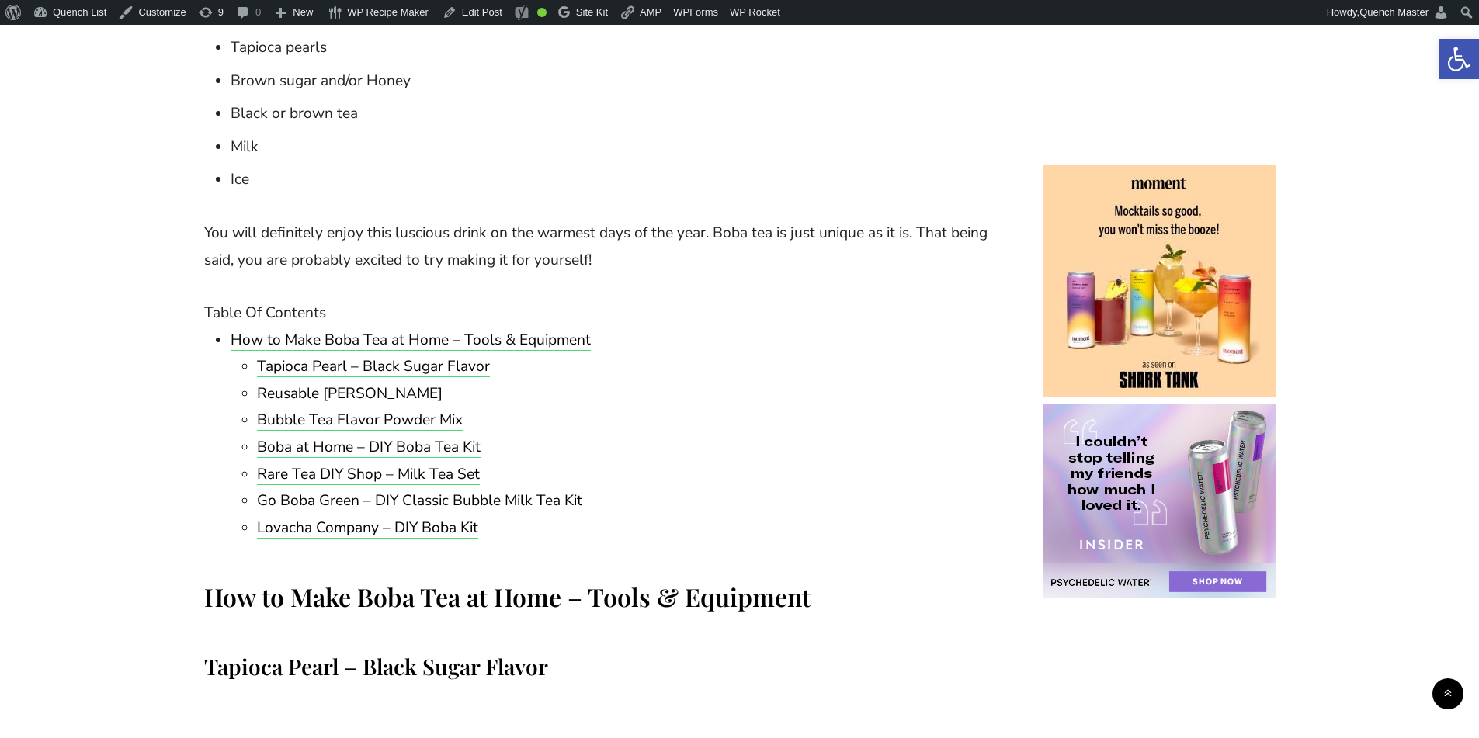
scroll to position [1035, 0]
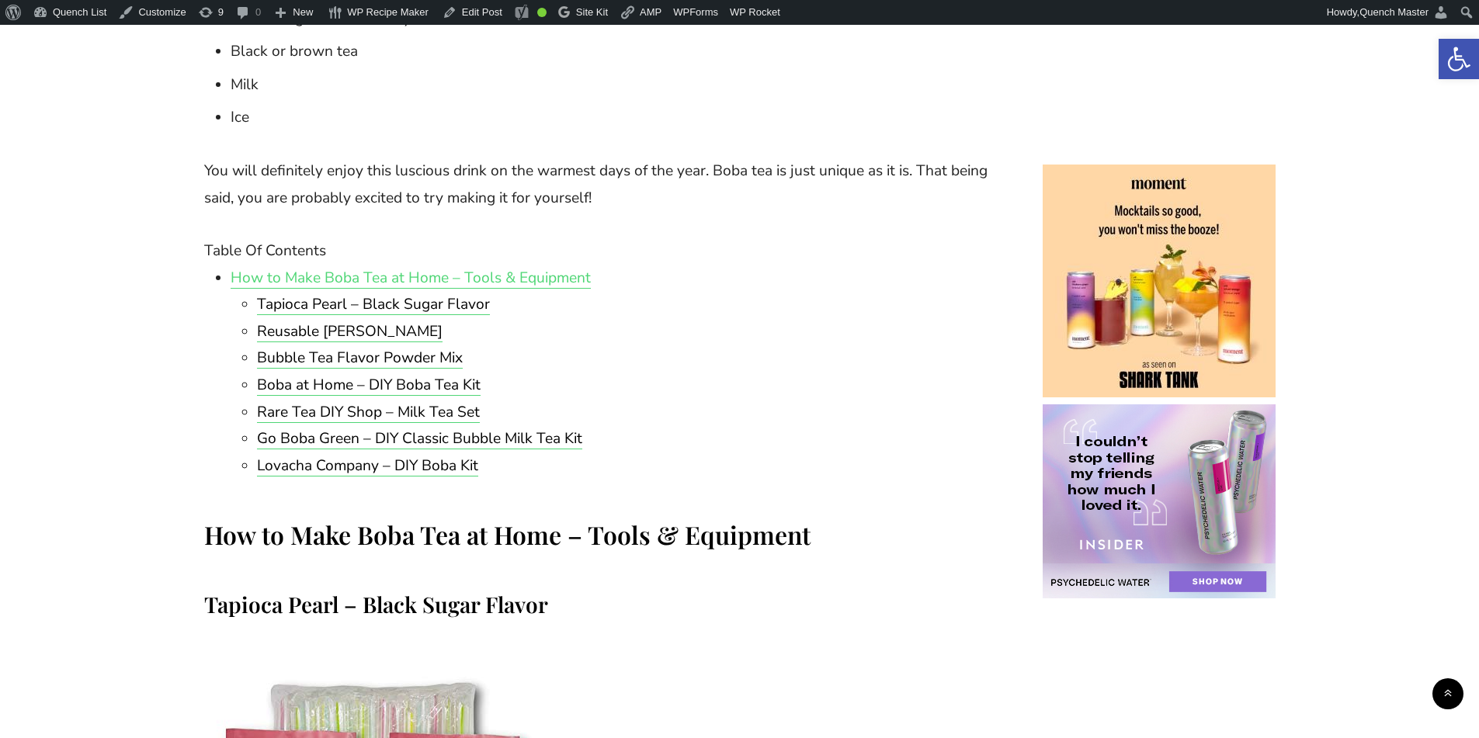
click at [545, 273] on link "How to Make Boba Tea at Home – Tools & Equipment" at bounding box center [411, 278] width 360 height 20
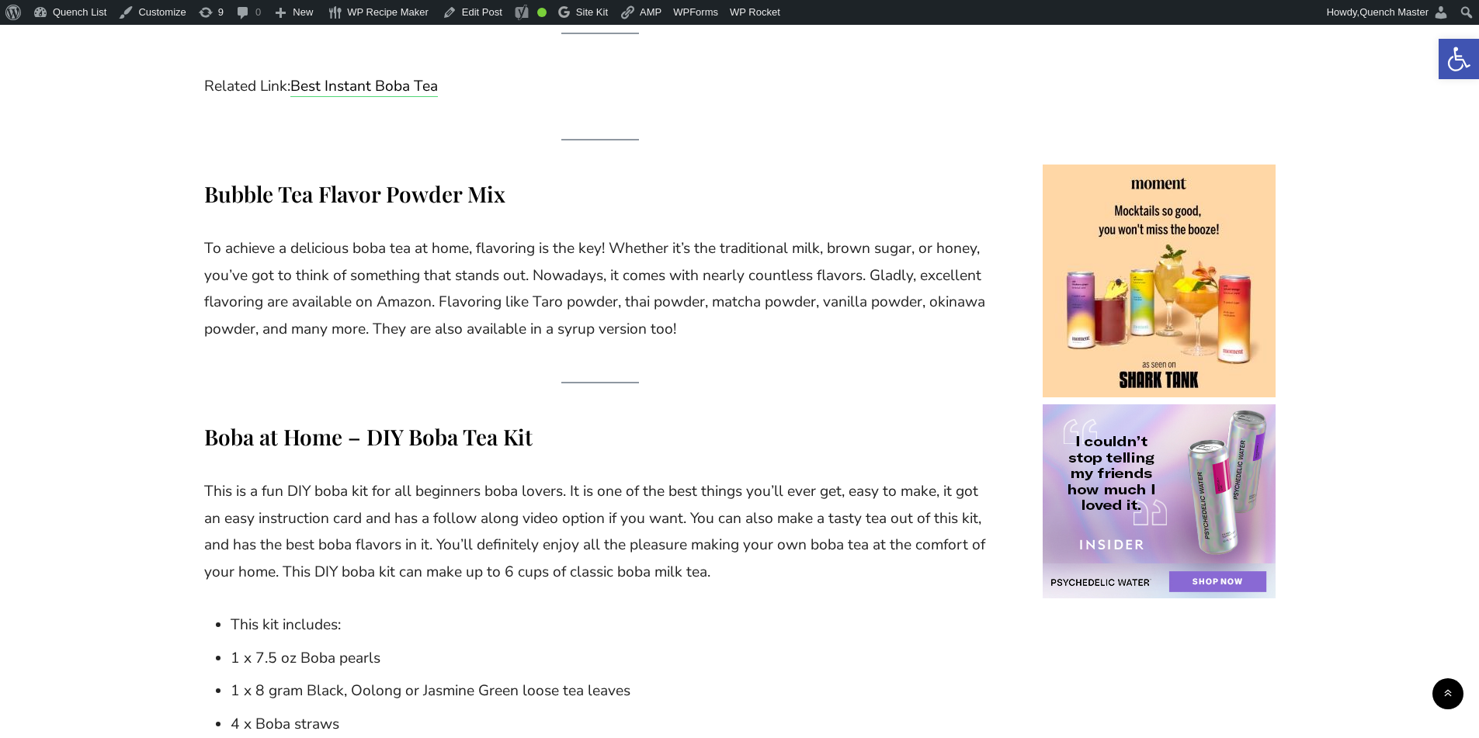
scroll to position [2424, 0]
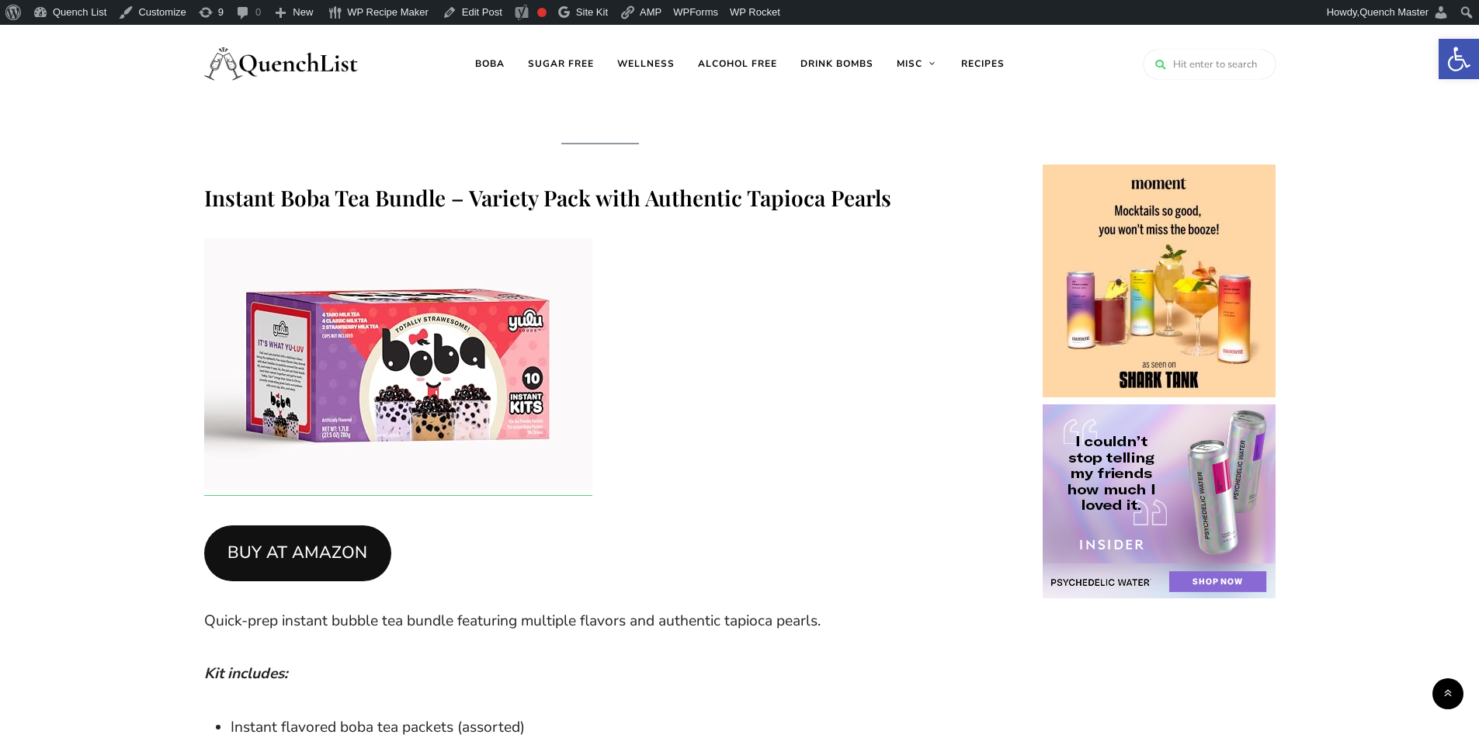
scroll to position [1941, 0]
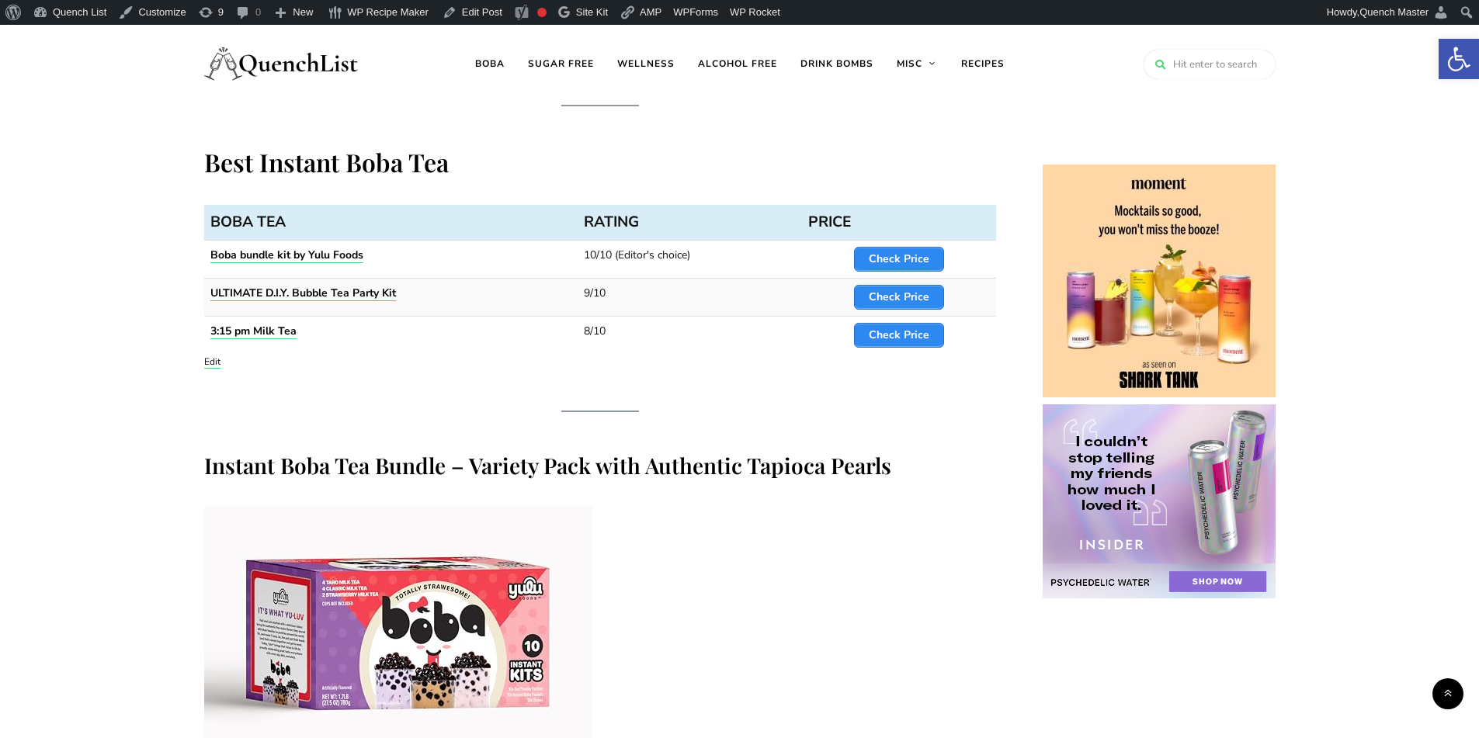
click at [574, 470] on h3 "Instant Boba Tea Bundle – Variety Pack with Authentic Tapioca Pearls" at bounding box center [600, 465] width 792 height 29
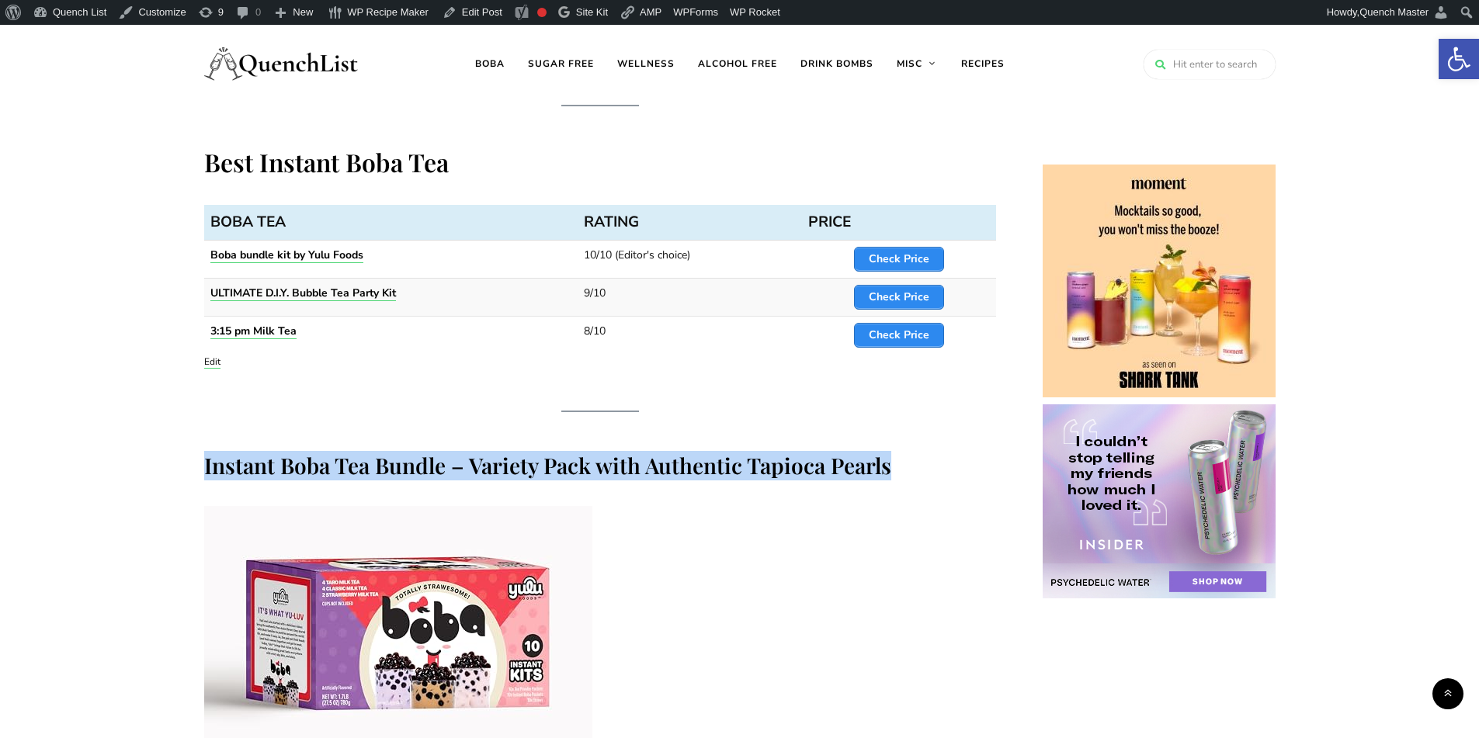
click at [574, 470] on h3 "Instant Boba Tea Bundle – Variety Pack with Authentic Tapioca Pearls" at bounding box center [600, 465] width 792 height 29
copy div "Instant Boba Tea Bundle – Variety Pack with Authentic Tapioca Pearls"
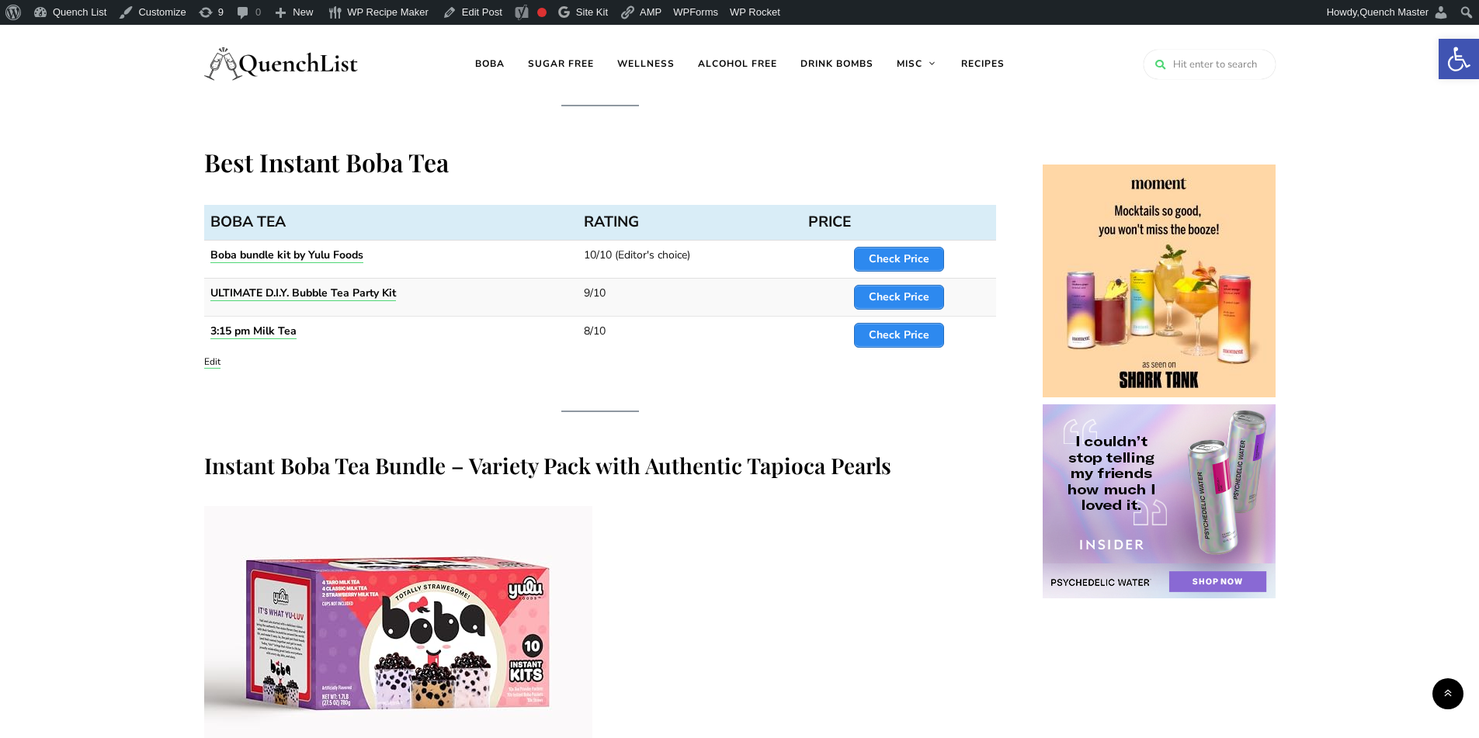
click at [992, 529] on p at bounding box center [600, 636] width 792 height 261
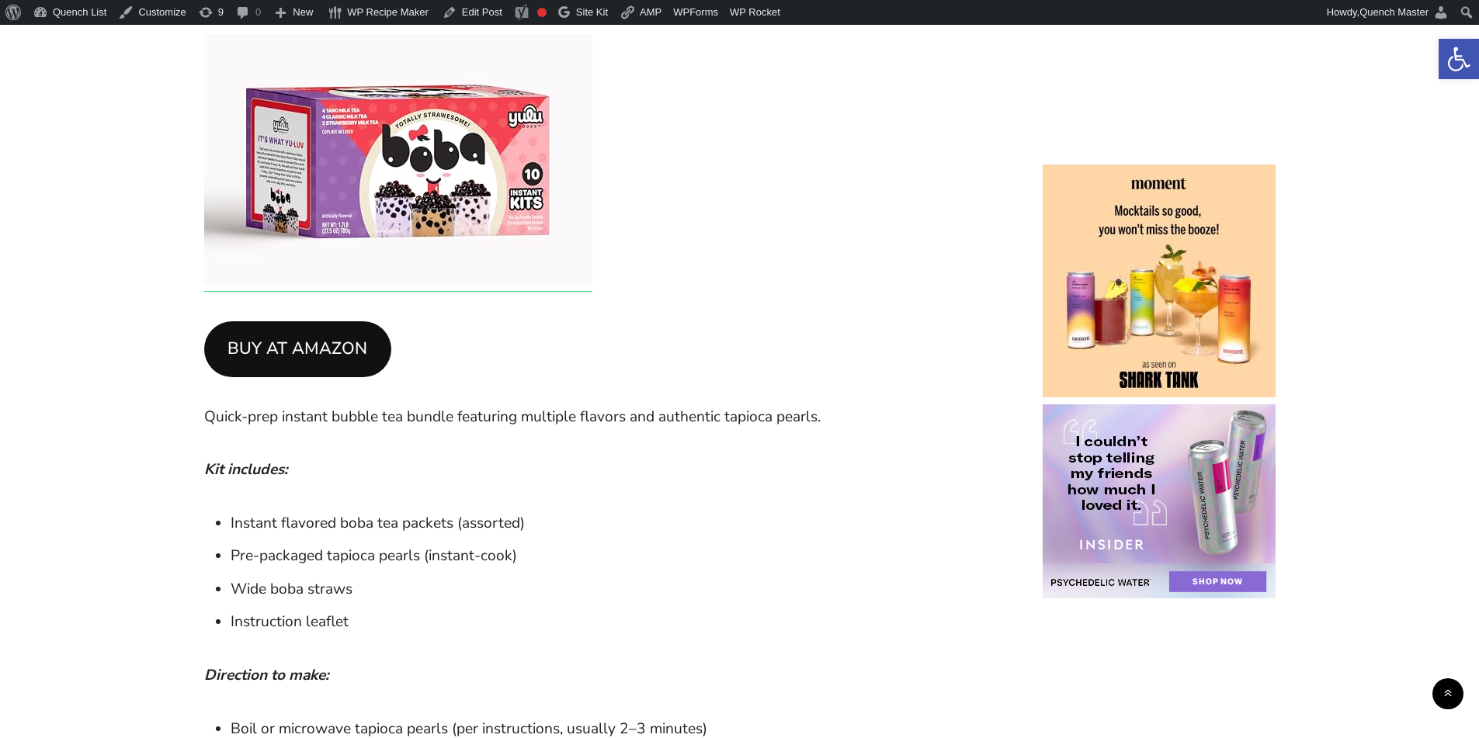
scroll to position [2846, 0]
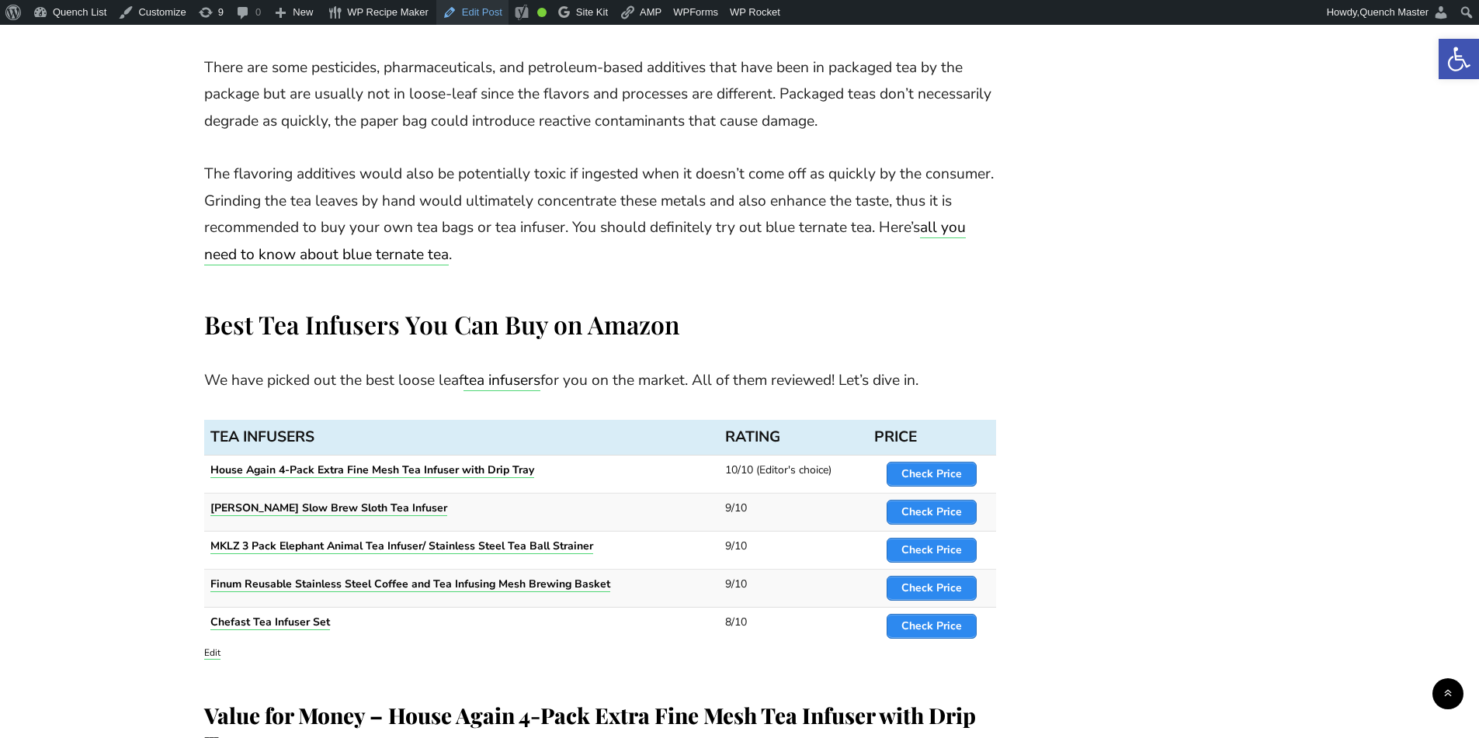
scroll to position [1552, 0]
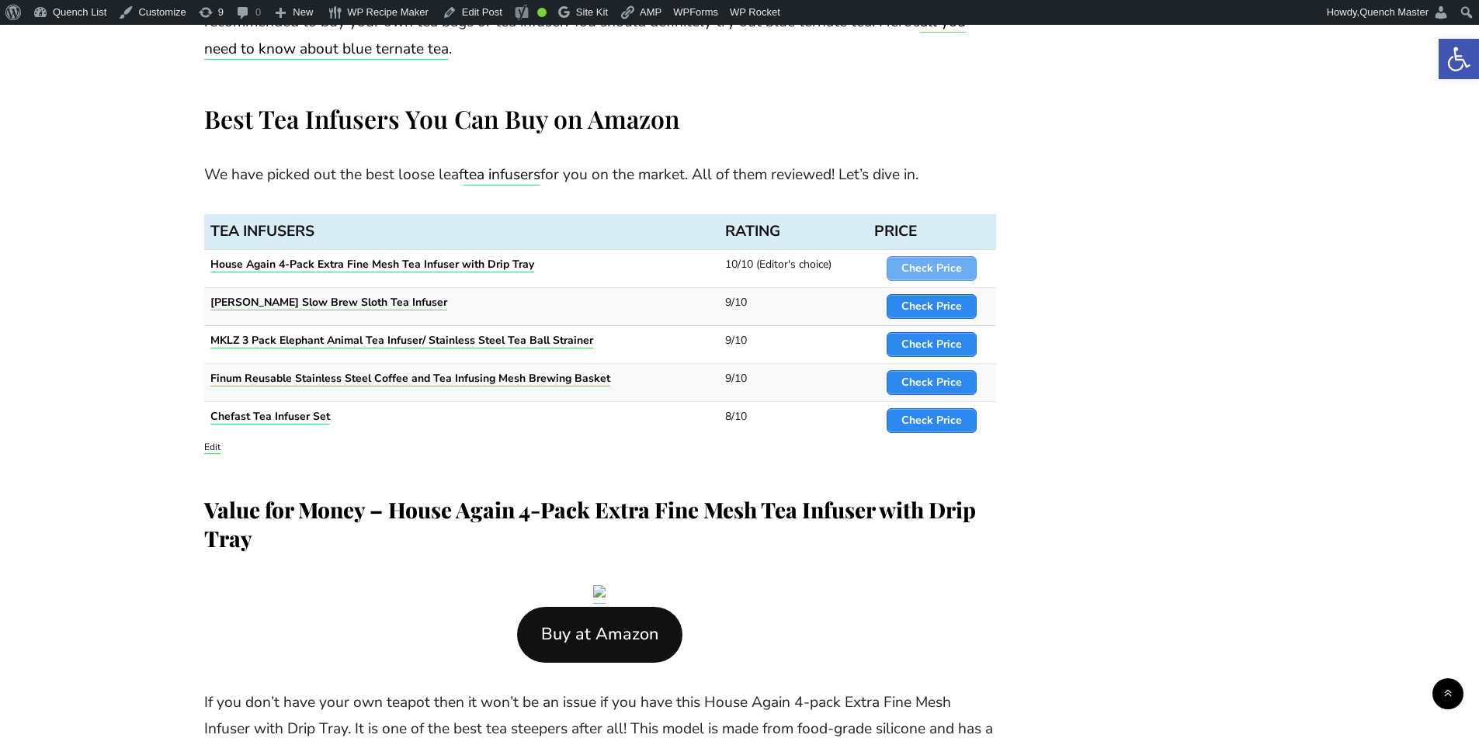
click at [932, 268] on strong "Check Price" at bounding box center [931, 268] width 61 height 15
click at [937, 301] on strong "Check Price" at bounding box center [931, 306] width 61 height 15
click at [933, 338] on strong "Check Price" at bounding box center [931, 344] width 61 height 15
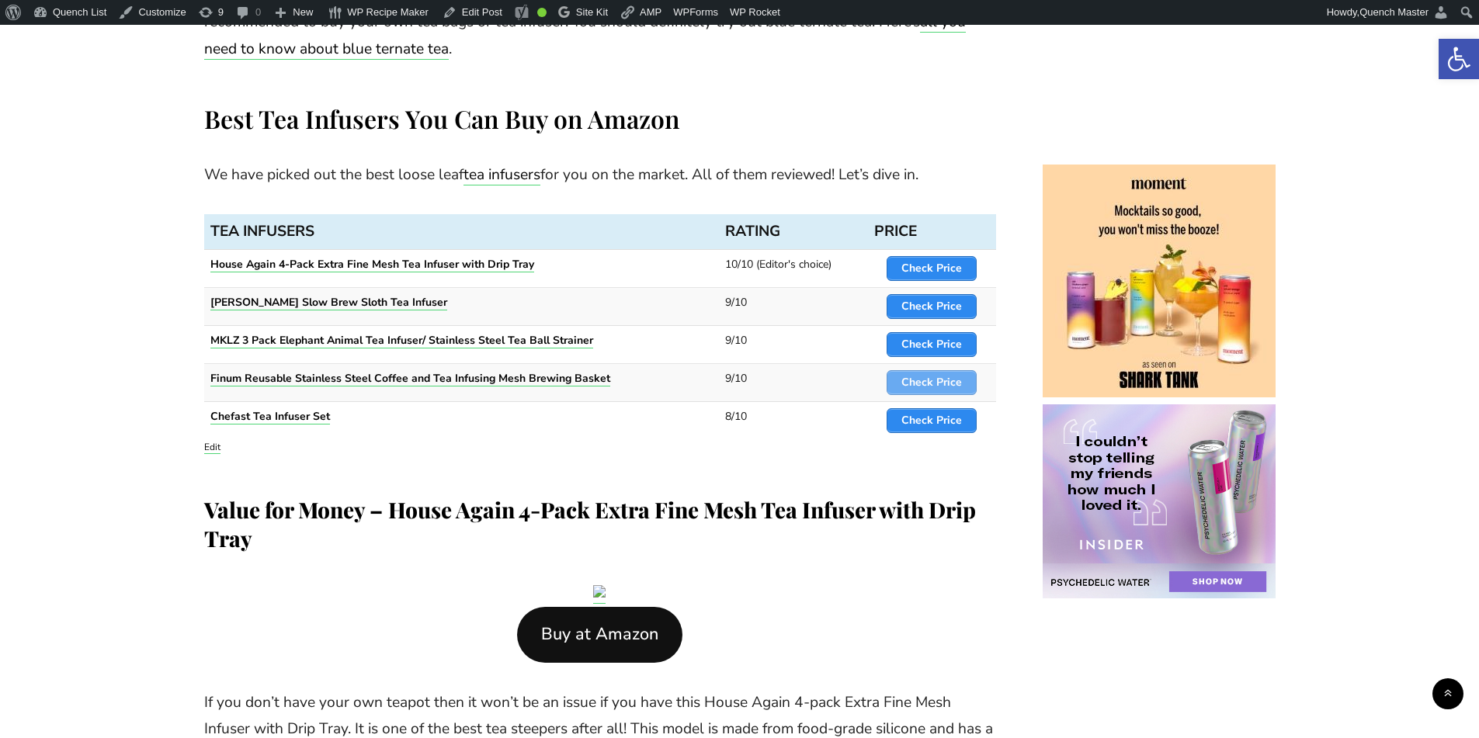
click at [934, 376] on strong "Check Price" at bounding box center [931, 382] width 61 height 15
click at [934, 415] on strong "Check Price" at bounding box center [931, 420] width 61 height 15
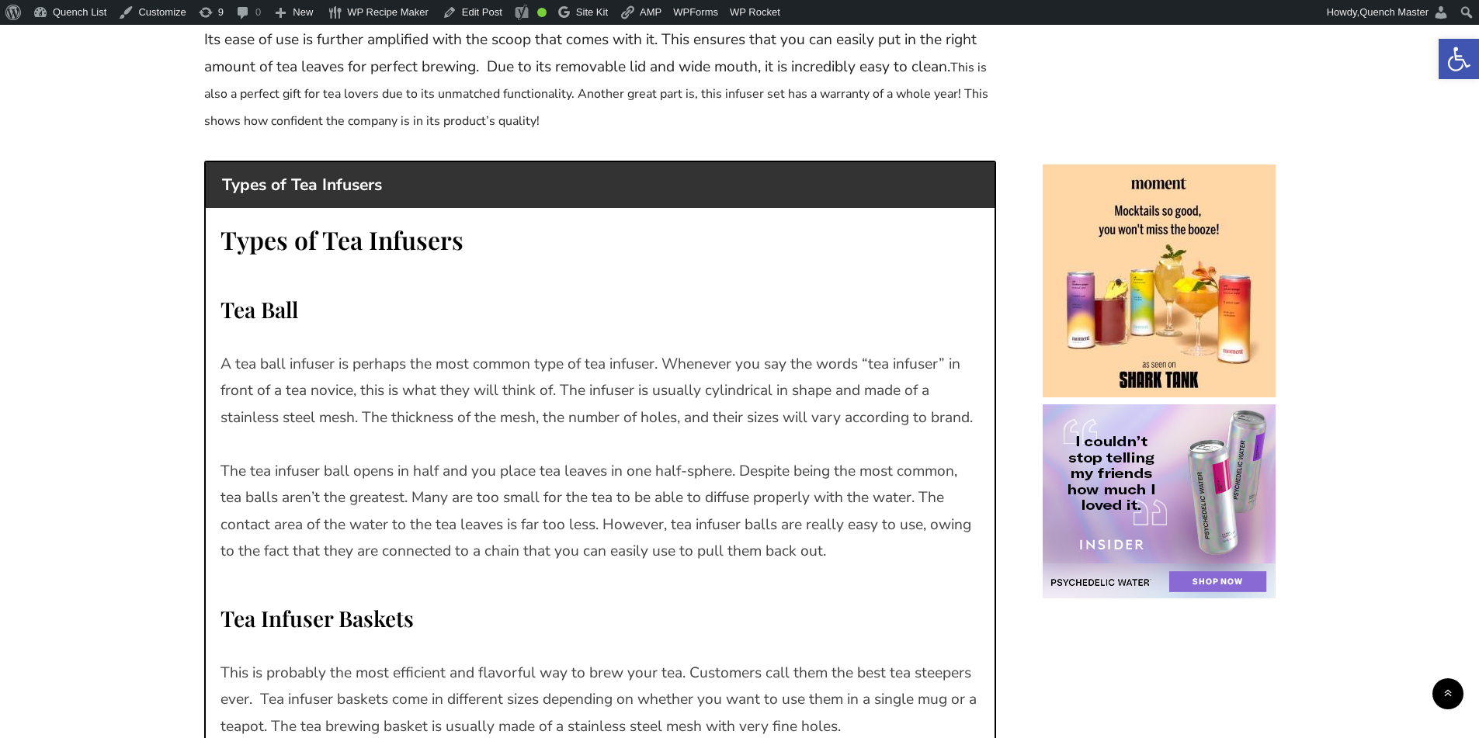
scroll to position [5045, 0]
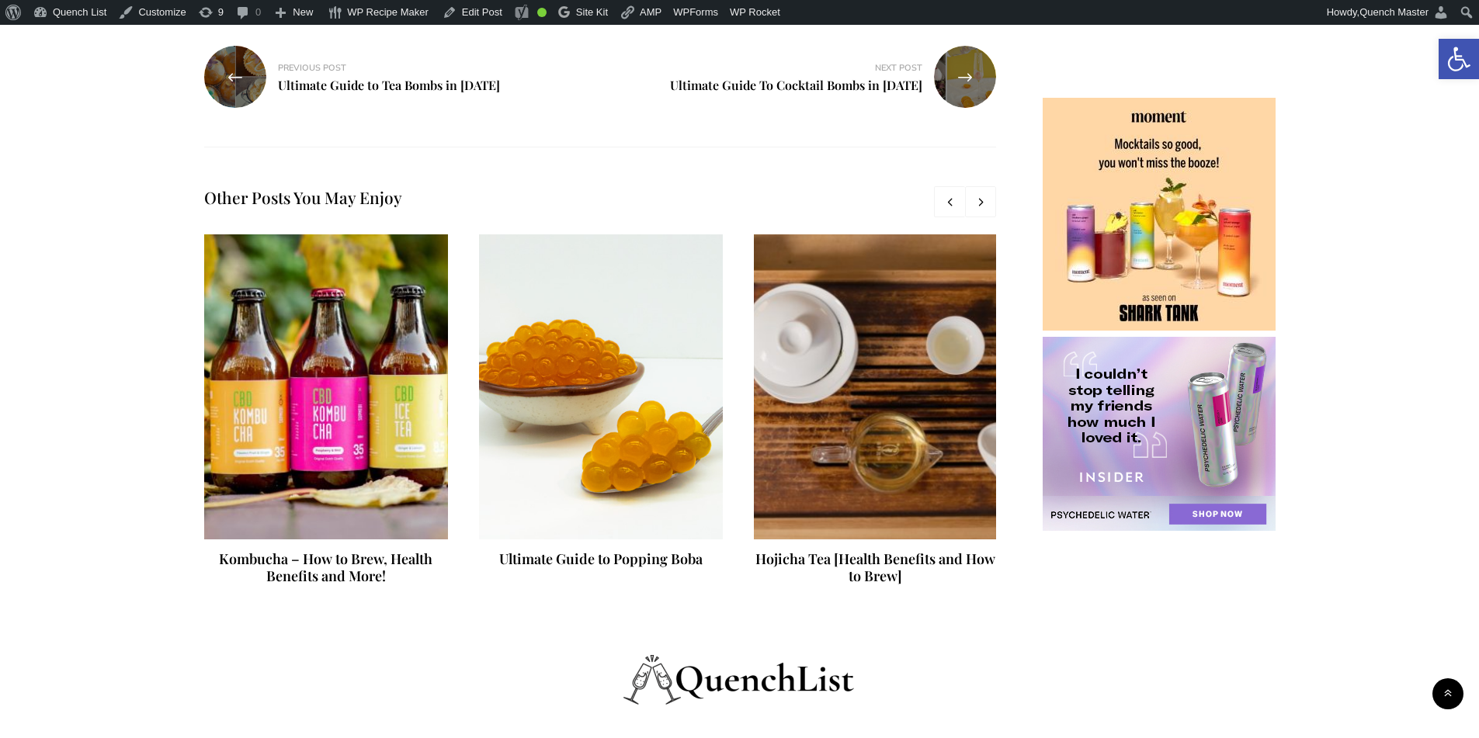
scroll to position [13219, 0]
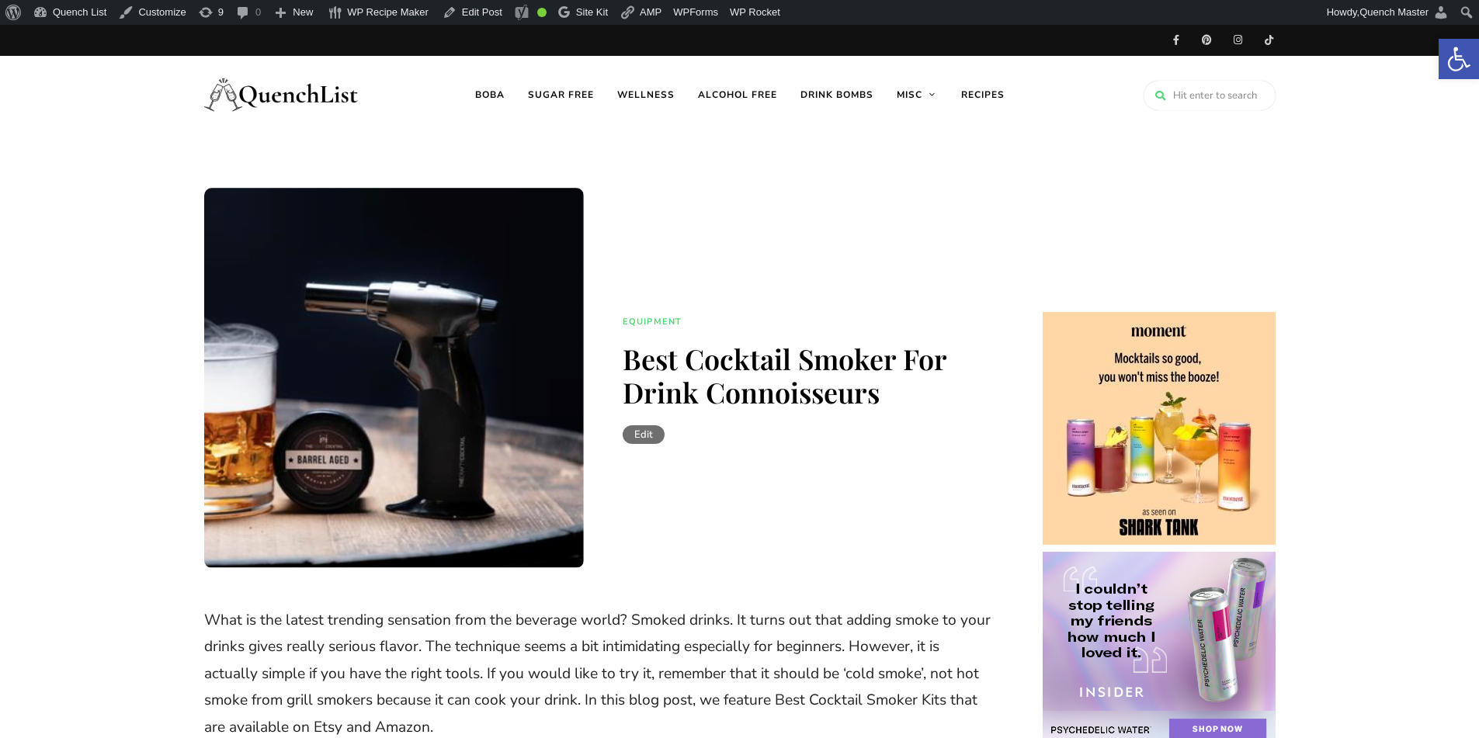
click at [655, 432] on link "Edit" at bounding box center [644, 434] width 42 height 19
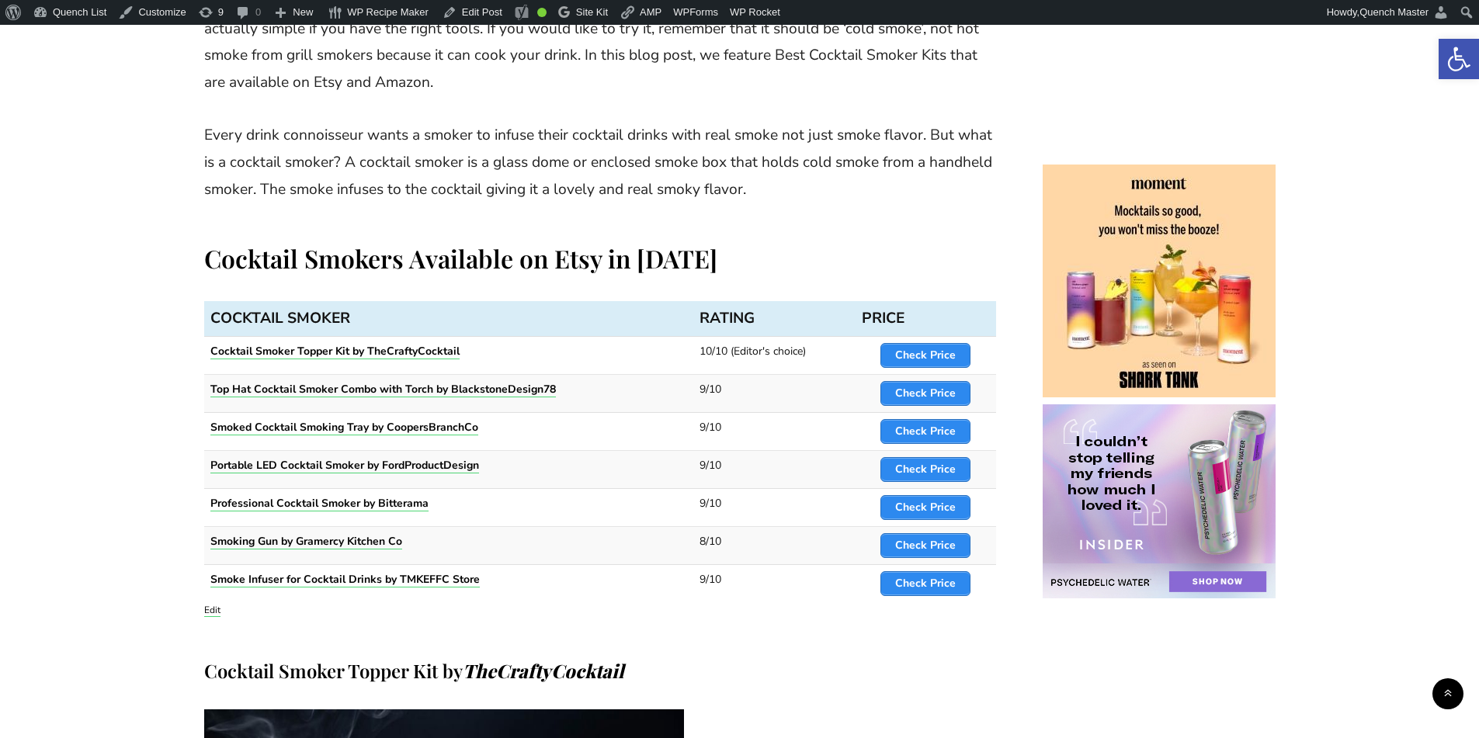
scroll to position [776, 0]
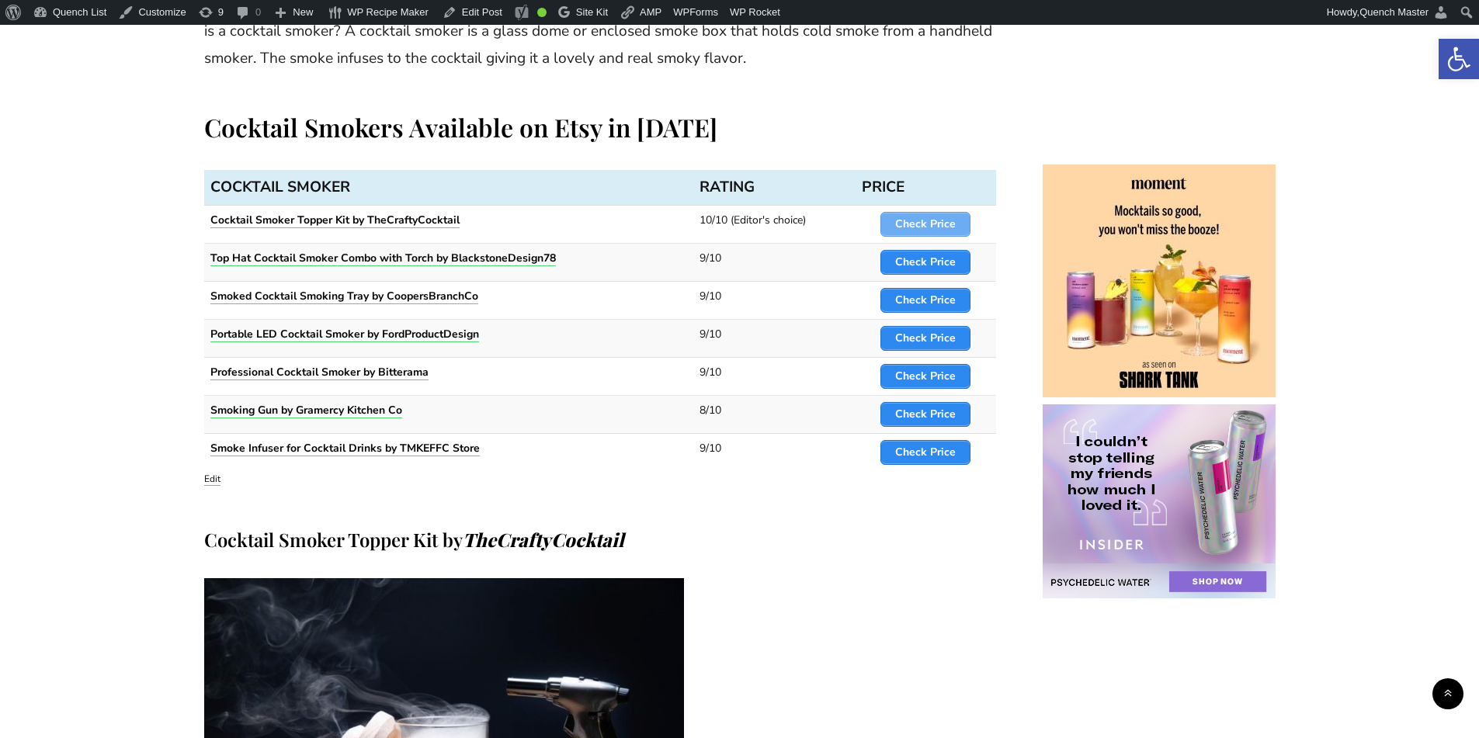
click at [948, 224] on strong "Check Price" at bounding box center [925, 224] width 61 height 15
click at [937, 258] on strong "Check Price" at bounding box center [925, 262] width 61 height 15
click at [932, 310] on span "Check Price" at bounding box center [925, 300] width 88 height 23
click at [948, 345] on strong "Check Price" at bounding box center [925, 338] width 61 height 15
click at [944, 376] on strong "Check Price" at bounding box center [925, 376] width 61 height 15
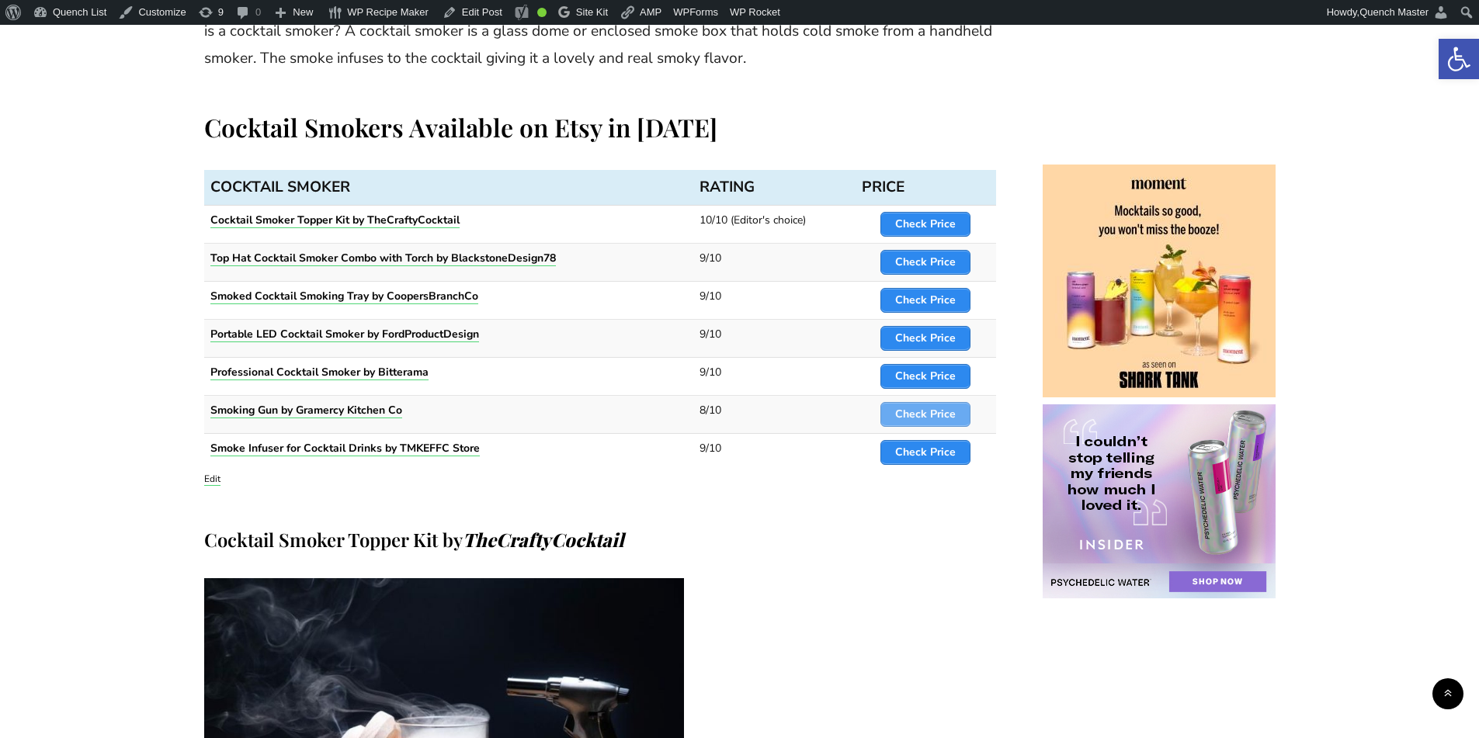
click at [945, 415] on strong "Check Price" at bounding box center [925, 414] width 61 height 15
click at [942, 456] on strong "Check Price" at bounding box center [925, 452] width 61 height 15
click at [214, 477] on link "Edit" at bounding box center [212, 479] width 16 height 12
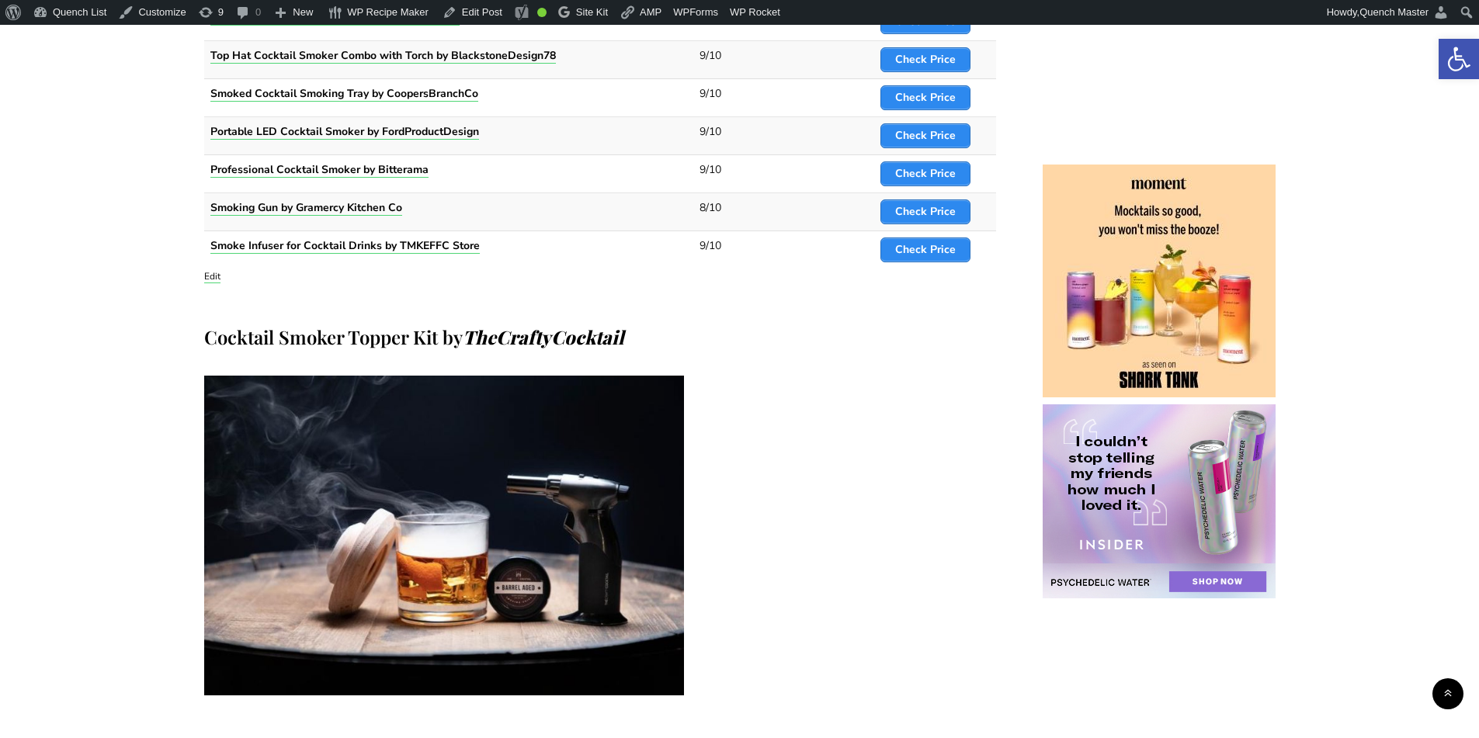
scroll to position [1164, 0]
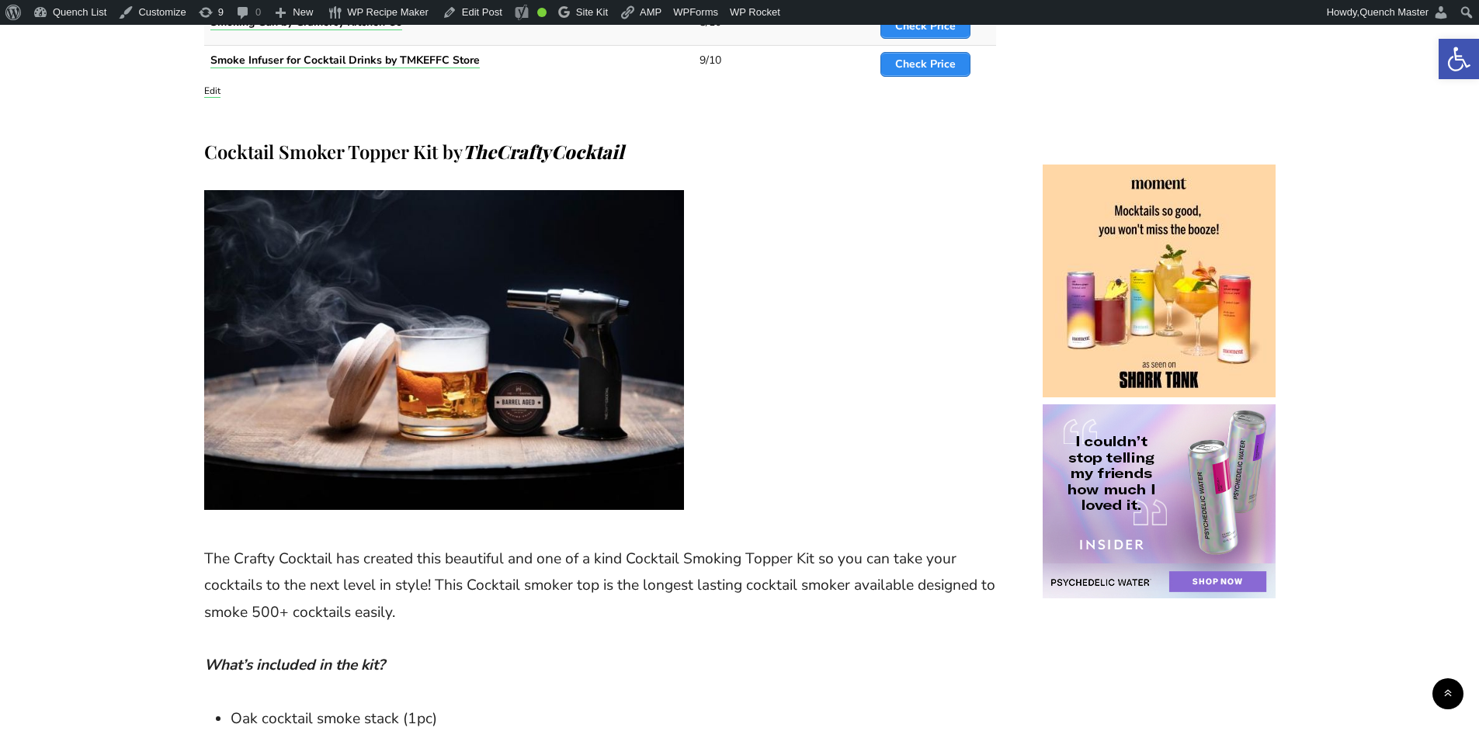
click at [559, 152] on strong "TheCraftyCocktail" at bounding box center [543, 151] width 161 height 25
drag, startPoint x: 437, startPoint y: 158, endPoint x: 201, endPoint y: 158, distance: 236.0
copy h4 "Cocktail Smoker Topper Kit"
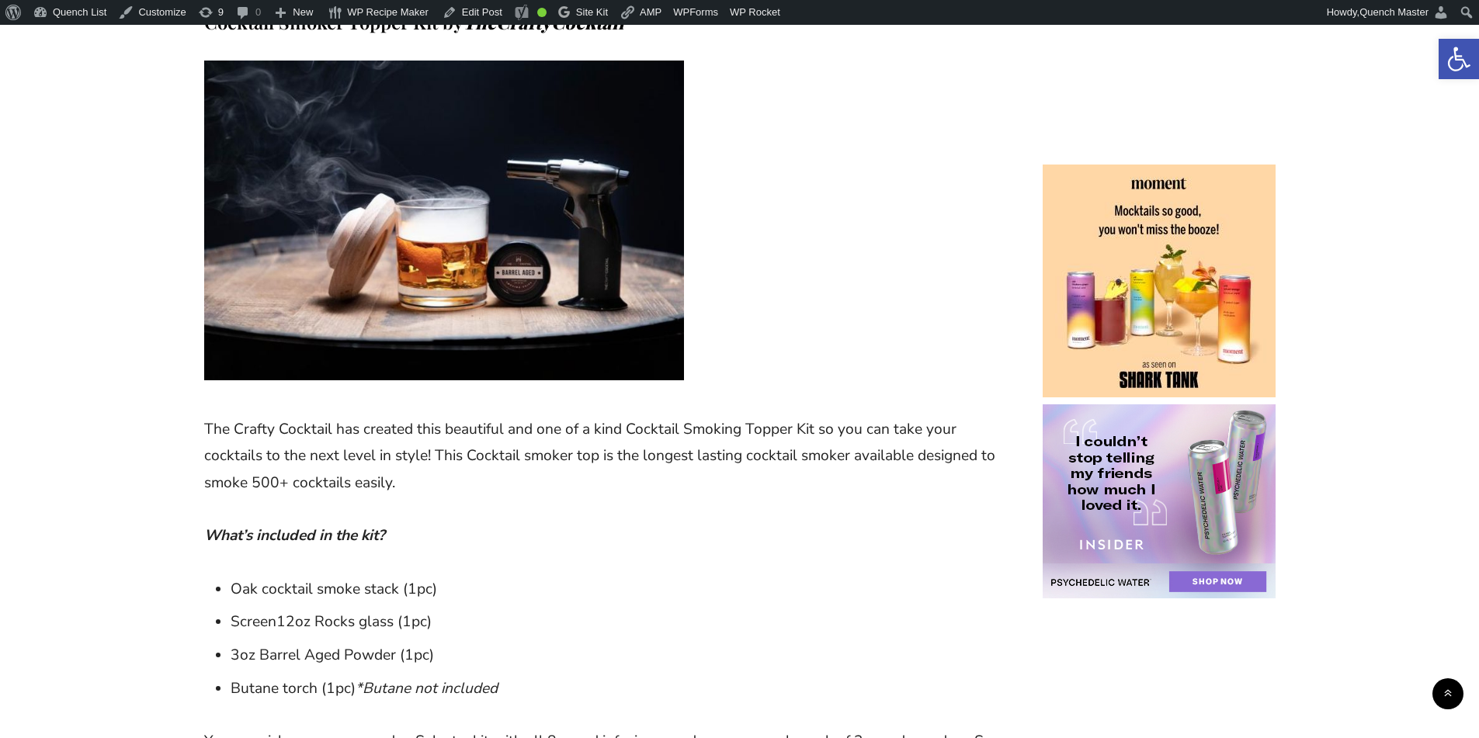
click at [876, 325] on figure at bounding box center [600, 225] width 792 height 329
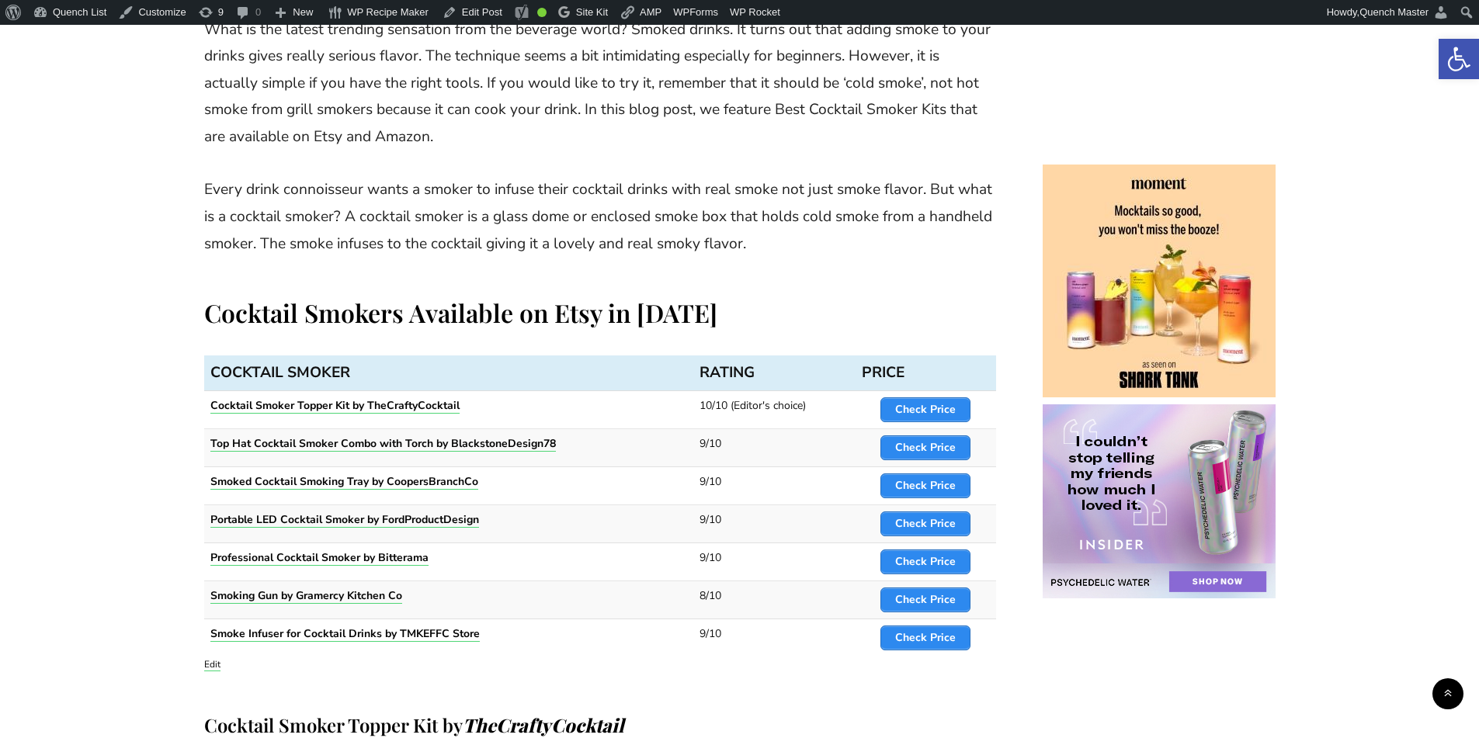
scroll to position [647, 0]
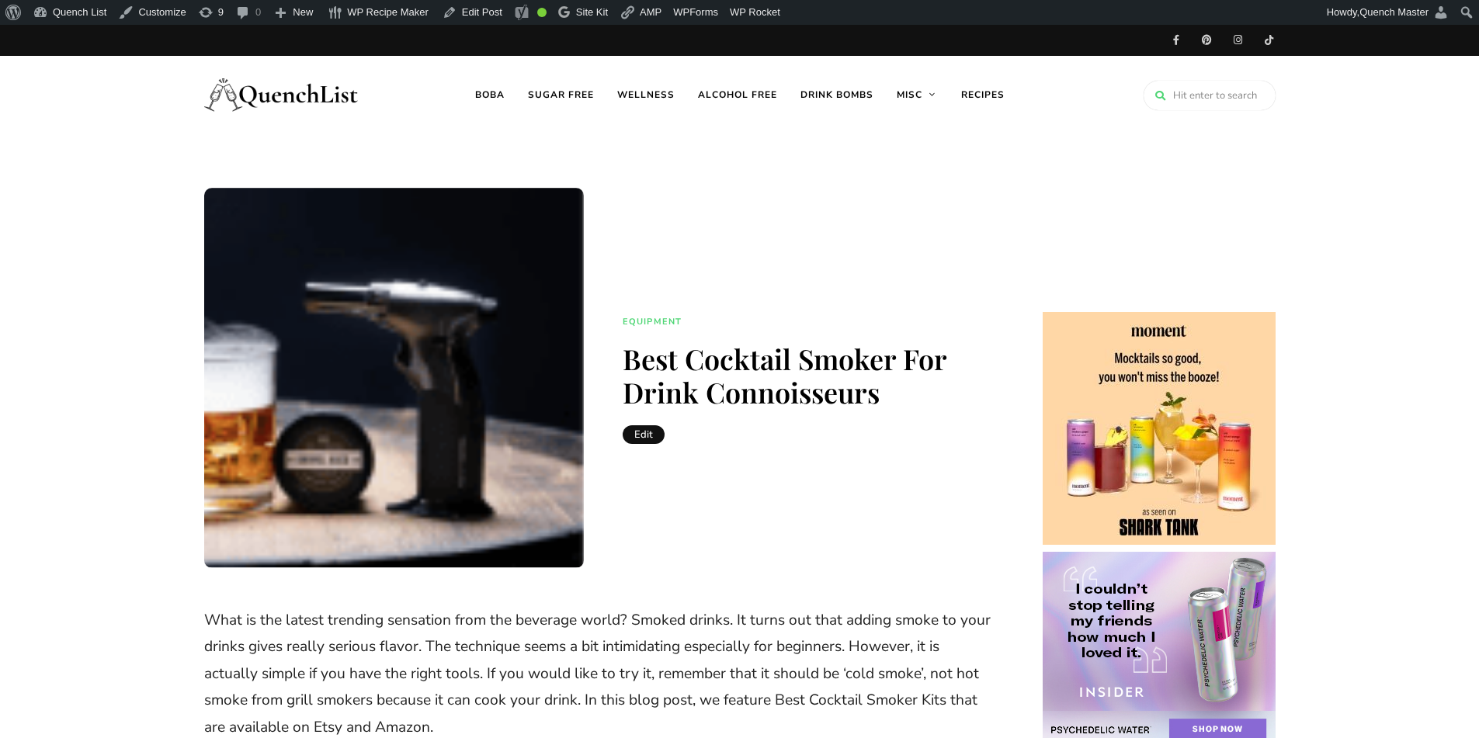
scroll to position [643, 0]
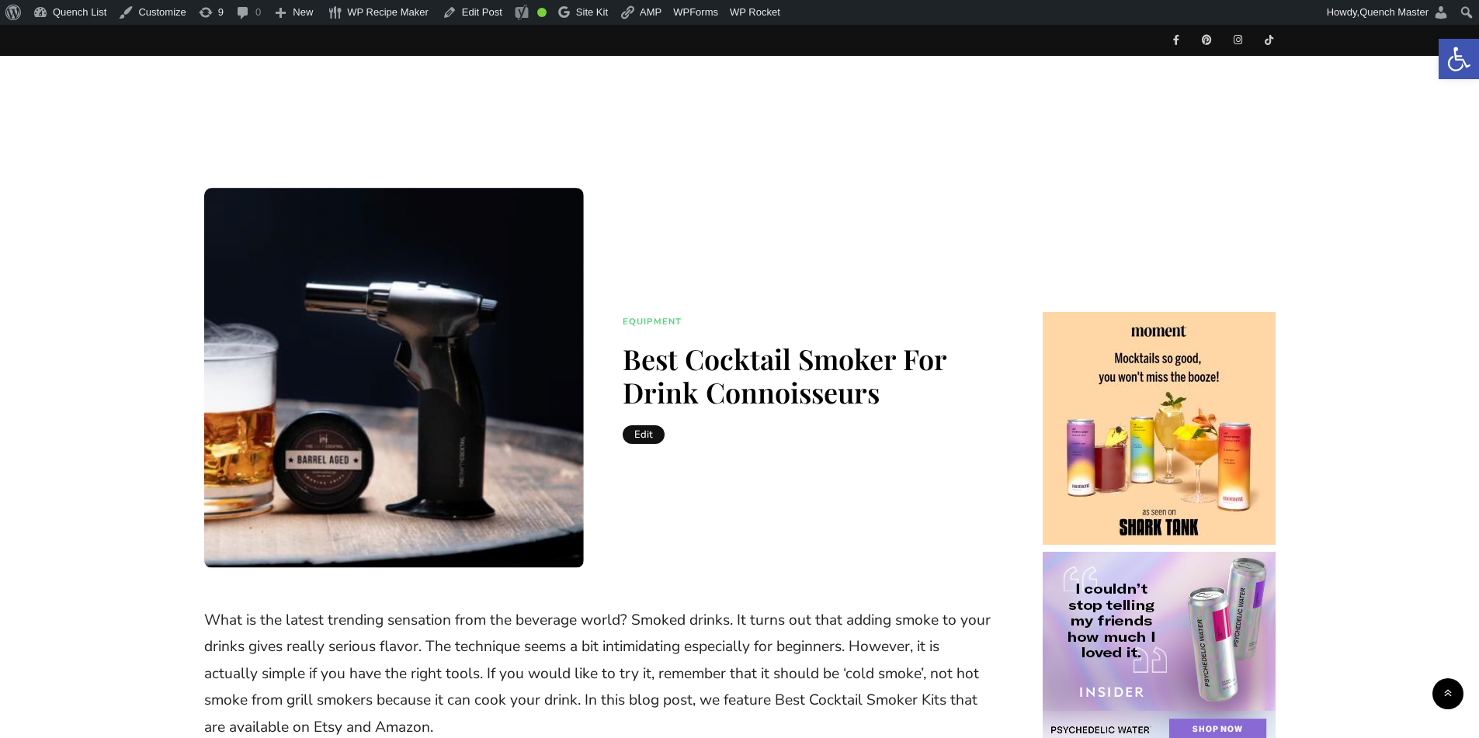
scroll to position [637, 0]
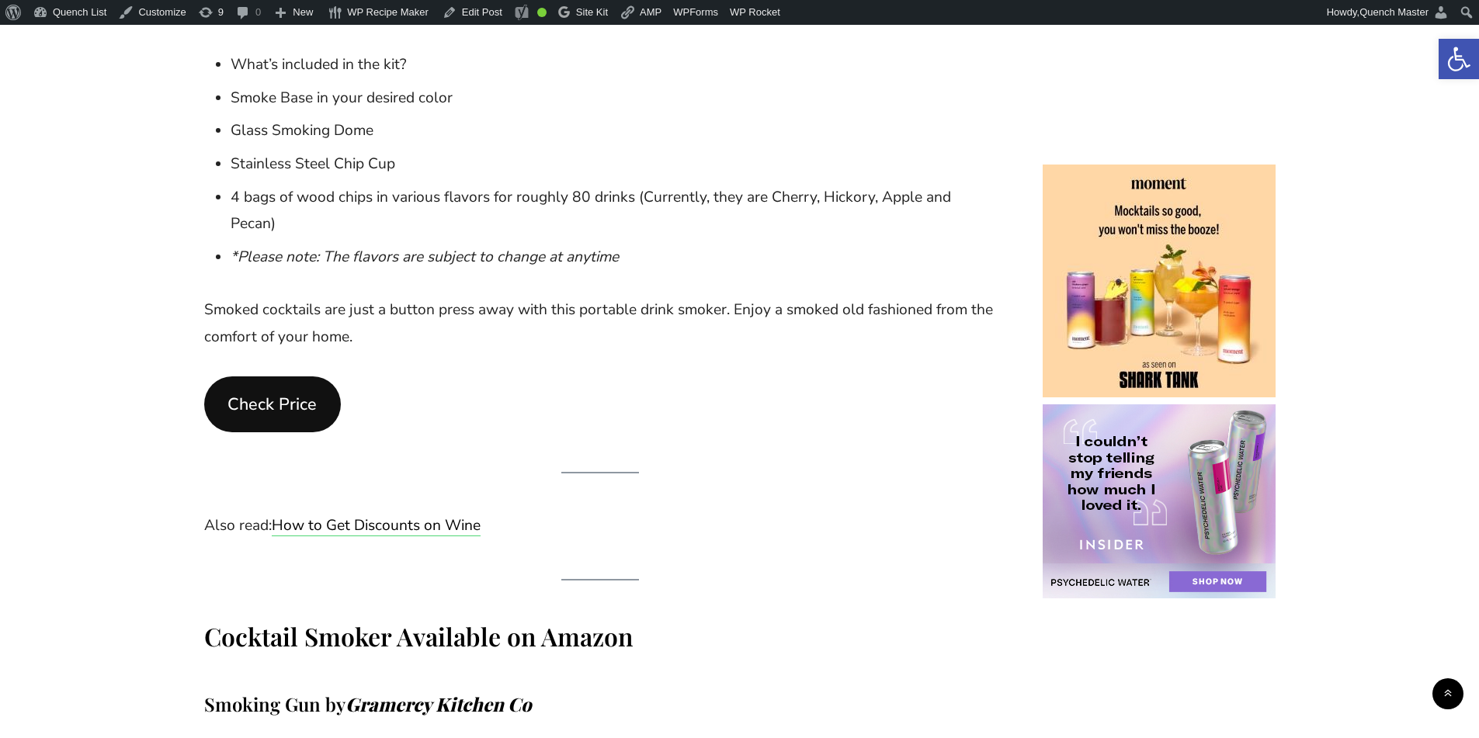
scroll to position [2057, 0]
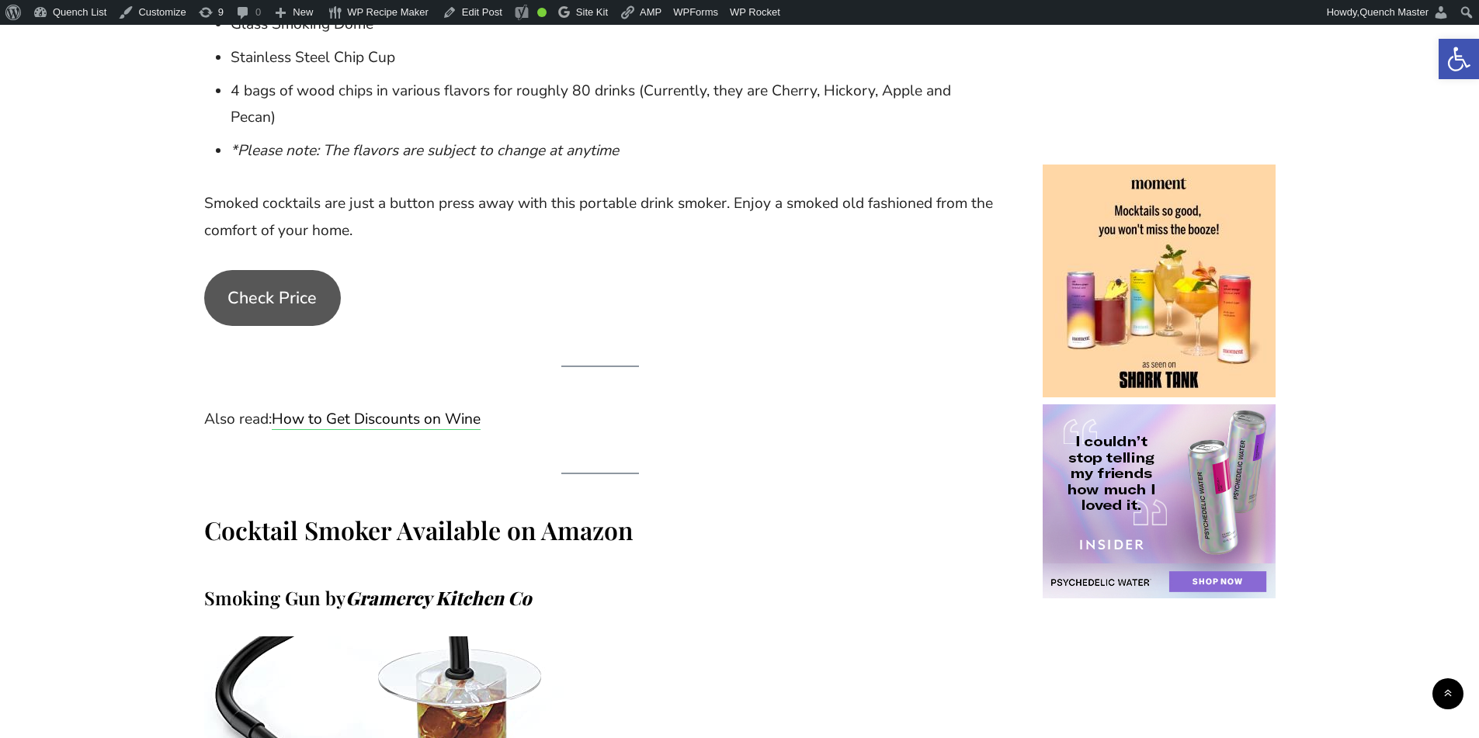
click at [271, 277] on link "Check Price" at bounding box center [272, 298] width 137 height 56
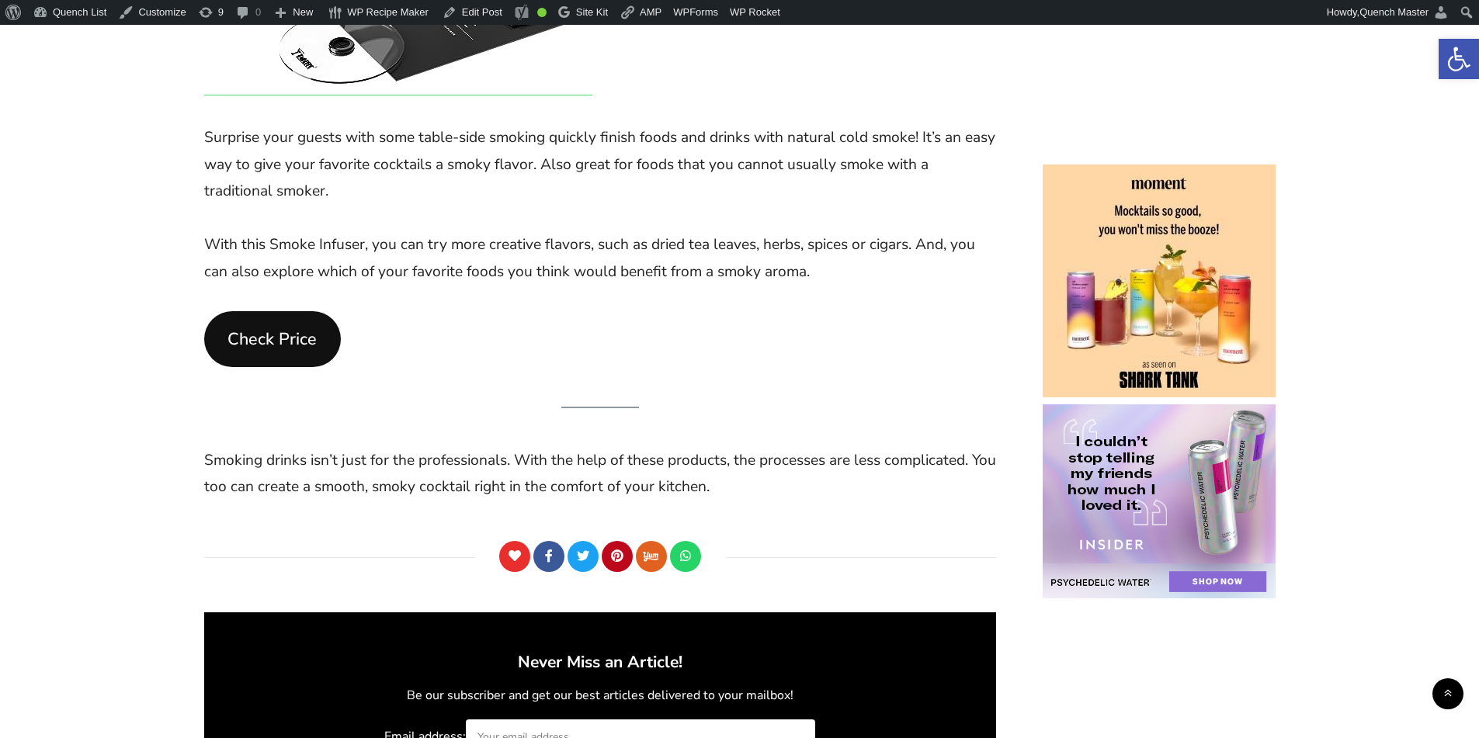
scroll to position [3881, 0]
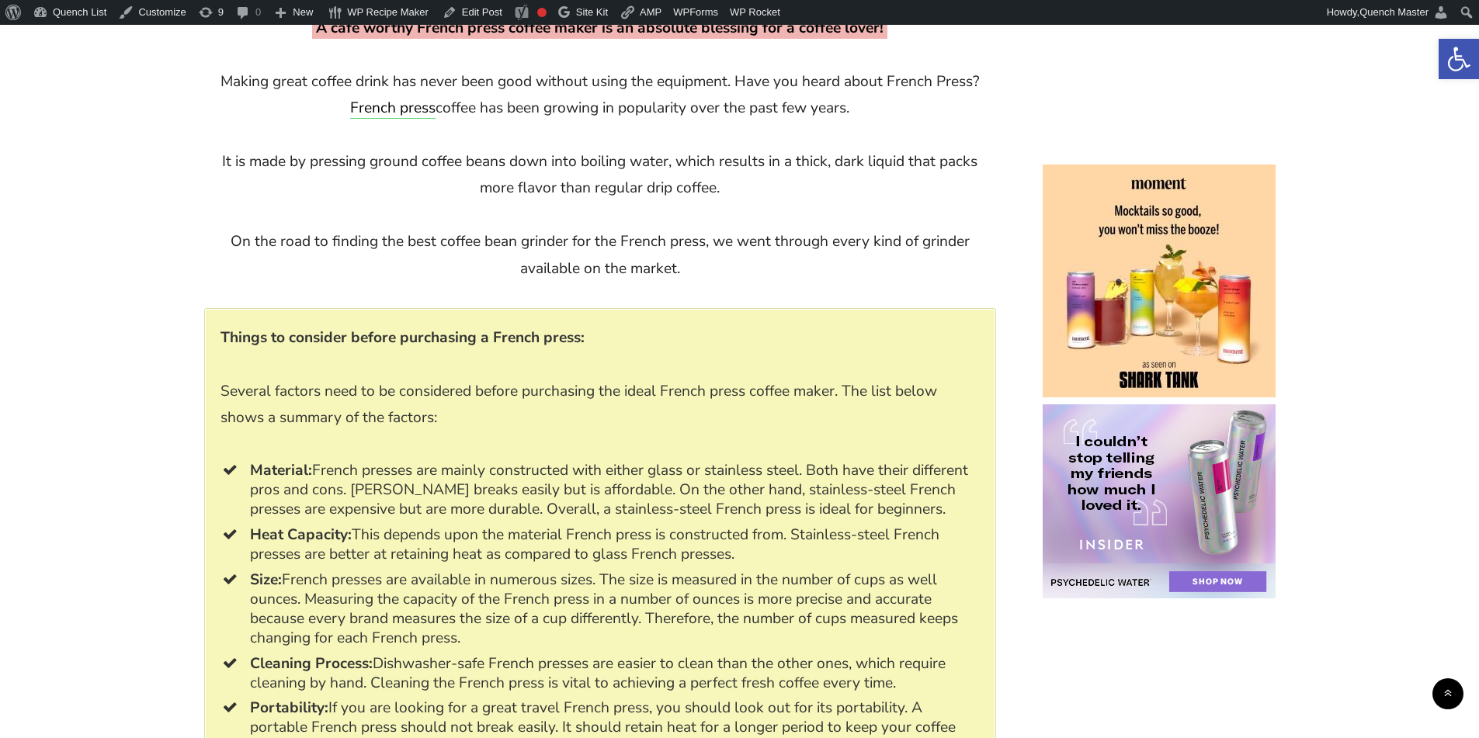
scroll to position [776, 0]
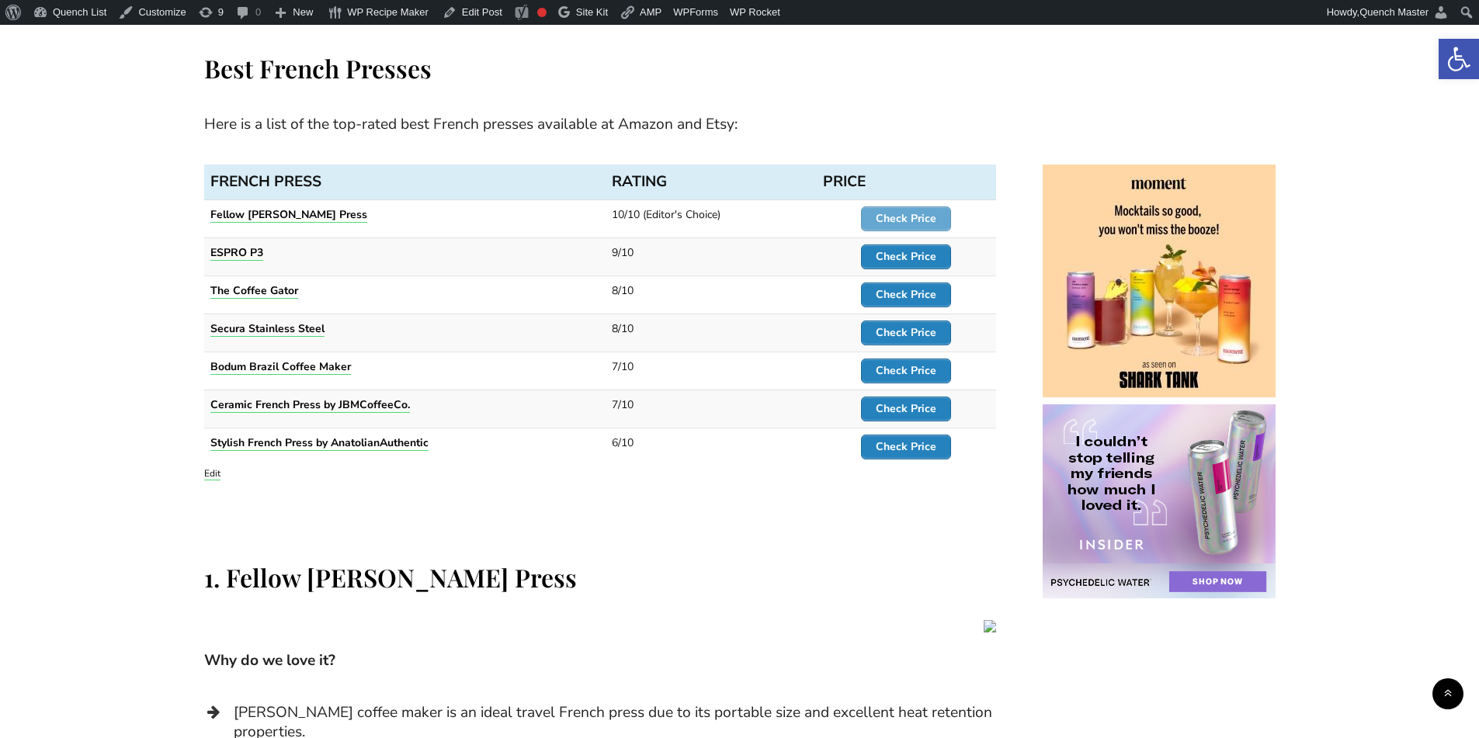
click at [900, 218] on strong "Check Price" at bounding box center [906, 218] width 61 height 15
click at [904, 250] on strong "Check Price" at bounding box center [906, 256] width 61 height 15
click at [911, 294] on strong "Check Price" at bounding box center [906, 294] width 61 height 15
click at [917, 335] on strong "Check Price" at bounding box center [906, 332] width 61 height 15
click at [917, 370] on strong "Check Price" at bounding box center [906, 370] width 61 height 15
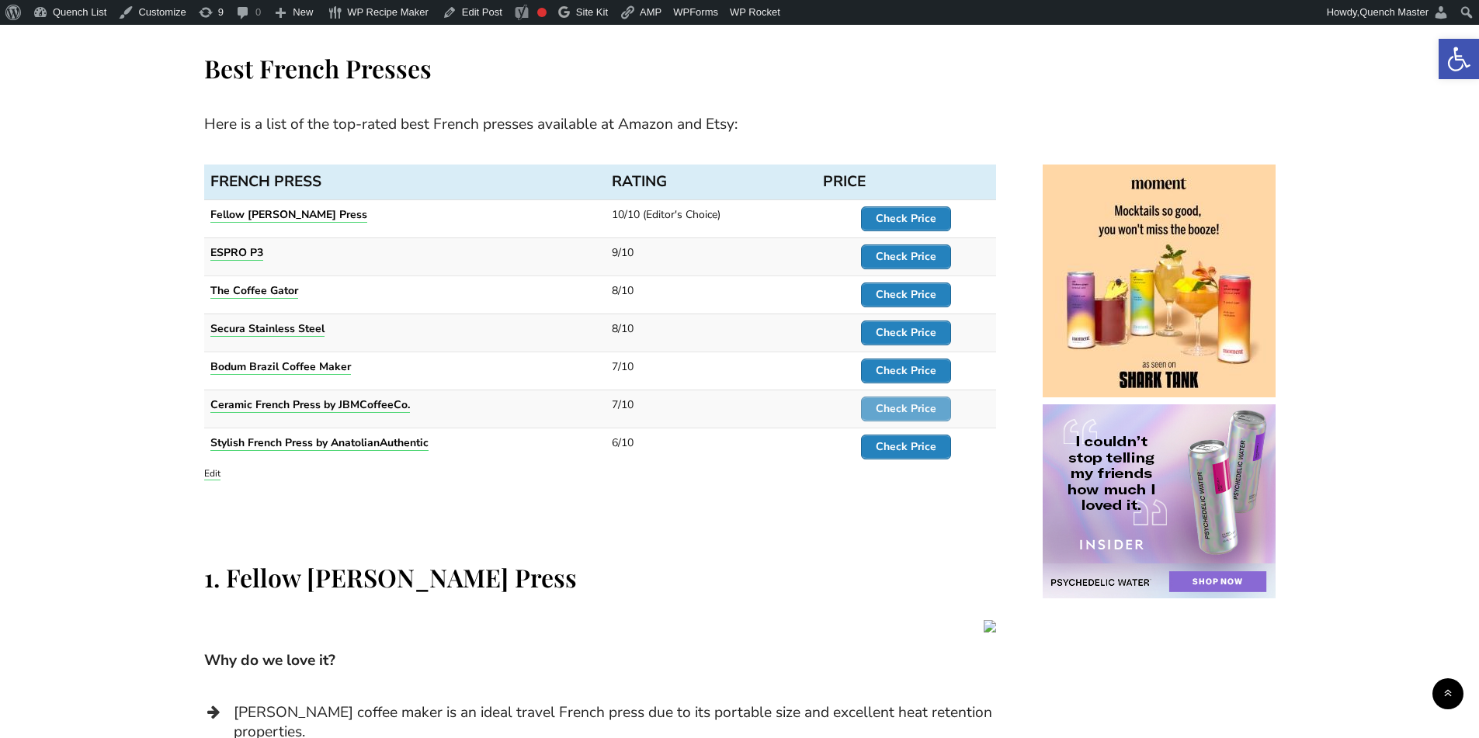
click at [917, 415] on strong "Check Price" at bounding box center [906, 408] width 61 height 15
click at [917, 445] on strong "Check Price" at bounding box center [906, 446] width 61 height 15
click at [307, 410] on strong "Ceramic French Press by JBMCoffeeCo." at bounding box center [309, 404] width 199 height 15
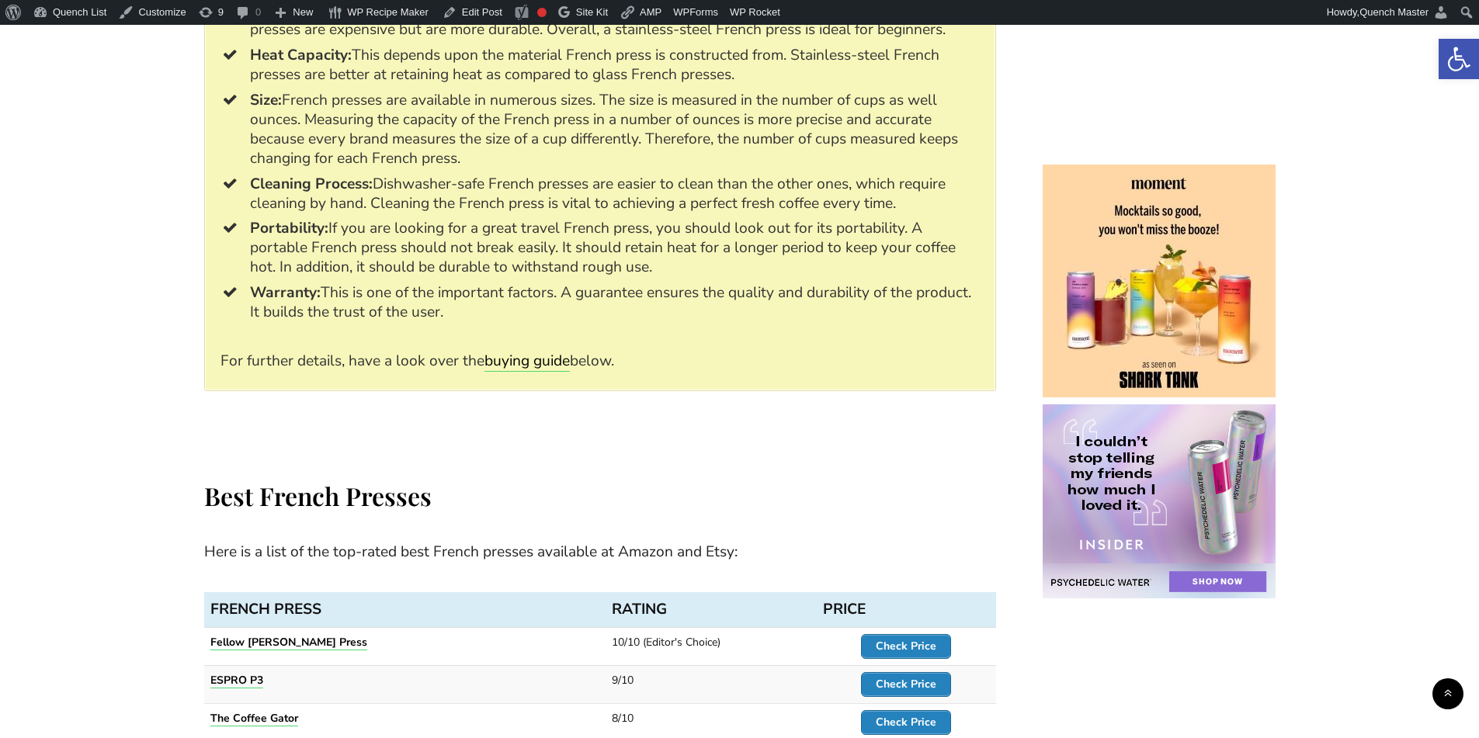
scroll to position [1552, 0]
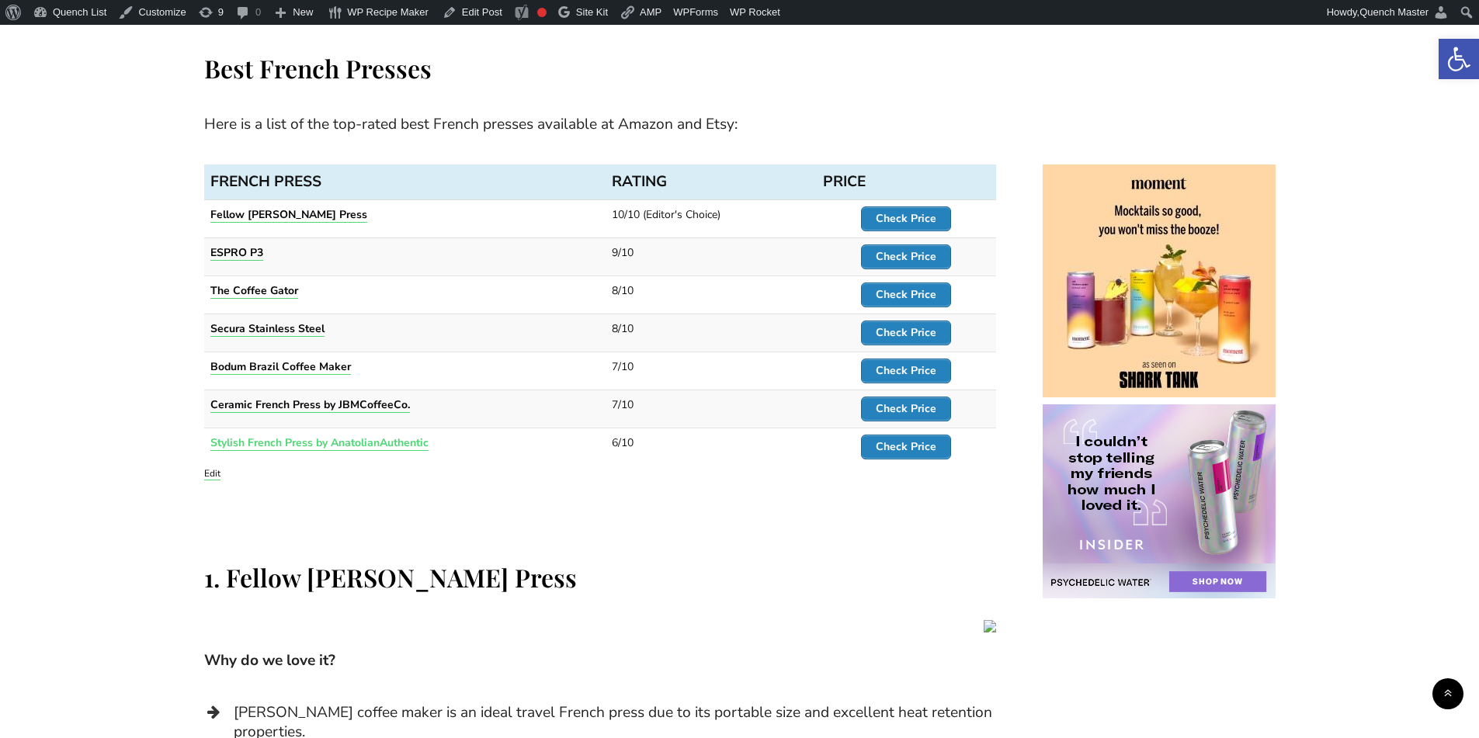
click at [340, 445] on strong "Stylish French Press by AnatolianAuthentic" at bounding box center [319, 442] width 218 height 15
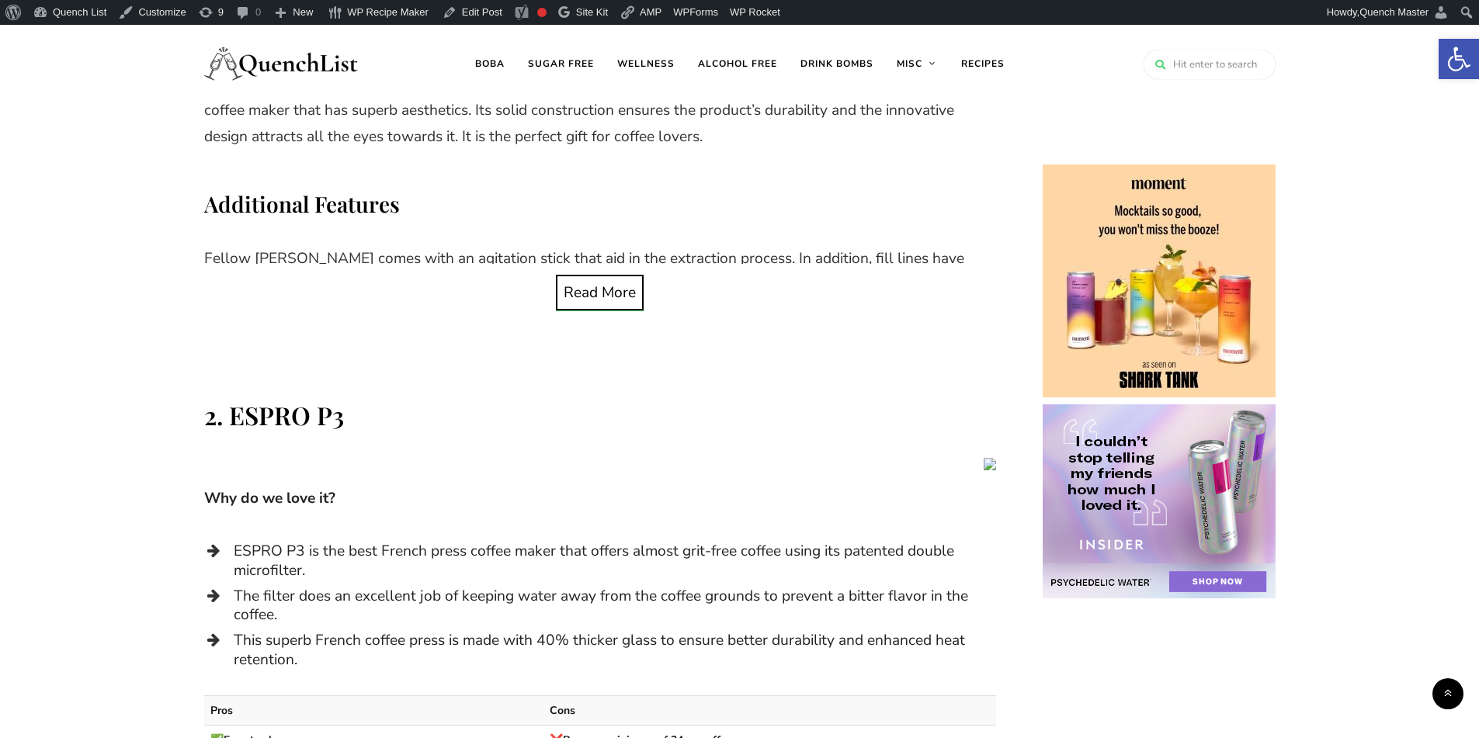
scroll to position [1592, 0]
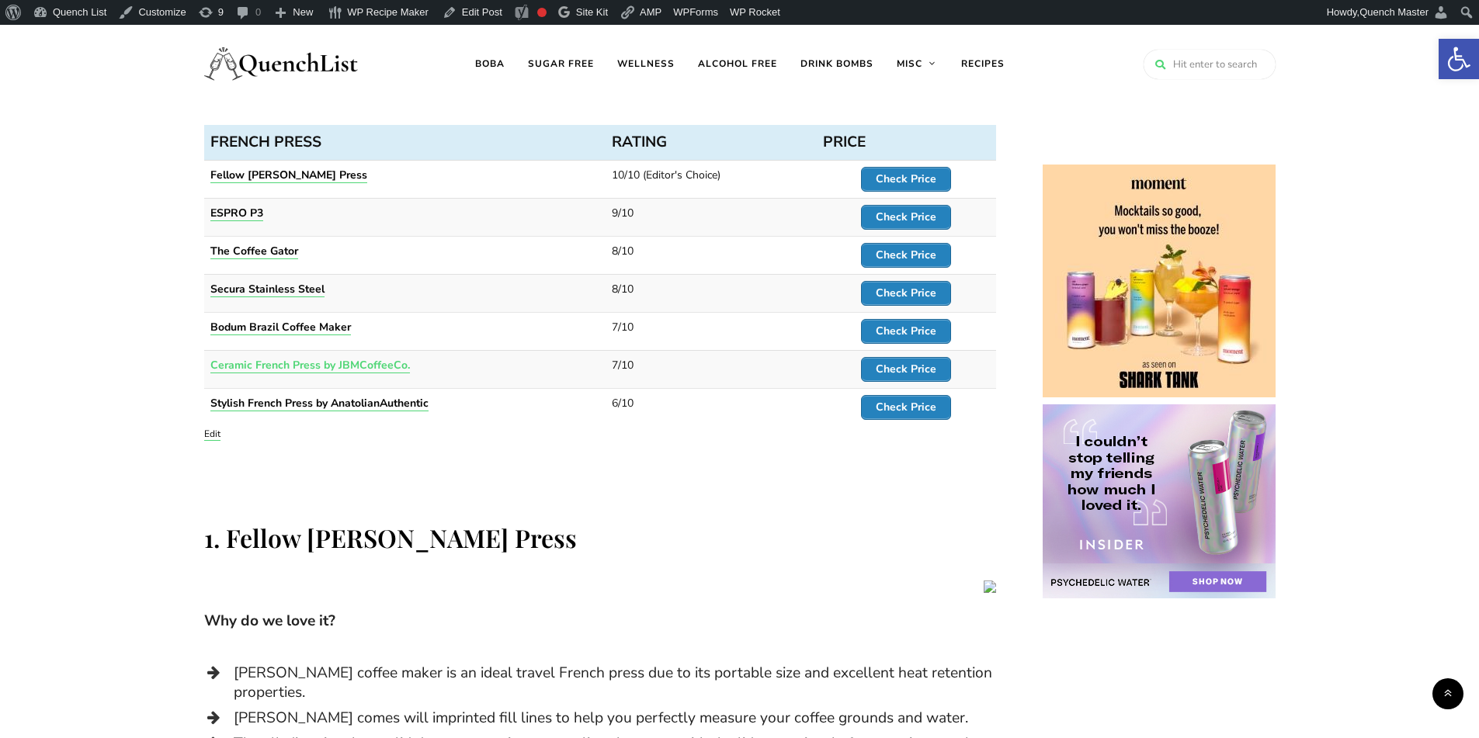
click at [326, 367] on strong "Ceramic French Press by JBMCoffeeCo." at bounding box center [309, 365] width 199 height 15
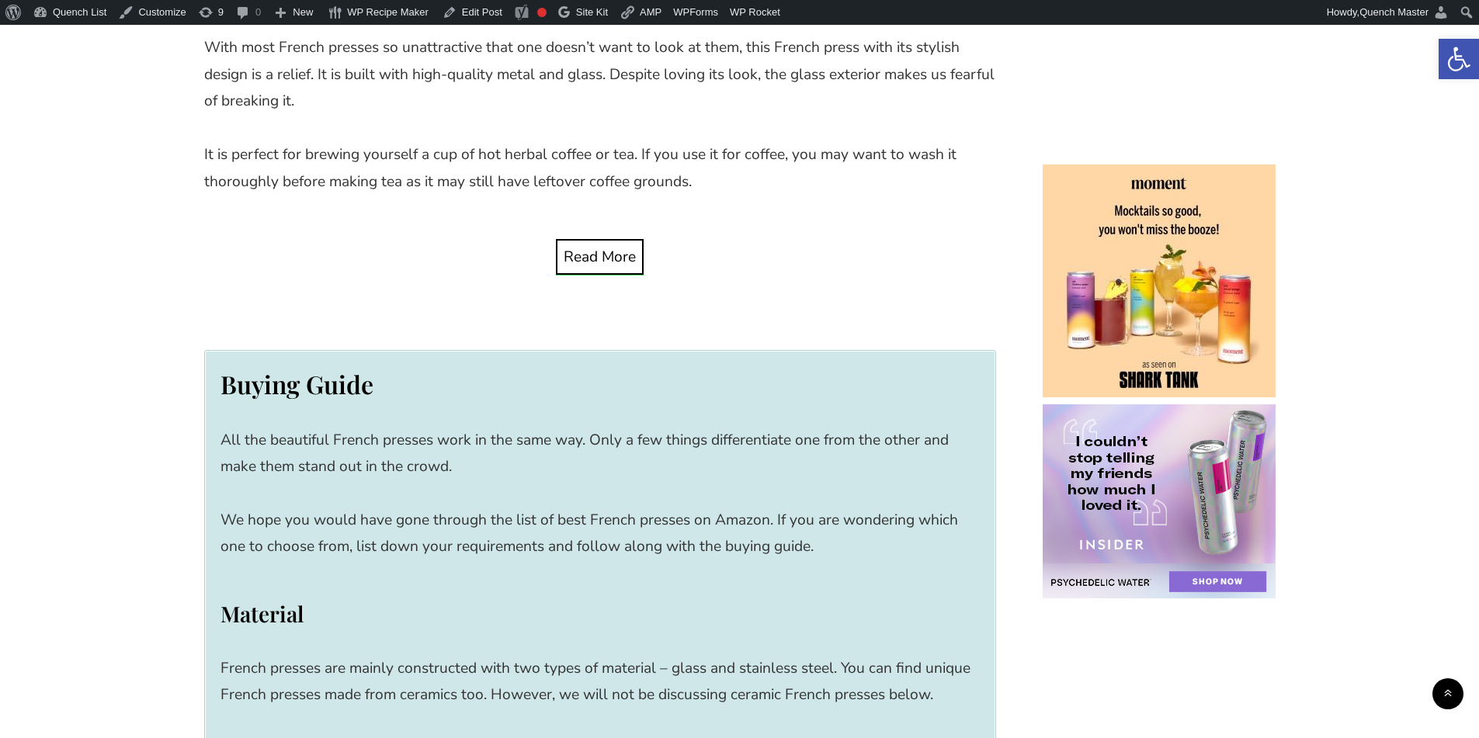
scroll to position [7705, 0]
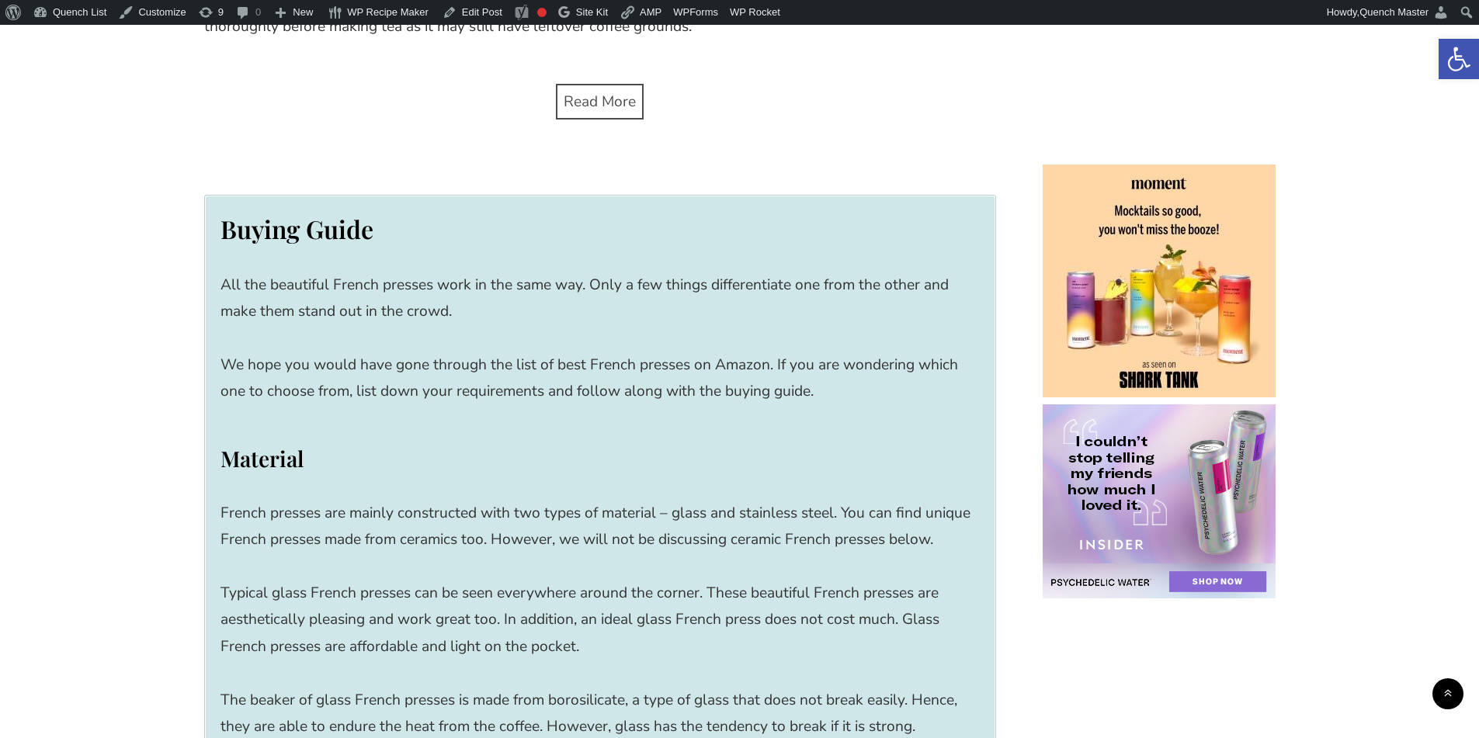
click at [603, 92] on span "Read More" at bounding box center [600, 102] width 72 height 20
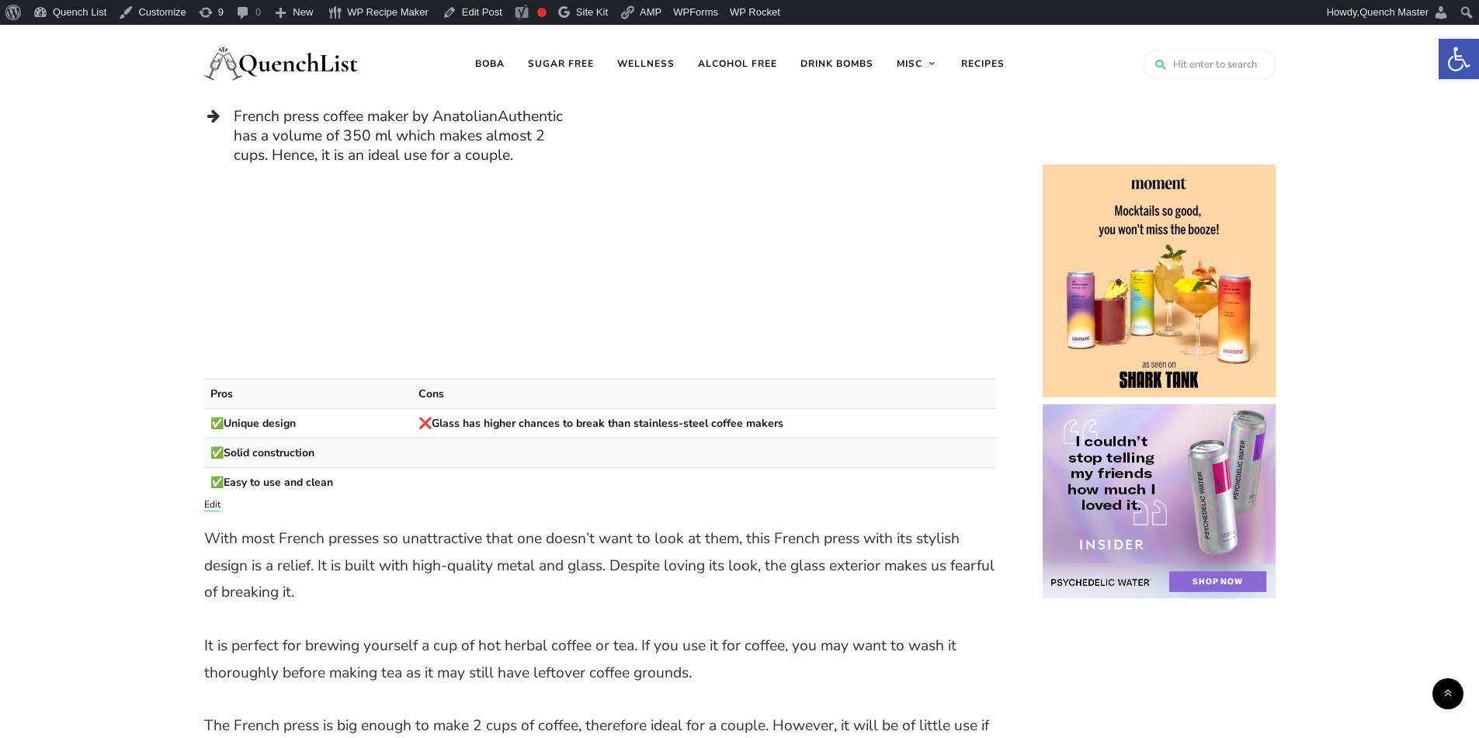
scroll to position [6670, 0]
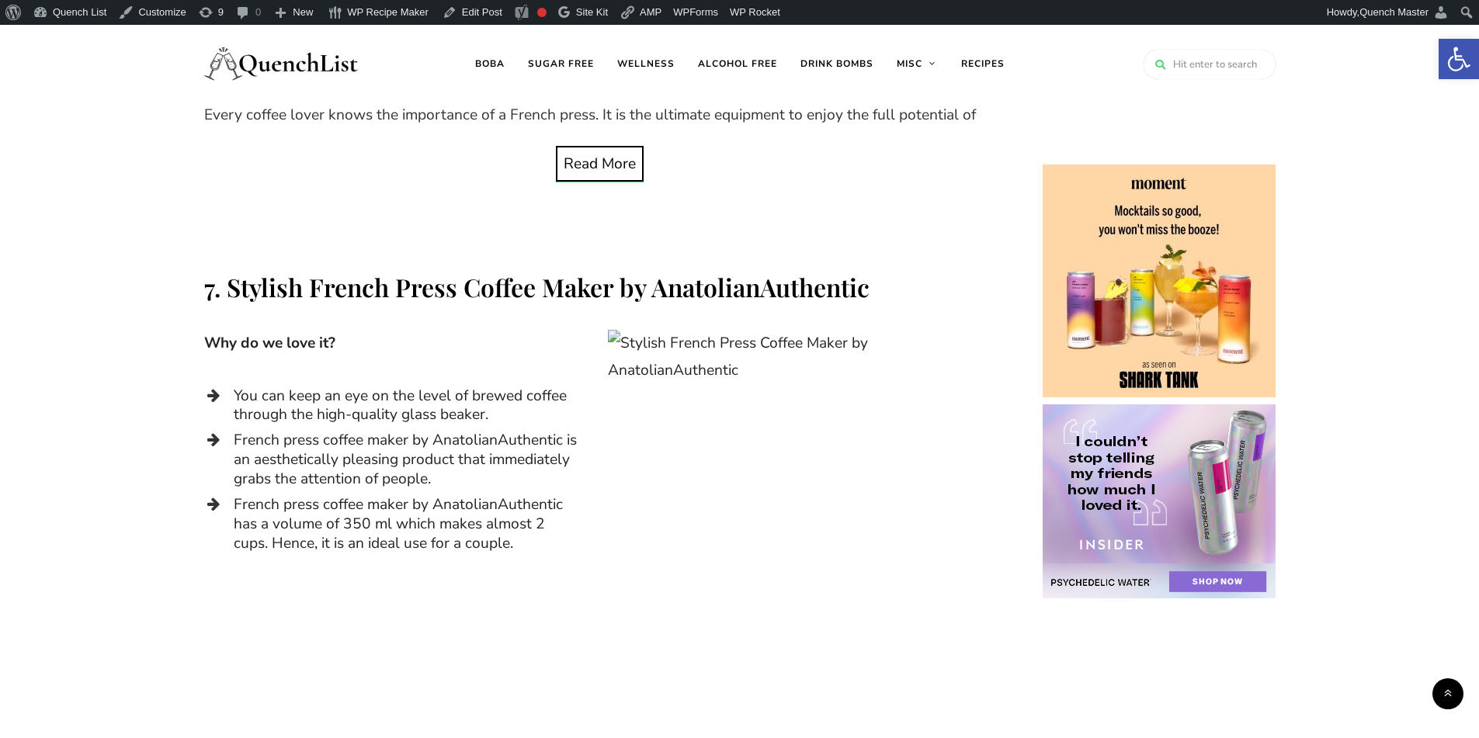
click at [540, 271] on h2 "7. Stylish French Press Coffee Maker by AnatolianAuthentic" at bounding box center [600, 286] width 792 height 33
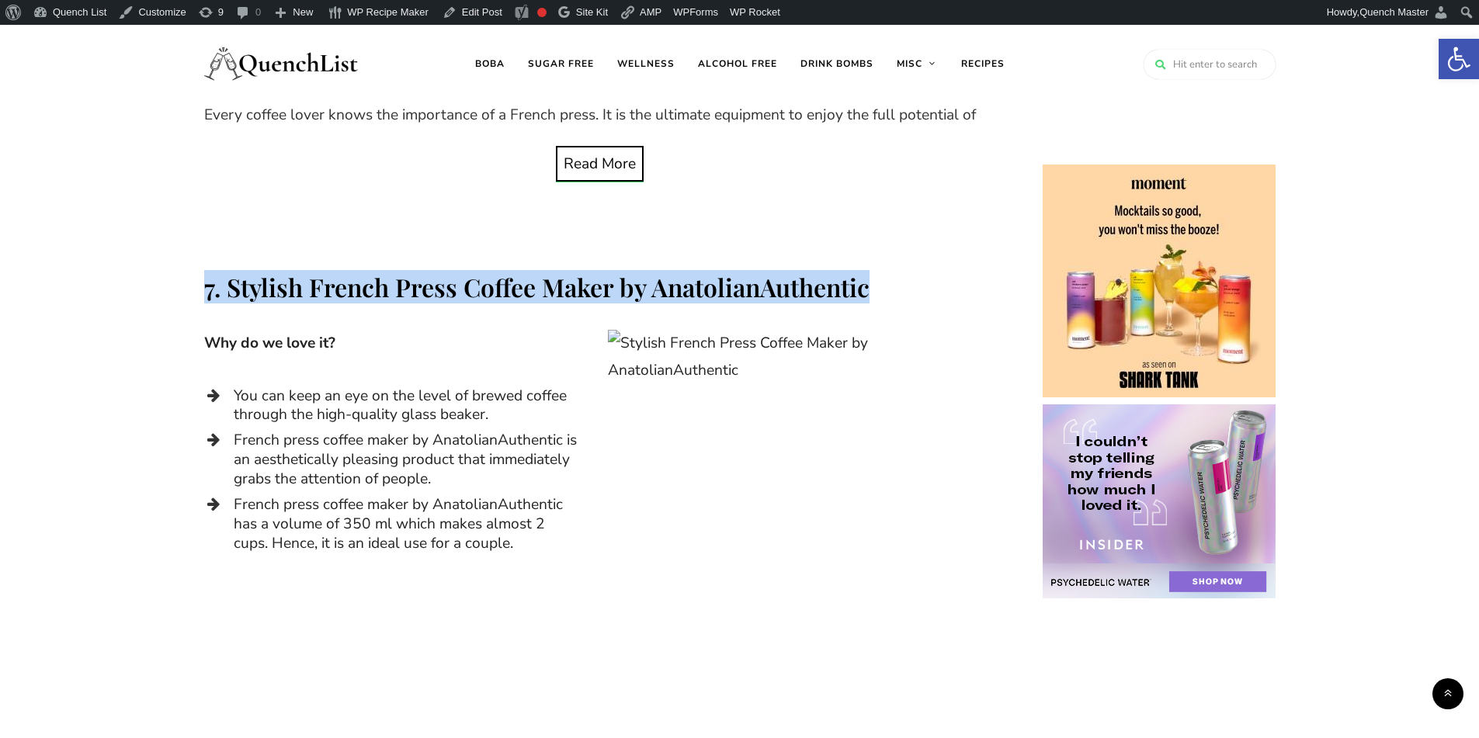
click at [540, 271] on h2 "7. Stylish French Press Coffee Maker by AnatolianAuthentic" at bounding box center [600, 286] width 792 height 33
click at [779, 272] on h2 "7. Stylish French Press Coffee Maker by AnatolianAuthentic" at bounding box center [600, 286] width 792 height 33
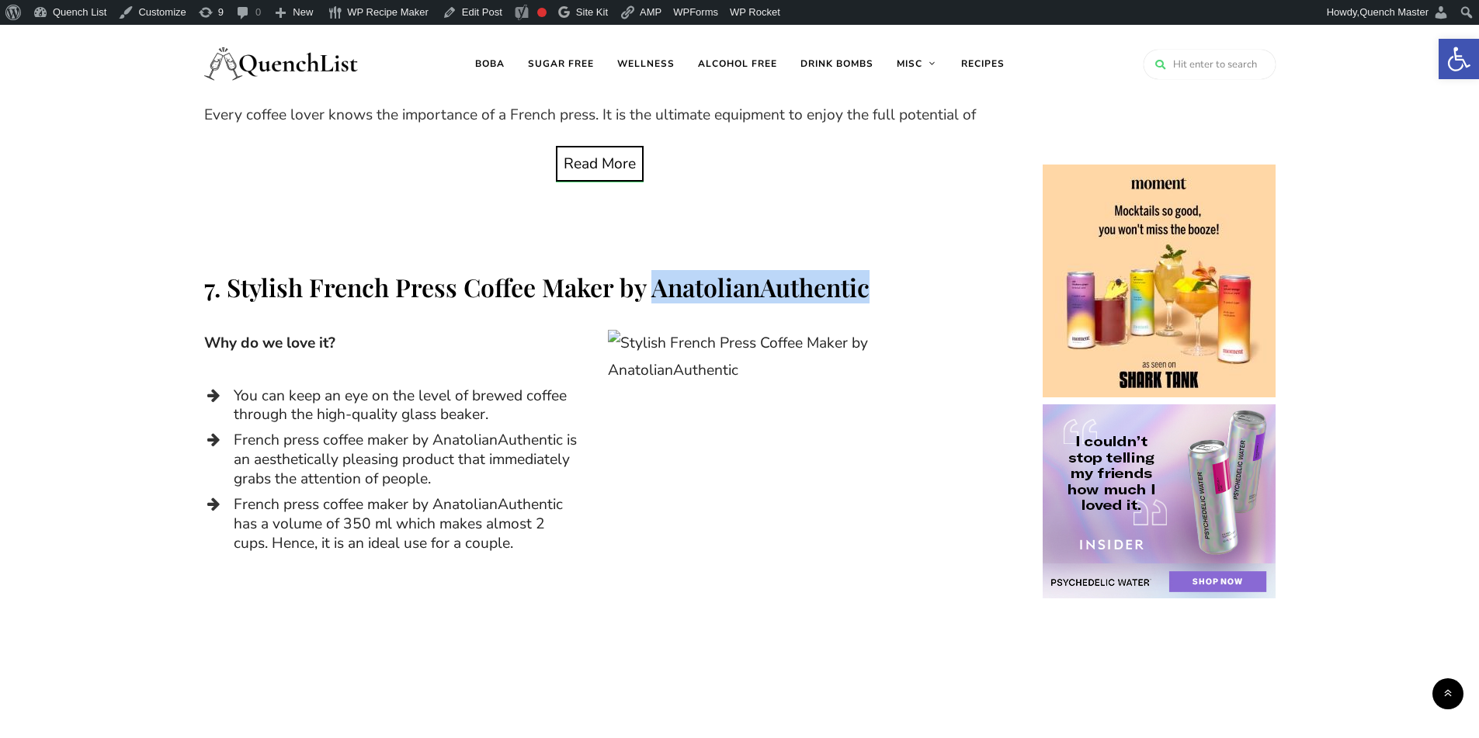
click at [779, 272] on h2 "7. Stylish French Press Coffee Maker by AnatolianAuthentic" at bounding box center [600, 286] width 792 height 33
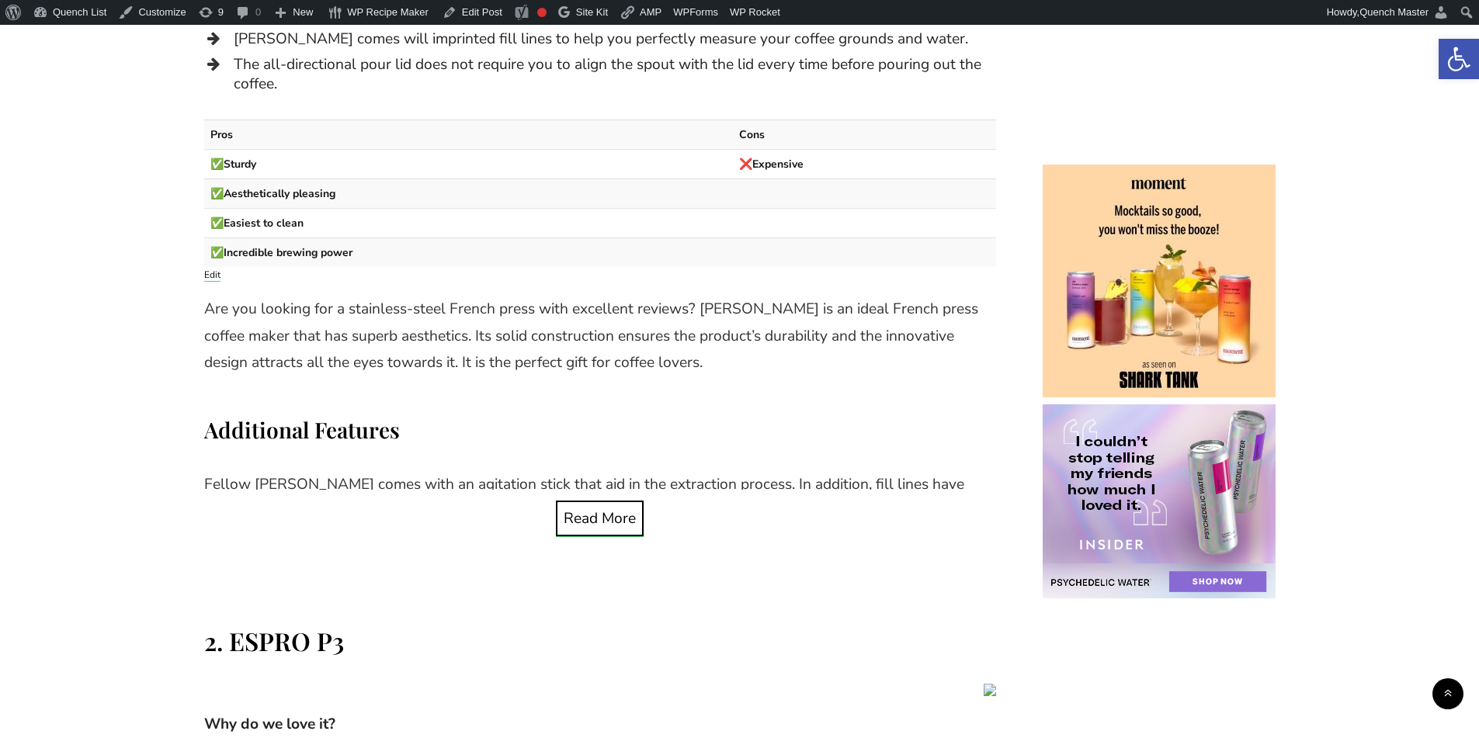
scroll to position [2458, 0]
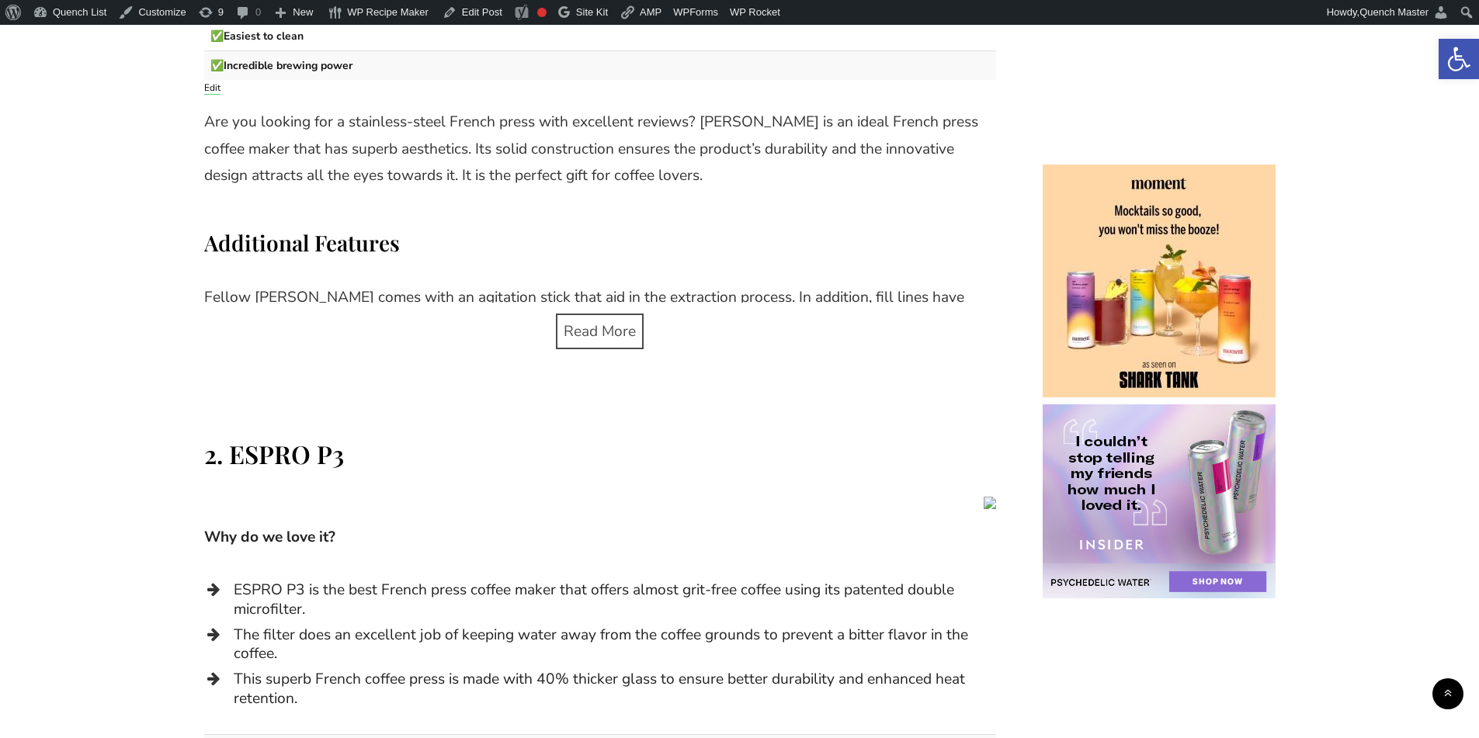
click at [581, 321] on span "Read More" at bounding box center [600, 331] width 72 height 20
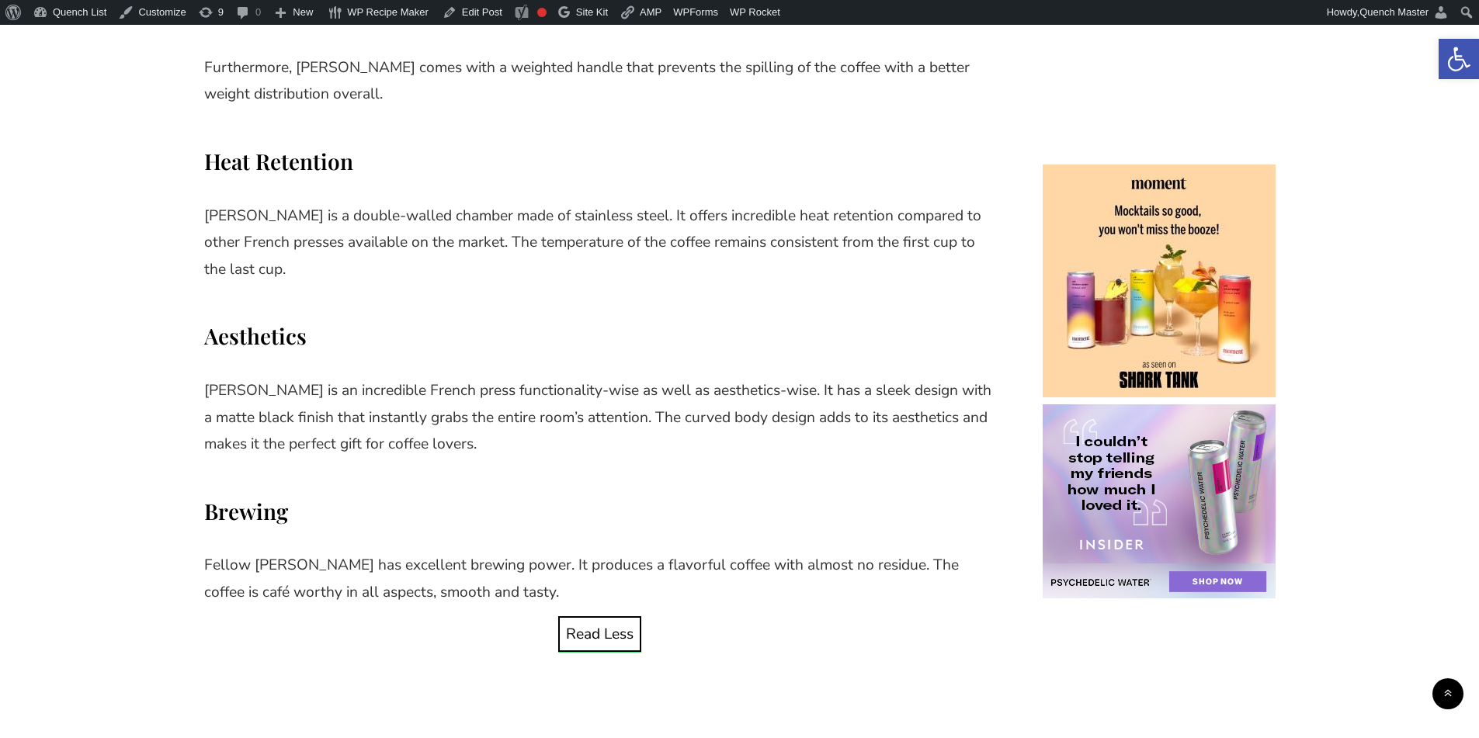
scroll to position [2975, 0]
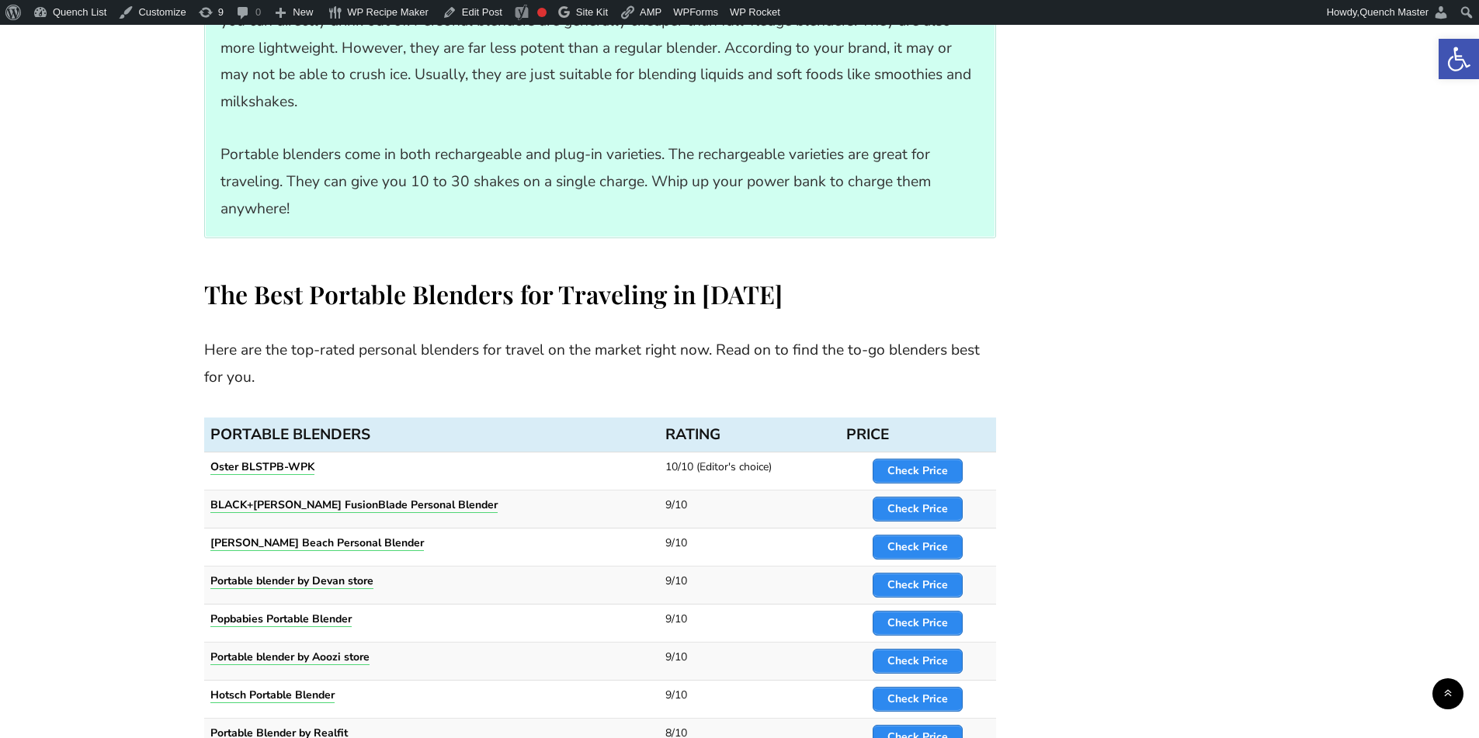
scroll to position [1294, 0]
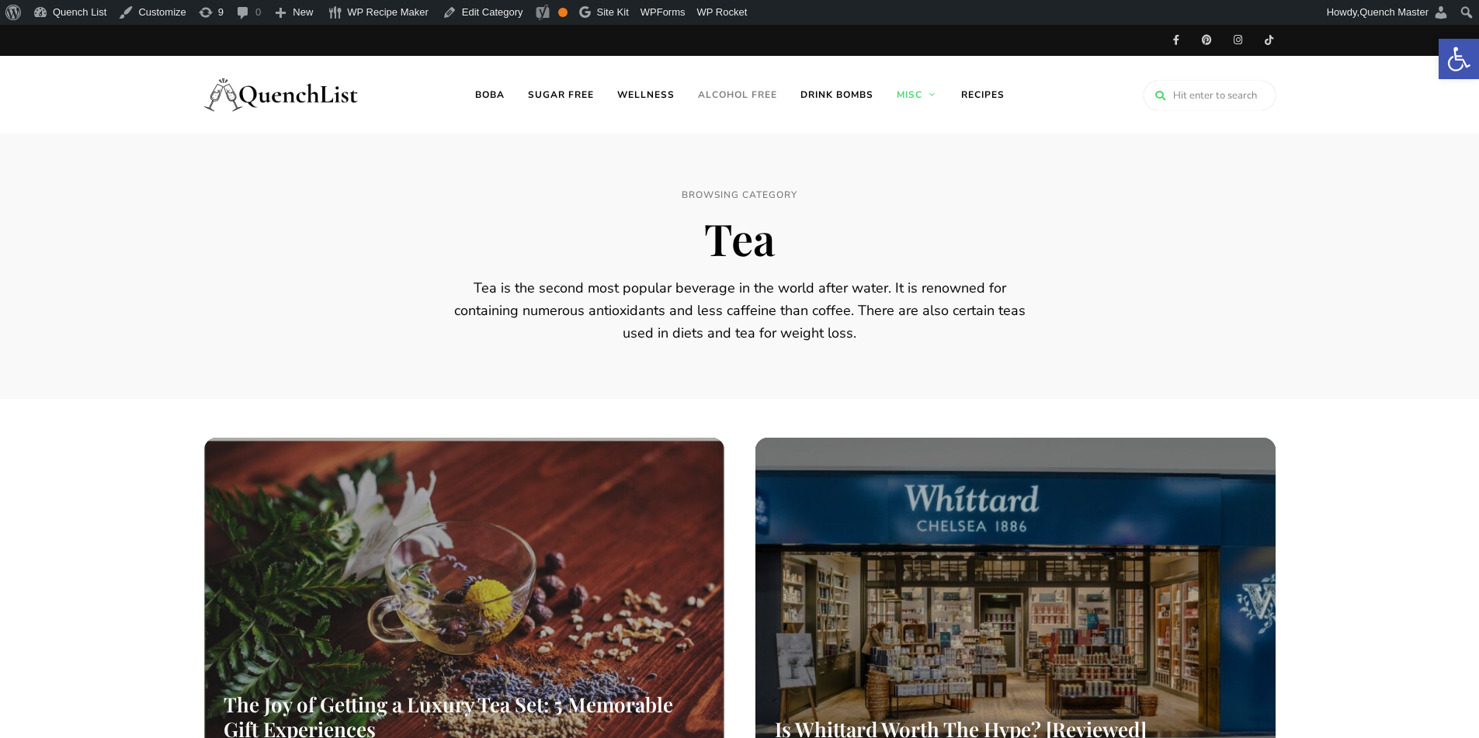
click at [740, 95] on link "Alcohol free" at bounding box center [737, 95] width 102 height 78
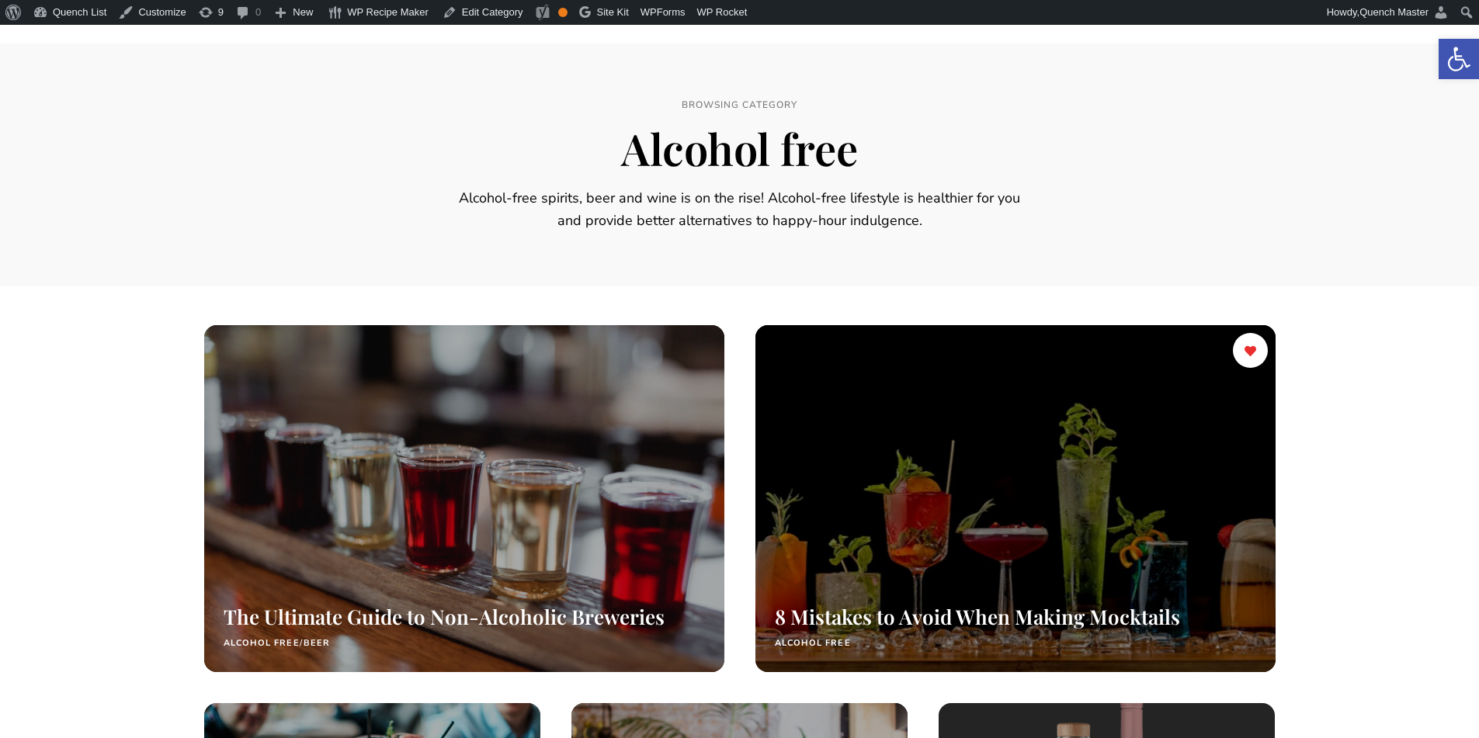
scroll to position [388, 0]
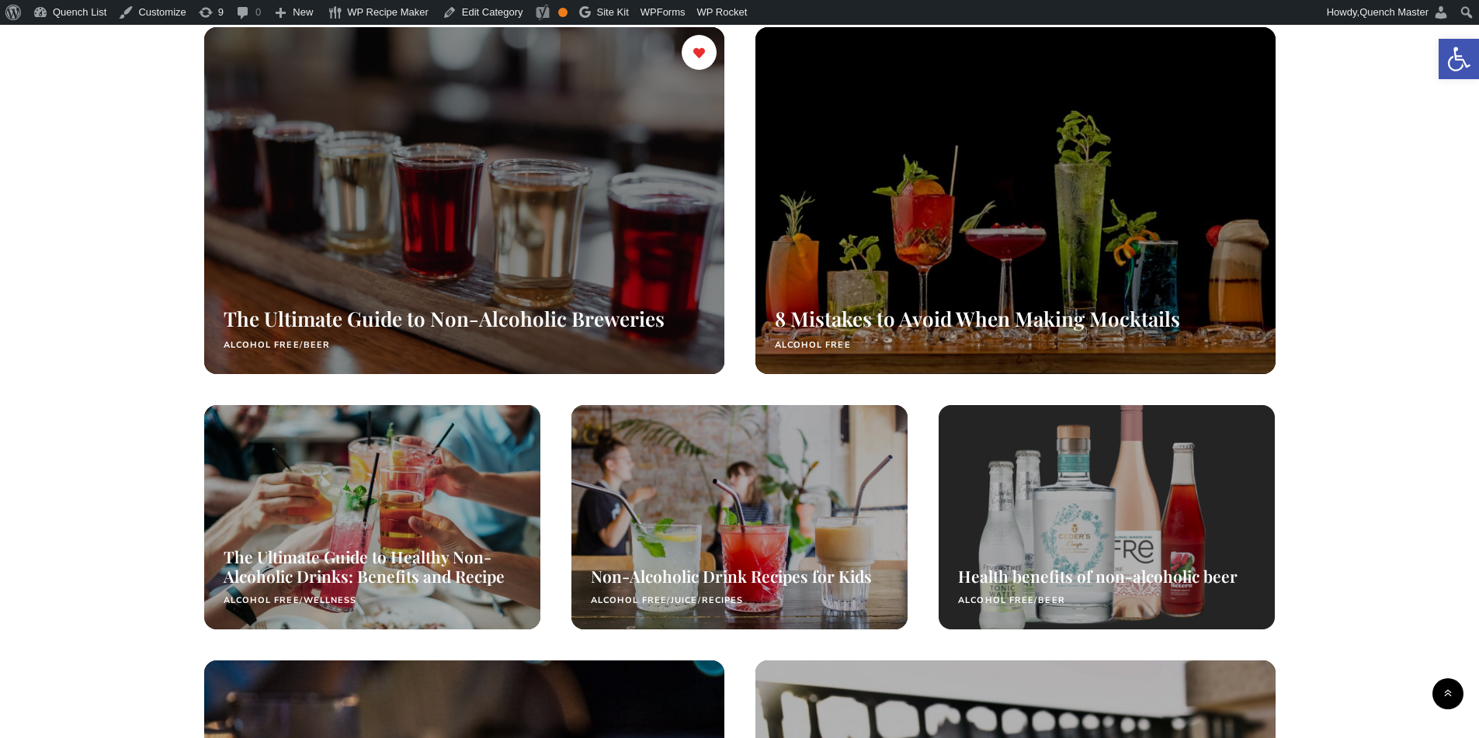
click at [509, 180] on div at bounding box center [463, 200] width 551 height 367
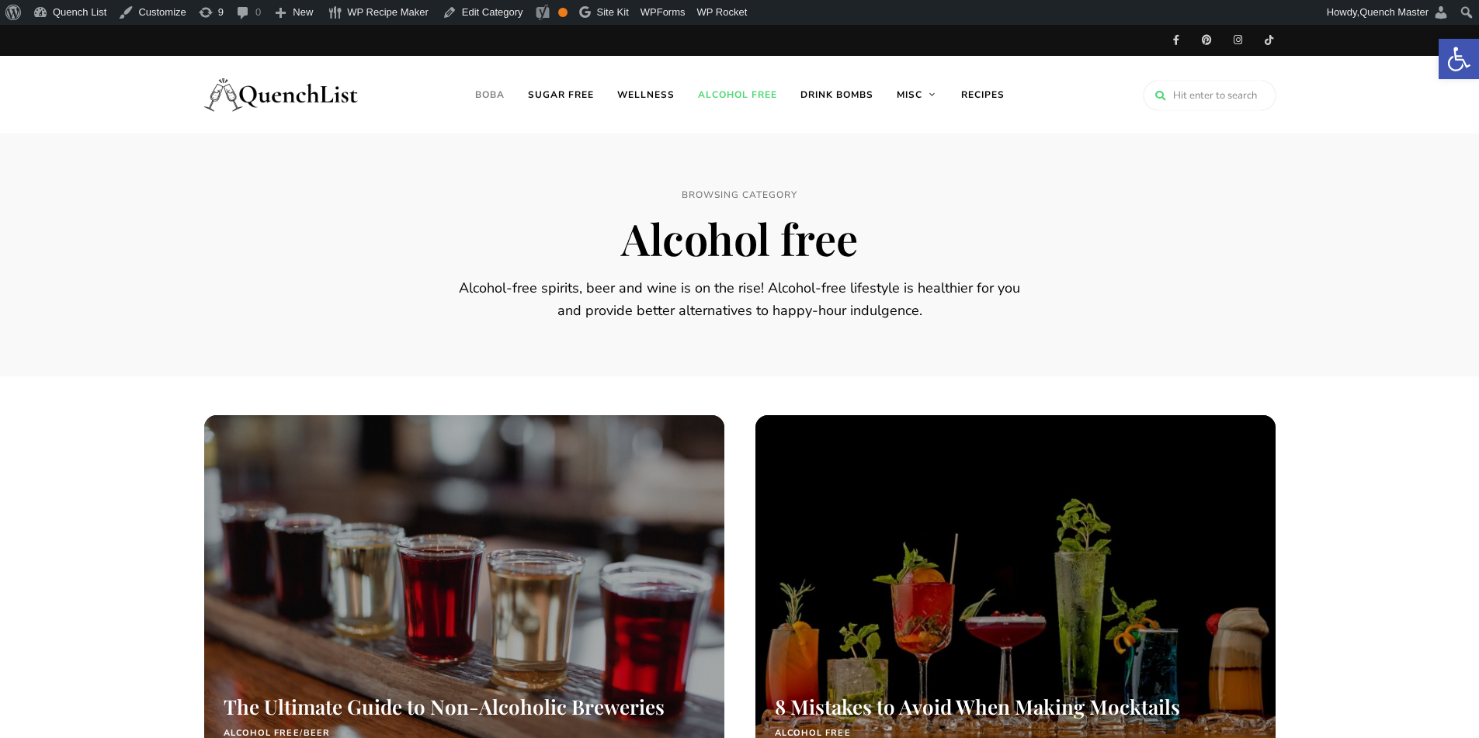
click at [475, 84] on link "Boba" at bounding box center [489, 95] width 53 height 78
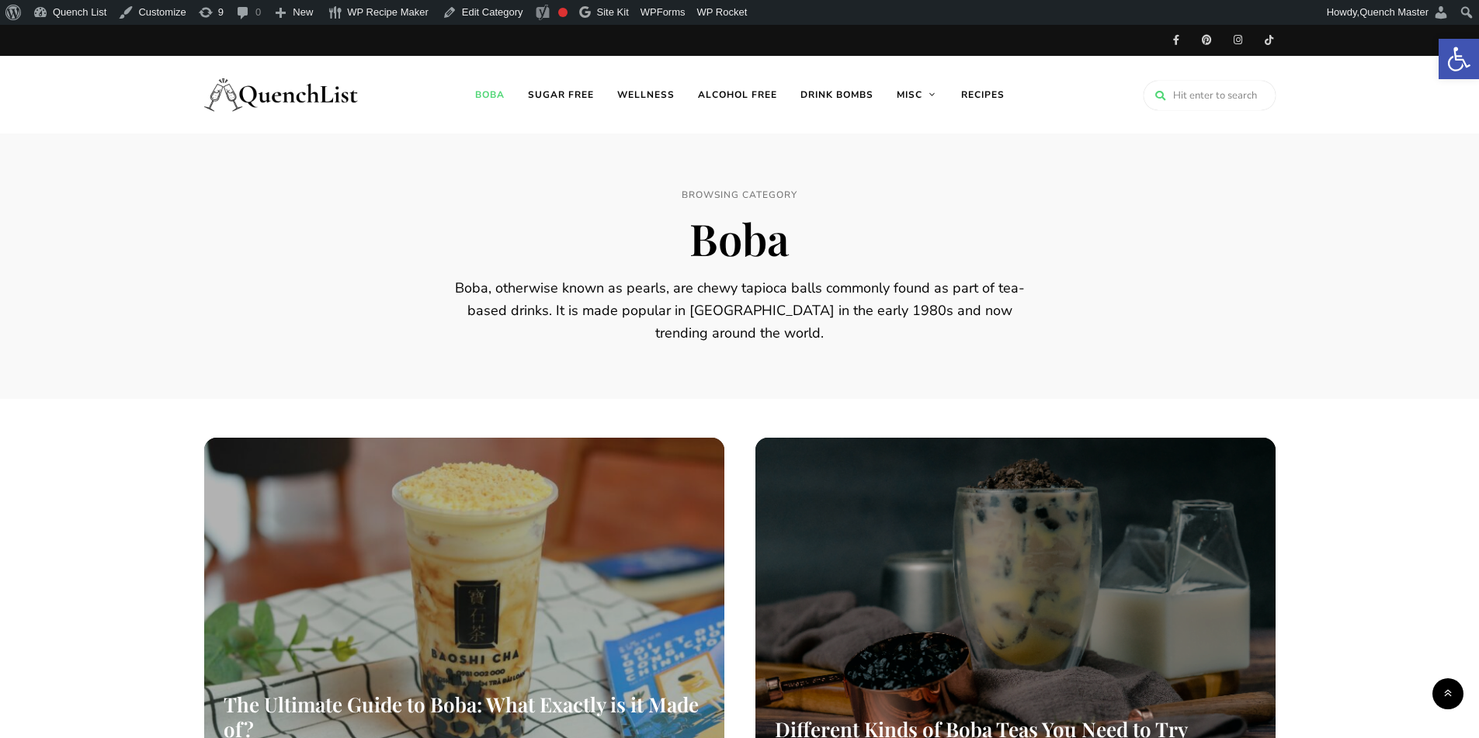
scroll to position [518, 0]
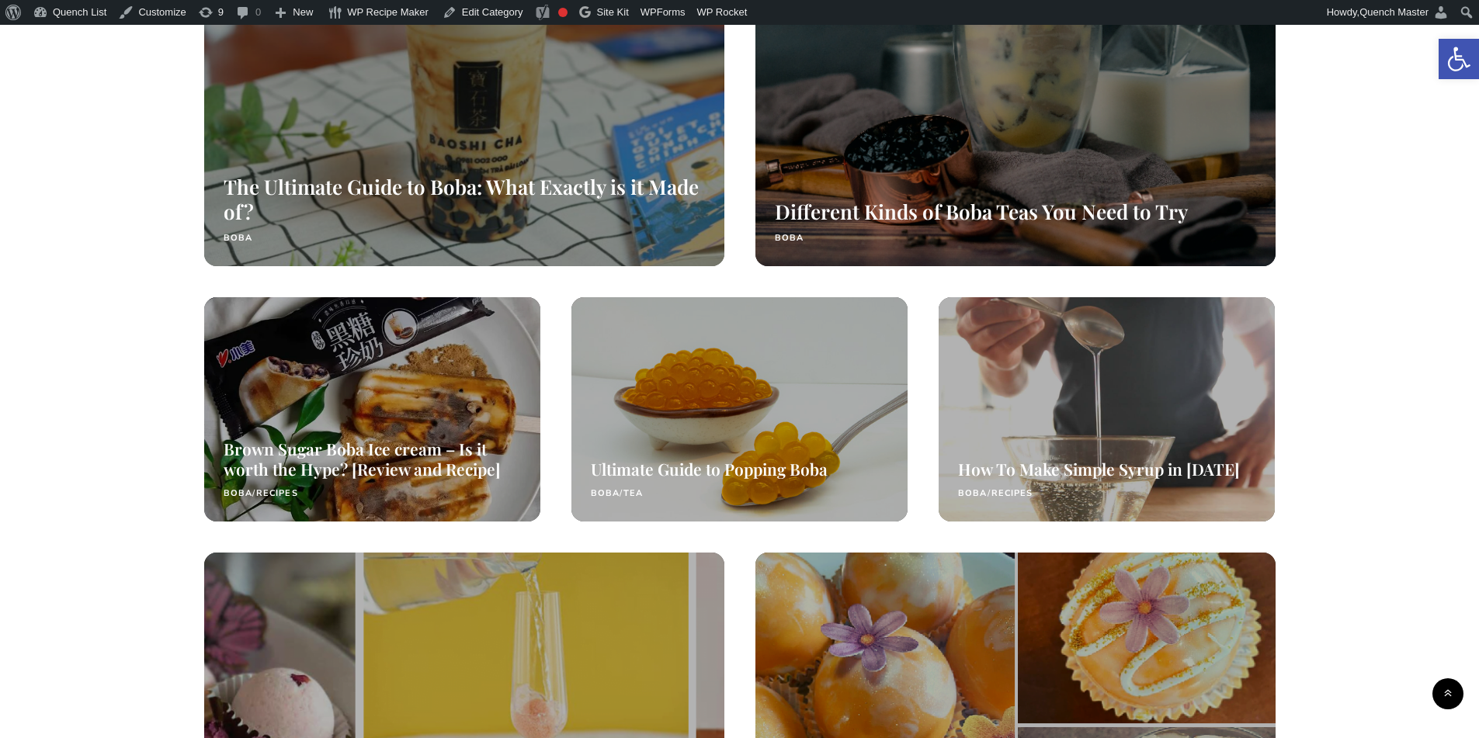
click at [448, 157] on div at bounding box center [463, 92] width 551 height 367
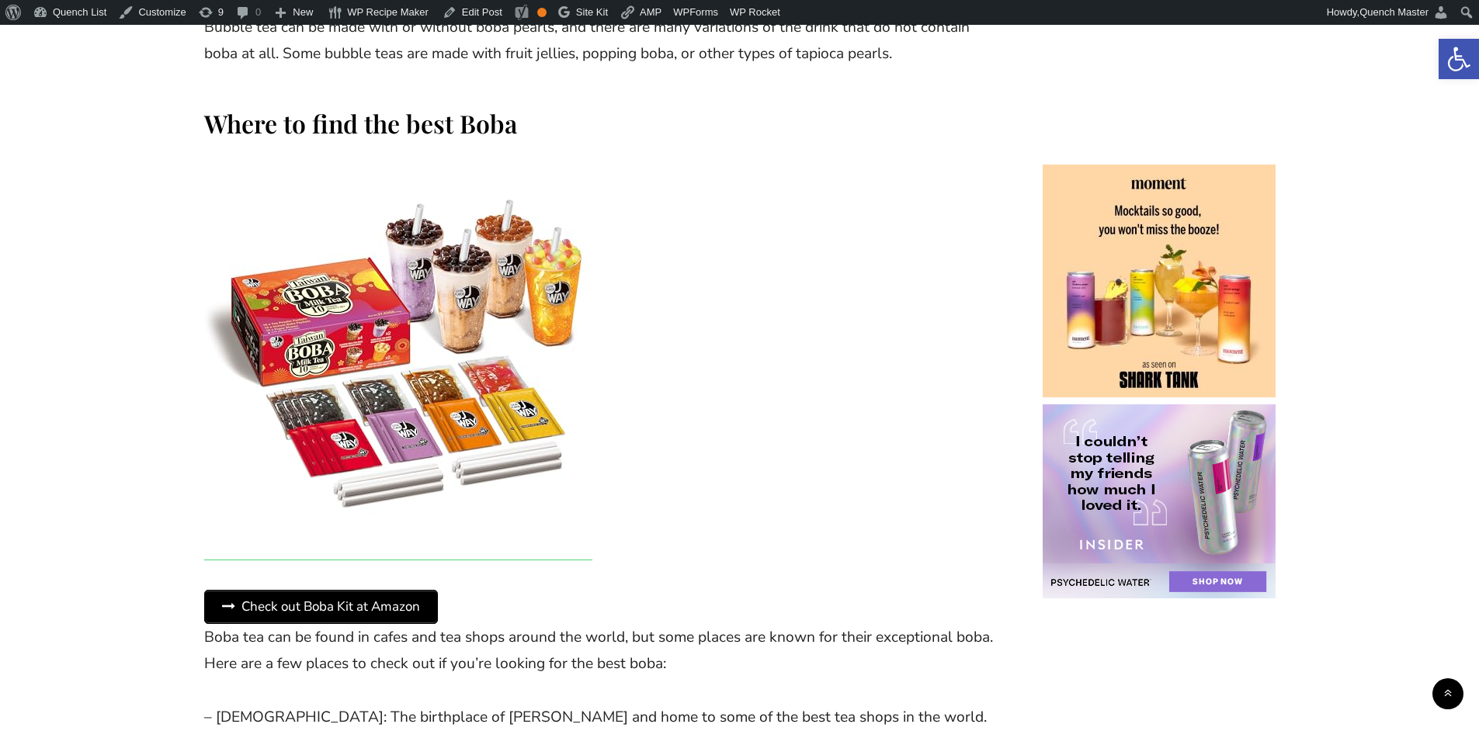
scroll to position [3751, 0]
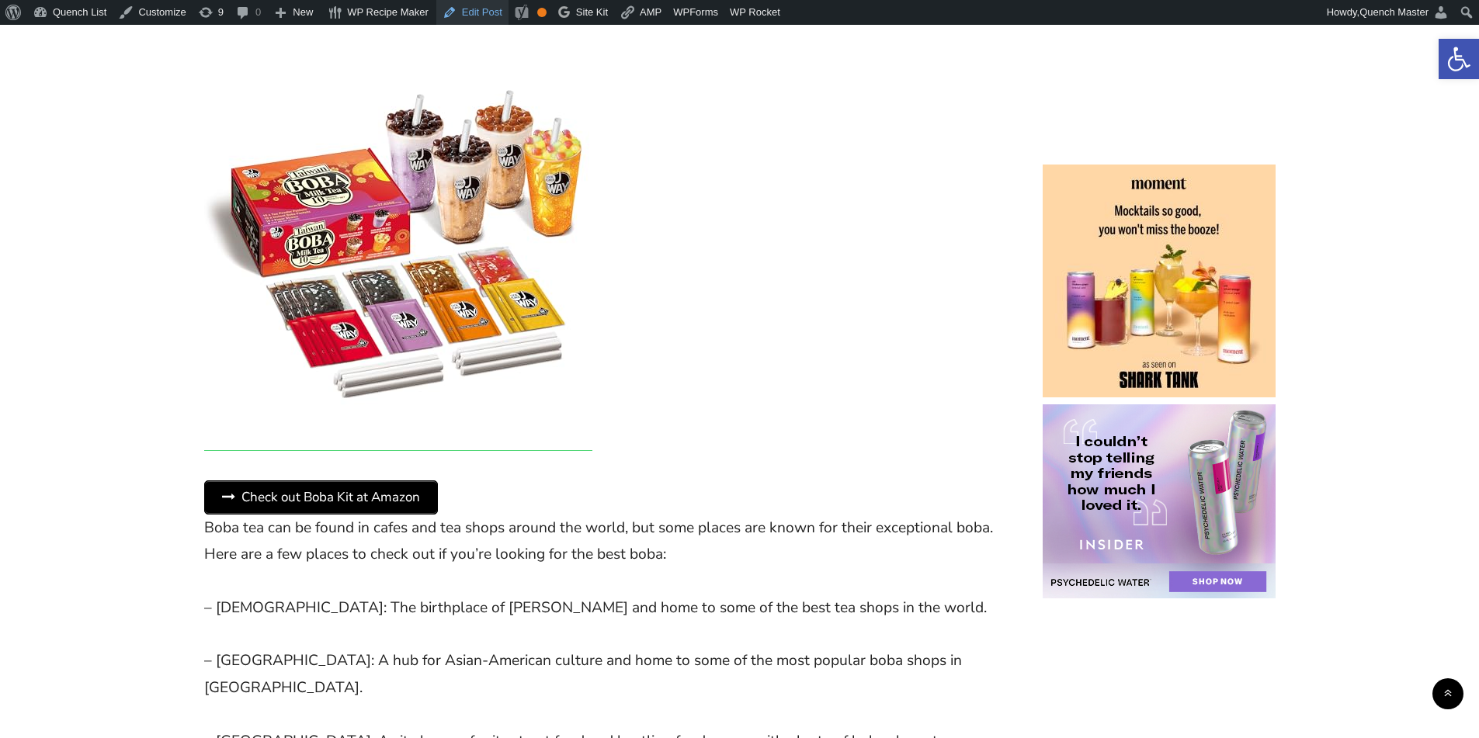
click at [463, 9] on link "Edit Post" at bounding box center [472, 12] width 72 height 25
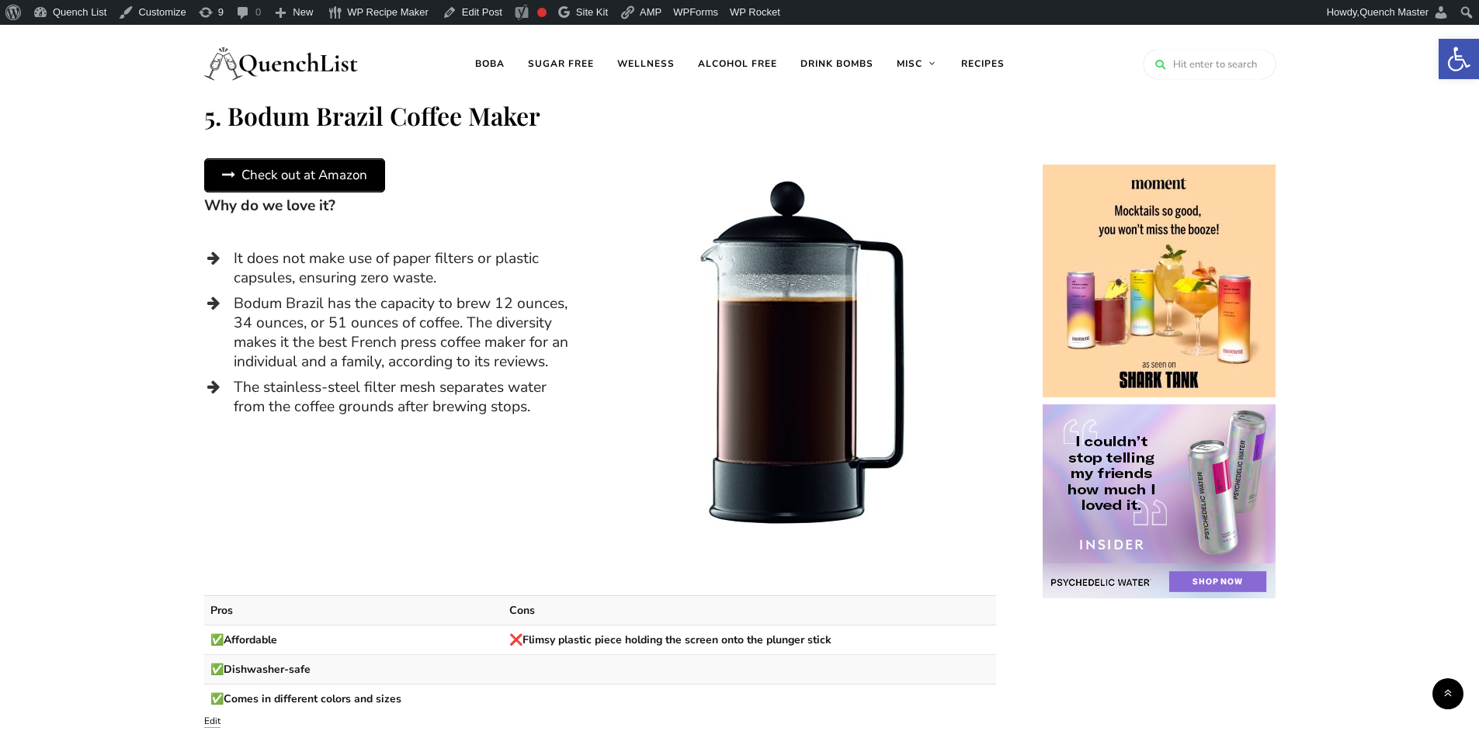
scroll to position [5822, 0]
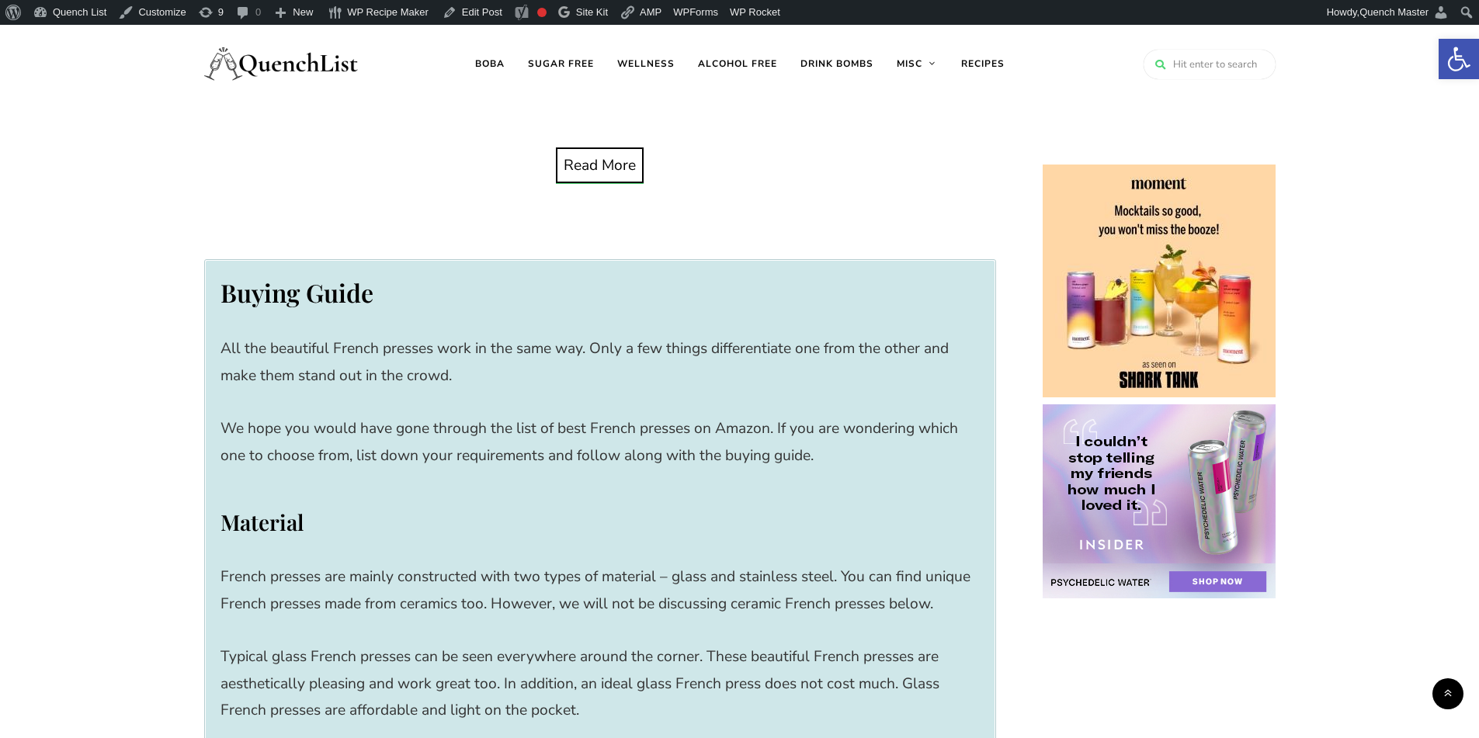
scroll to position [6339, 0]
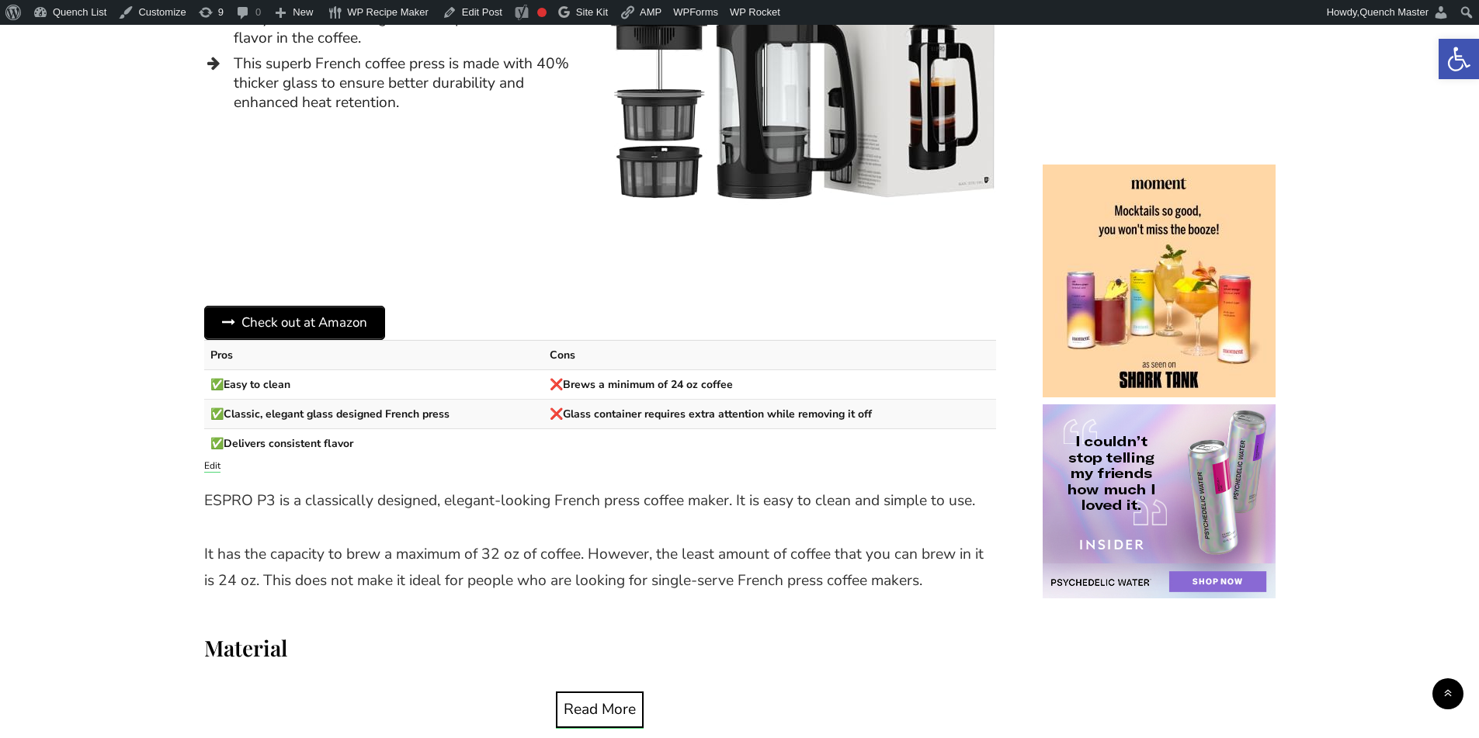
scroll to position [3363, 0]
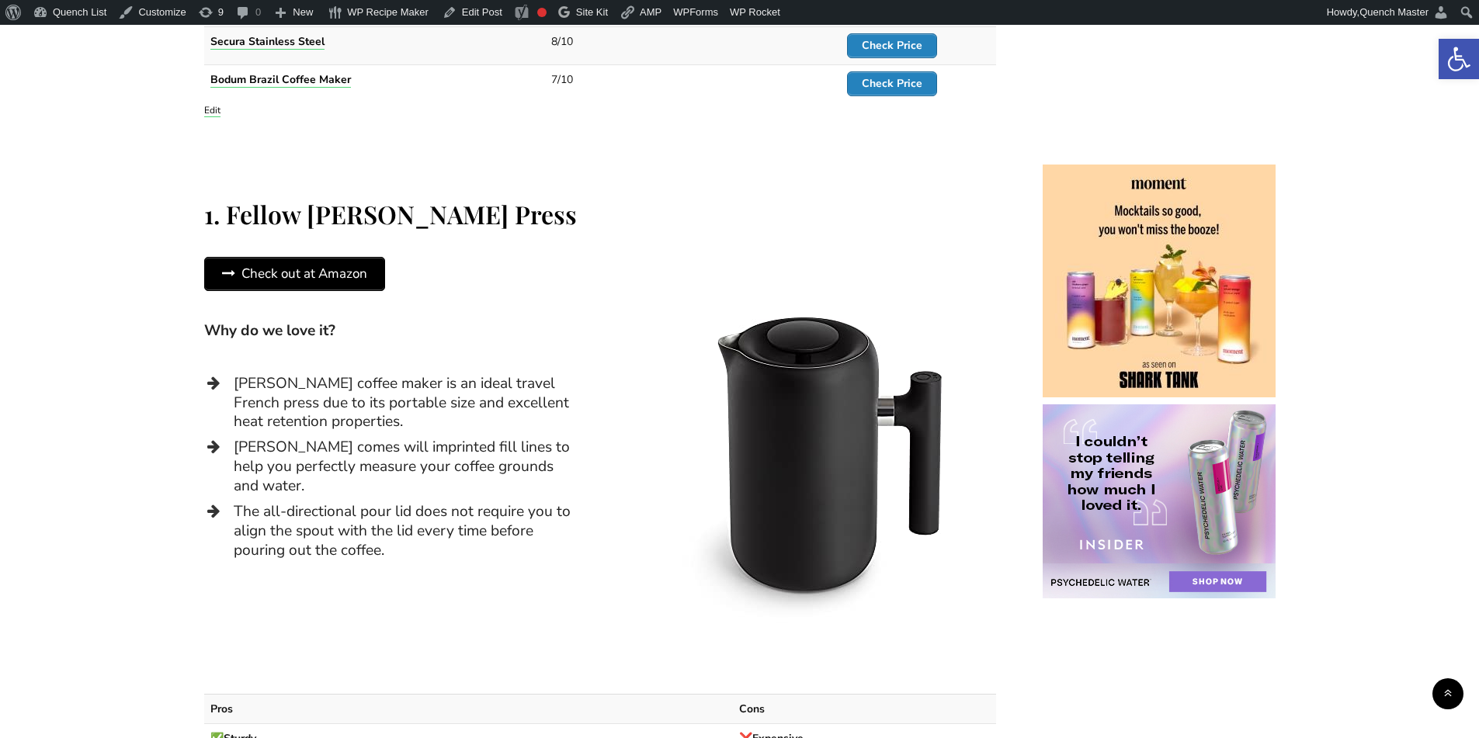
scroll to position [1941, 0]
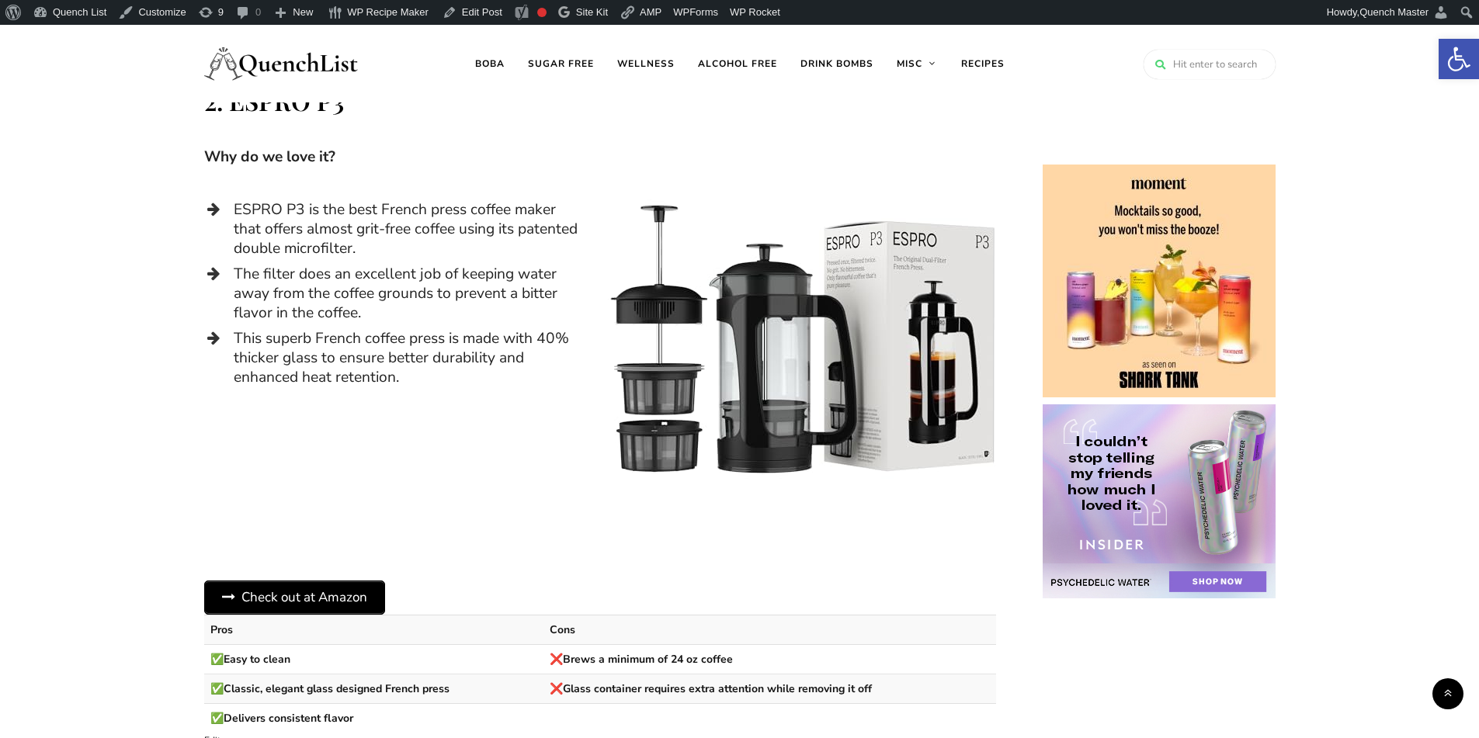
scroll to position [2975, 0]
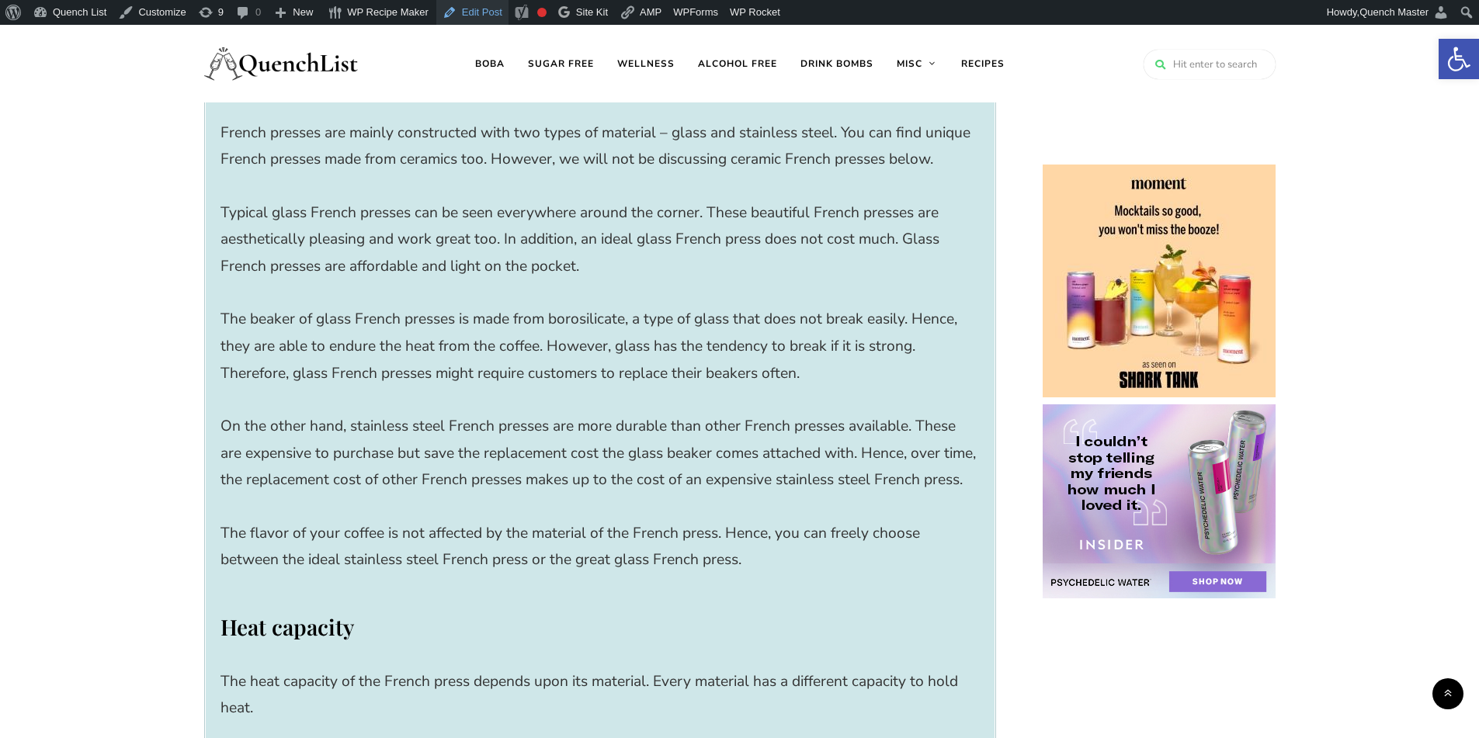
scroll to position [7892, 0]
